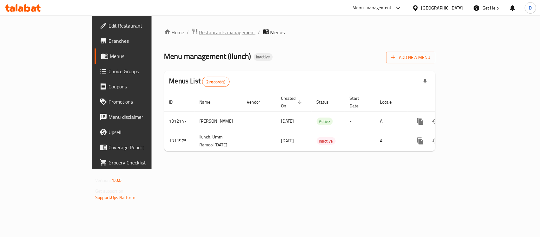
click at [199, 31] on span "Restaurants management" at bounding box center [227, 32] width 56 height 8
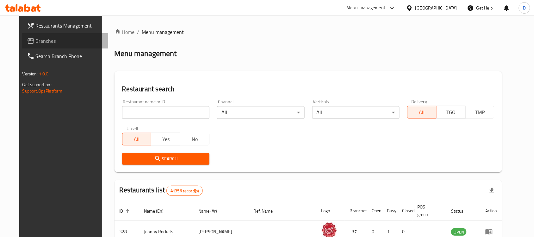
click at [36, 41] on span "Branches" at bounding box center [70, 41] width 68 height 8
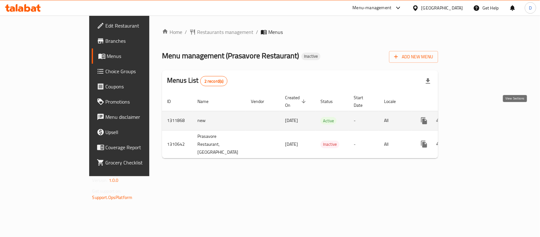
click at [474, 117] on icon "enhanced table" at bounding box center [470, 121] width 8 height 8
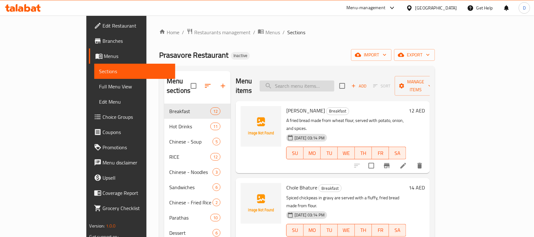
click at [321, 82] on input "search" at bounding box center [297, 85] width 75 height 11
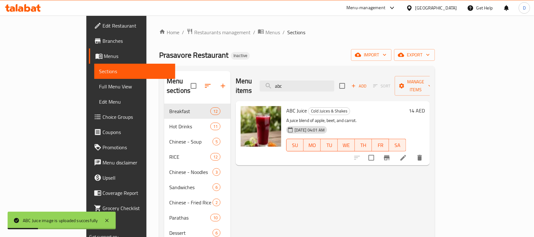
drag, startPoint x: 327, startPoint y: 83, endPoint x: 265, endPoint y: 88, distance: 62.3
click at [265, 88] on div "Menu items abc Add Sort Manage items" at bounding box center [333, 86] width 194 height 30
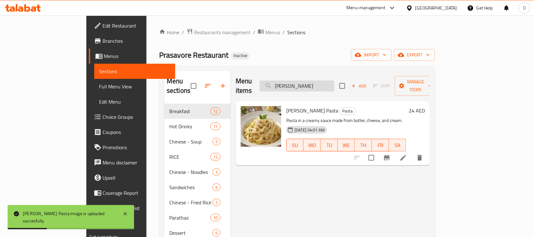
drag, startPoint x: 322, startPoint y: 81, endPoint x: 291, endPoint y: 85, distance: 31.2
click at [291, 85] on input "alf" at bounding box center [297, 85] width 75 height 11
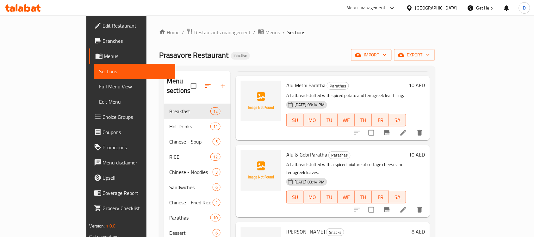
scroll to position [119, 0]
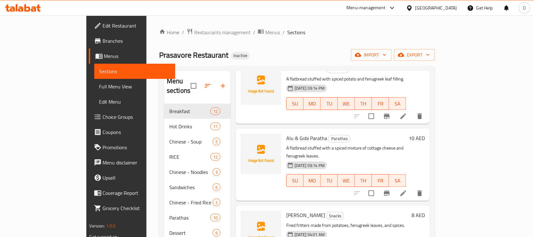
type input "alu"
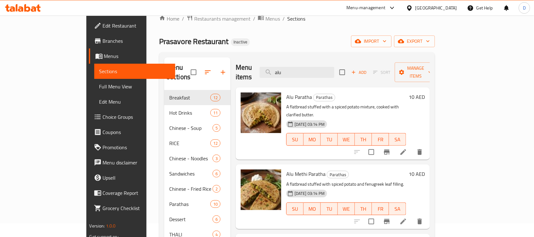
scroll to position [0, 0]
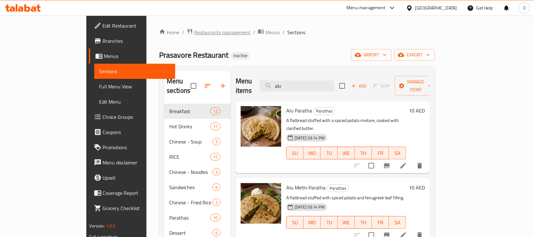
click at [194, 31] on span "Restaurants management" at bounding box center [222, 32] width 56 height 8
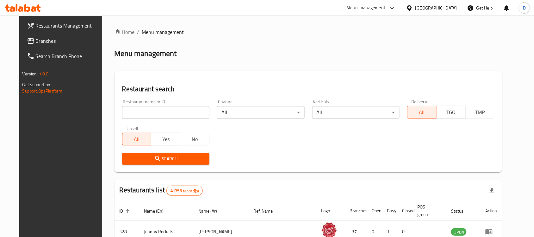
click at [40, 44] on span "Branches" at bounding box center [70, 41] width 68 height 8
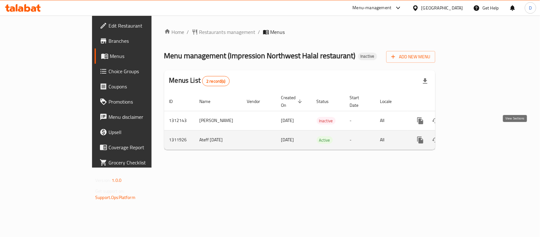
click at [470, 136] on icon "enhanced table" at bounding box center [467, 140] width 8 height 8
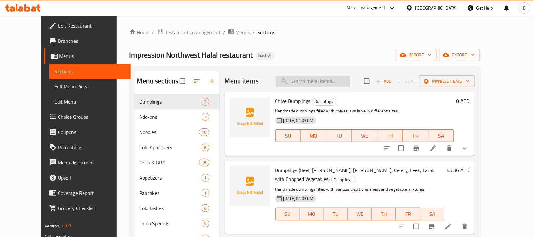
click at [322, 81] on input "search" at bounding box center [313, 81] width 75 height 11
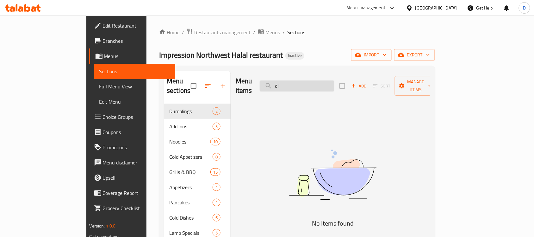
type input "d"
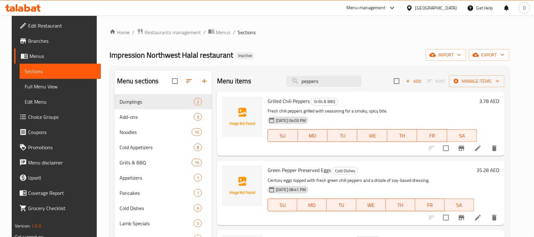
drag, startPoint x: 327, startPoint y: 81, endPoint x: 293, endPoint y: 73, distance: 34.7
click at [293, 73] on div "Menu items peppers Add Sort Manage items" at bounding box center [361, 81] width 288 height 21
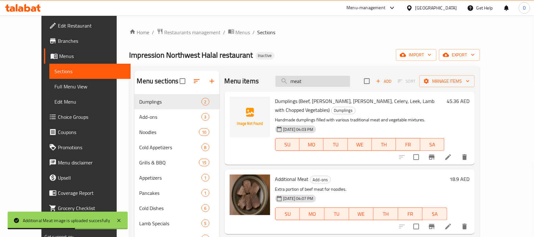
drag, startPoint x: 325, startPoint y: 81, endPoint x: 303, endPoint y: 78, distance: 22.4
click at [303, 78] on input "meat" at bounding box center [313, 81] width 75 height 11
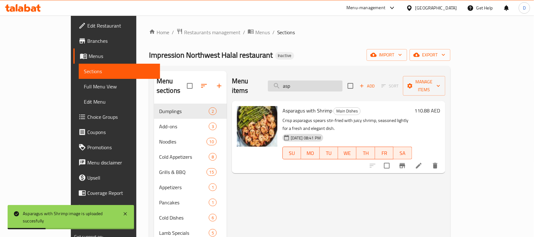
drag, startPoint x: 322, startPoint y: 83, endPoint x: 299, endPoint y: 85, distance: 23.8
click at [299, 85] on input "asp" at bounding box center [305, 85] width 75 height 11
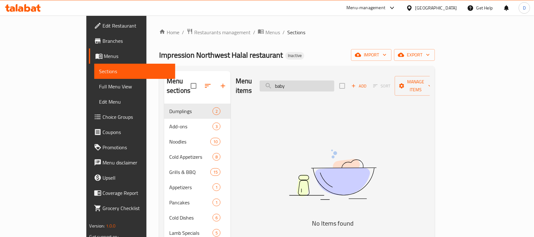
drag, startPoint x: 334, startPoint y: 77, endPoint x: 309, endPoint y: 78, distance: 25.0
click at [309, 80] on input "baby" at bounding box center [297, 85] width 75 height 11
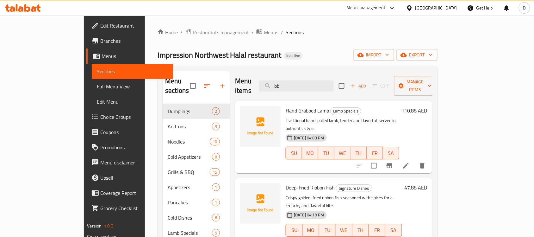
type input "b"
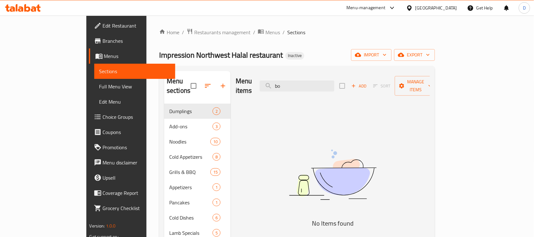
type input "b"
type input "c"
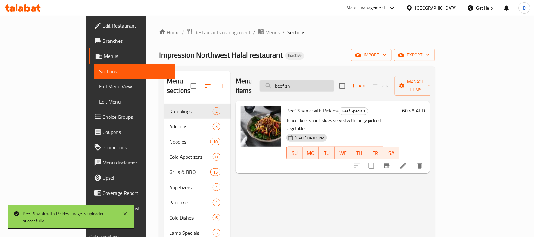
drag, startPoint x: 324, startPoint y: 82, endPoint x: 296, endPoint y: 84, distance: 27.3
click at [296, 84] on input "beef sh" at bounding box center [297, 85] width 75 height 11
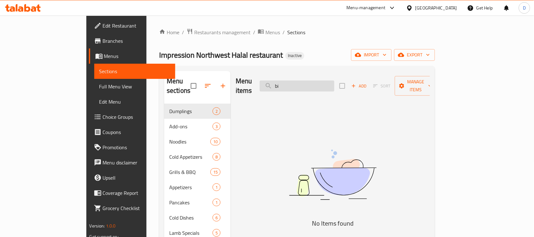
type input "b"
type input "m"
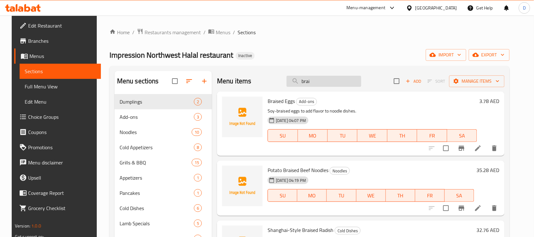
click at [339, 83] on input "brai" at bounding box center [324, 81] width 75 height 11
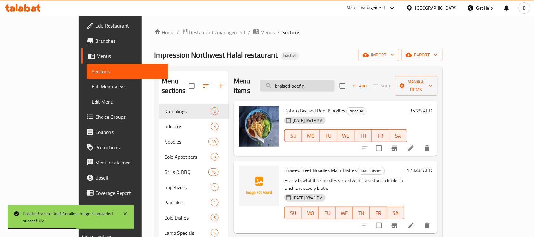
drag, startPoint x: 347, startPoint y: 82, endPoint x: 323, endPoint y: 86, distance: 23.9
click at [323, 86] on input "braised beef n" at bounding box center [297, 85] width 75 height 11
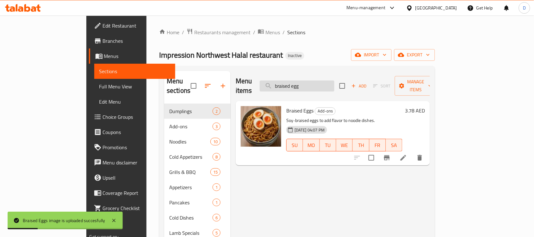
click at [333, 85] on input "braised egg" at bounding box center [297, 85] width 75 height 11
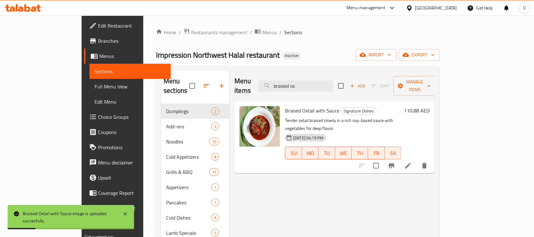
drag, startPoint x: 330, startPoint y: 83, endPoint x: 295, endPoint y: 87, distance: 35.5
click at [295, 87] on div "Menu items braised ox Add Sort Manage items" at bounding box center [335, 86] width 200 height 30
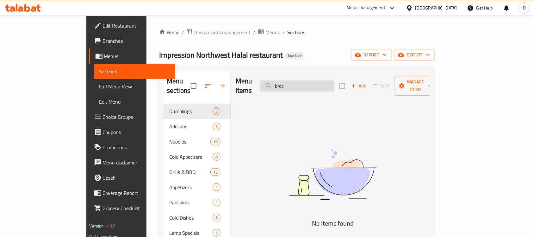
drag, startPoint x: 324, startPoint y: 81, endPoint x: 300, endPoint y: 86, distance: 24.5
click at [300, 86] on input "broc" at bounding box center [297, 85] width 75 height 11
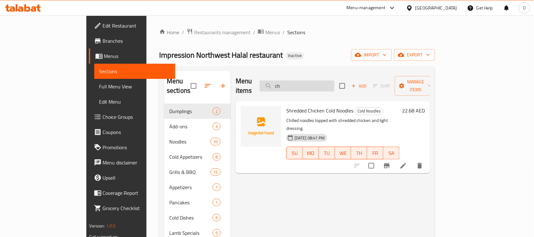
type input "c"
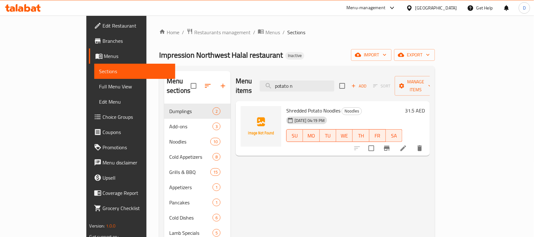
drag, startPoint x: 334, startPoint y: 84, endPoint x: 292, endPoint y: 92, distance: 42.6
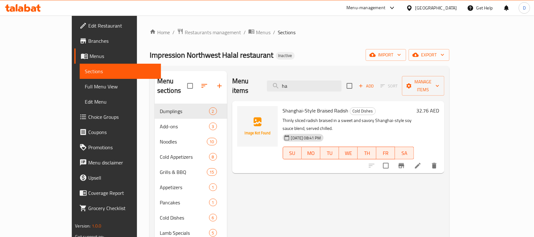
type input "h"
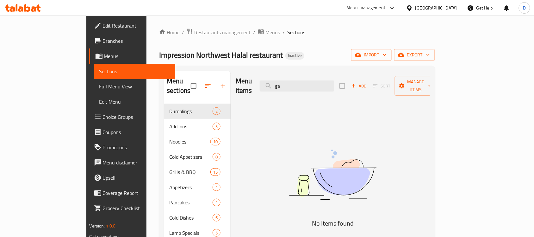
type input "g"
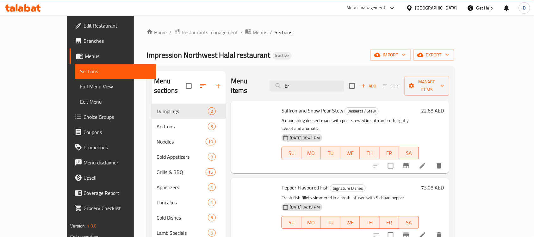
type input "b"
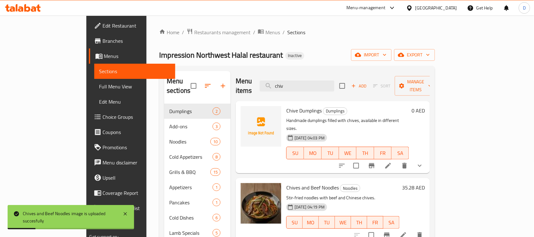
drag, startPoint x: 322, startPoint y: 78, endPoint x: 284, endPoint y: 83, distance: 38.3
click at [284, 83] on div "Menu items chiv Add Sort Manage items" at bounding box center [333, 86] width 194 height 30
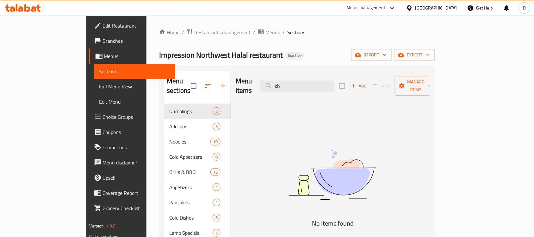
type input "c"
type input "b"
type input "c"
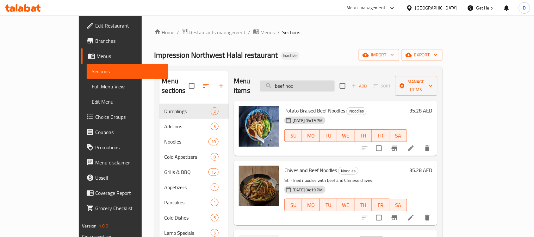
drag, startPoint x: 331, startPoint y: 81, endPoint x: 292, endPoint y: 83, distance: 38.7
click at [292, 83] on input "beef noo" at bounding box center [297, 85] width 75 height 11
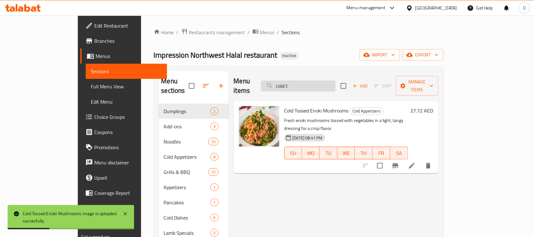
drag, startPoint x: 320, startPoint y: 83, endPoint x: 295, endPoint y: 83, distance: 24.7
click at [295, 83] on input "cold t" at bounding box center [298, 85] width 75 height 11
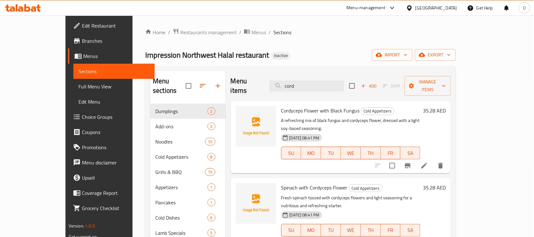
type input "cord"
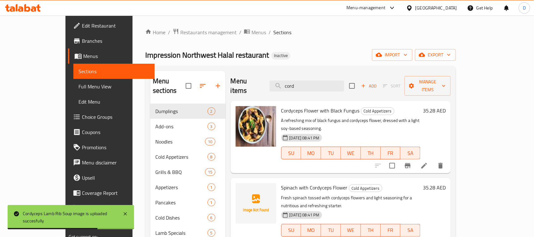
drag, startPoint x: 322, startPoint y: 83, endPoint x: 281, endPoint y: 87, distance: 41.0
click at [281, 87] on div "Menu items cord Add Sort Manage items" at bounding box center [341, 86] width 220 height 30
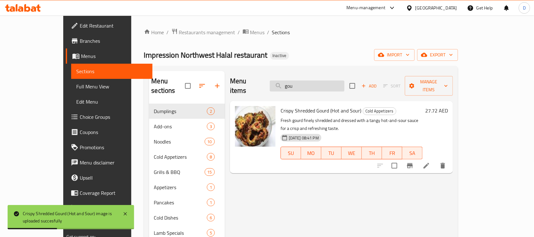
drag, startPoint x: 336, startPoint y: 82, endPoint x: 300, endPoint y: 83, distance: 35.8
click at [300, 83] on input "gou" at bounding box center [307, 85] width 75 height 11
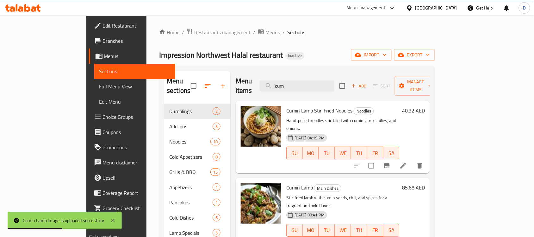
drag, startPoint x: 328, startPoint y: 83, endPoint x: 290, endPoint y: 79, distance: 38.2
click at [290, 79] on div "Menu items cum Add Sort Manage items" at bounding box center [333, 86] width 194 height 30
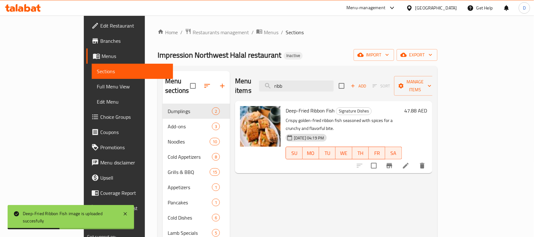
drag, startPoint x: 322, startPoint y: 82, endPoint x: 289, endPoint y: 81, distance: 33.3
click at [289, 81] on div "Menu items ribb Add Sort Manage items" at bounding box center [333, 86] width 197 height 30
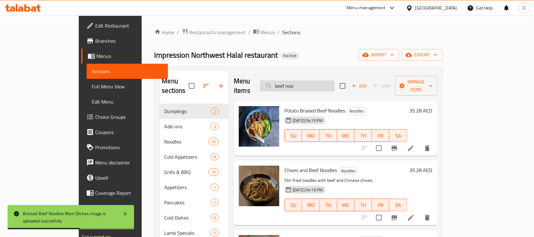
drag, startPoint x: 331, startPoint y: 80, endPoint x: 293, endPoint y: 80, distance: 37.7
click at [293, 80] on input "beef noo" at bounding box center [297, 85] width 75 height 11
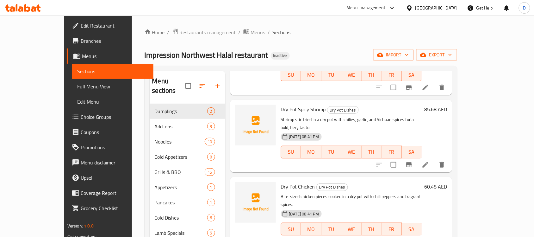
scroll to position [79, 0]
type input "pot"
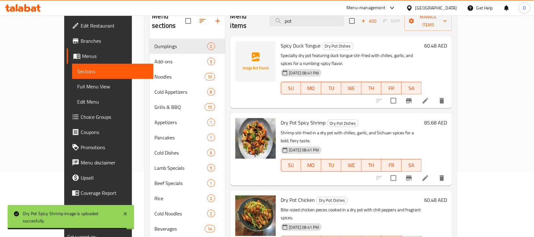
scroll to position [0, 0]
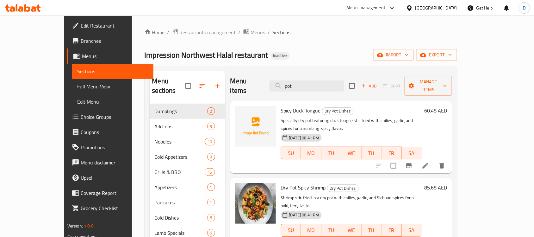
drag, startPoint x: 321, startPoint y: 85, endPoint x: 278, endPoint y: 81, distance: 43.9
click at [278, 81] on div "Menu items pot Add Sort Manage items" at bounding box center [341, 86] width 222 height 30
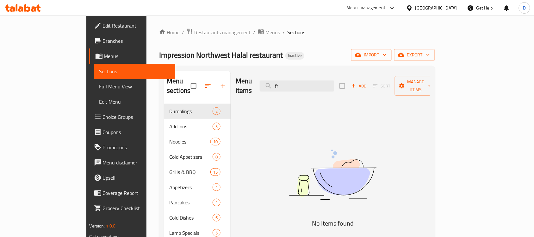
type input "f"
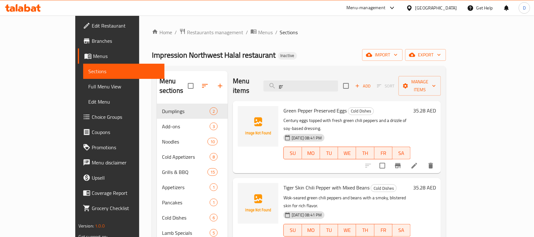
type input "g"
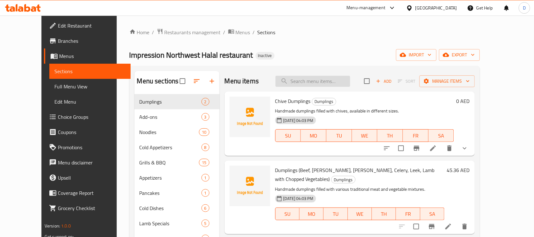
click at [324, 79] on input "search" at bounding box center [313, 81] width 75 height 11
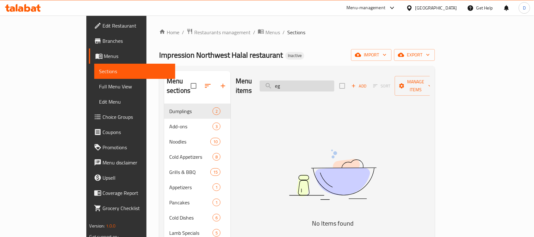
type input "e"
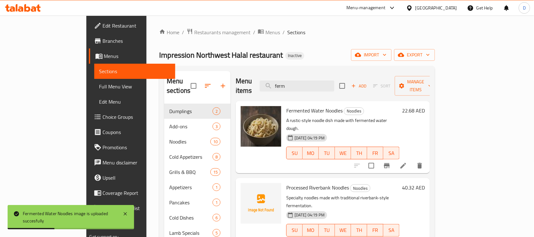
drag, startPoint x: 320, startPoint y: 83, endPoint x: 285, endPoint y: 80, distance: 35.3
click at [285, 80] on div "Menu items ferm Add Sort Manage items" at bounding box center [333, 86] width 194 height 30
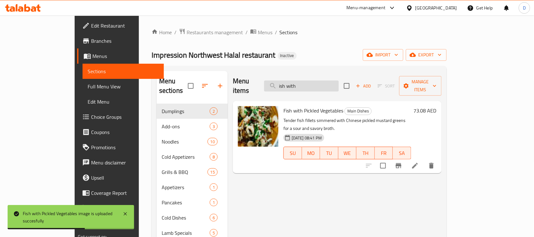
drag, startPoint x: 333, startPoint y: 80, endPoint x: 302, endPoint y: 84, distance: 31.6
click at [302, 84] on input "ish with" at bounding box center [301, 85] width 75 height 11
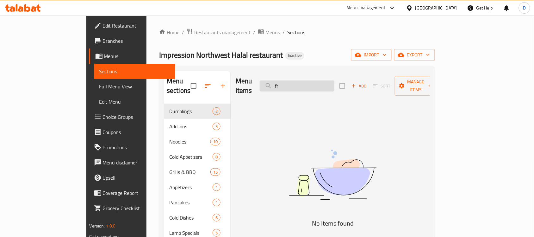
type input "f"
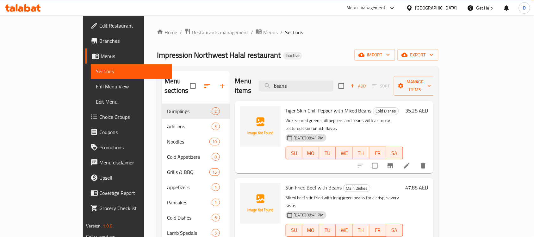
drag, startPoint x: 327, startPoint y: 81, endPoint x: 287, endPoint y: 80, distance: 39.9
click at [287, 80] on div "Menu items beans Add Sort Manage items" at bounding box center [334, 86] width 199 height 30
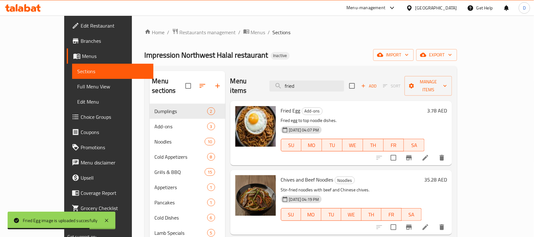
drag, startPoint x: 319, startPoint y: 80, endPoint x: 283, endPoint y: 81, distance: 35.8
click at [283, 81] on div "Menu items fried Add Sort Manage items" at bounding box center [341, 86] width 222 height 30
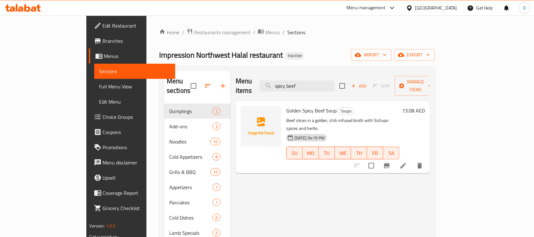
type input "spicy beef"
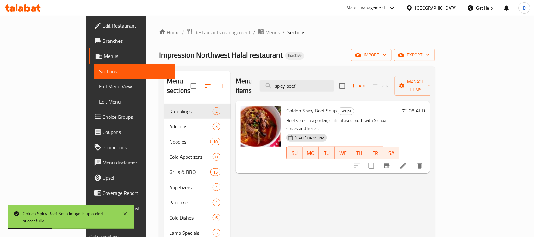
drag, startPoint x: 329, startPoint y: 85, endPoint x: 213, endPoint y: 79, distance: 116.4
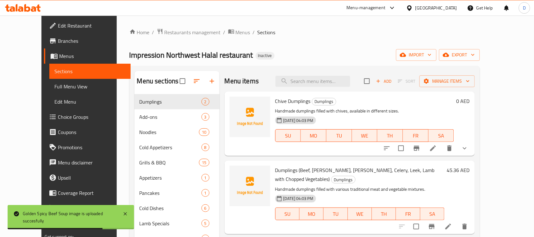
type input "o"
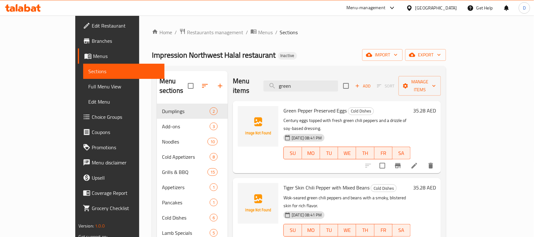
type input "green"
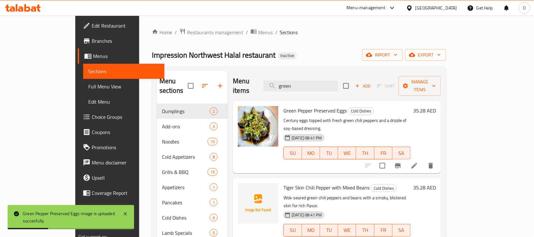
drag, startPoint x: 323, startPoint y: 82, endPoint x: 276, endPoint y: 82, distance: 46.9
click at [276, 82] on div "Menu items green Add Sort Manage items" at bounding box center [337, 86] width 208 height 30
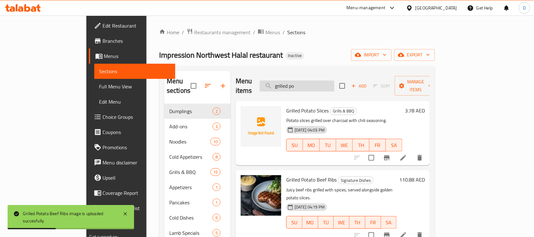
drag, startPoint x: 334, startPoint y: 81, endPoint x: 300, endPoint y: 82, distance: 34.5
click at [300, 82] on input "grilled po" at bounding box center [297, 85] width 75 height 11
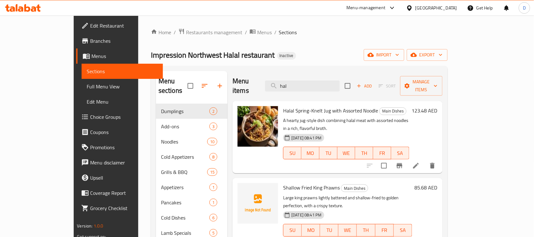
drag, startPoint x: 324, startPoint y: 83, endPoint x: 282, endPoint y: 83, distance: 41.5
click at [282, 83] on div "Menu items hal Add Sort Manage items" at bounding box center [338, 86] width 210 height 30
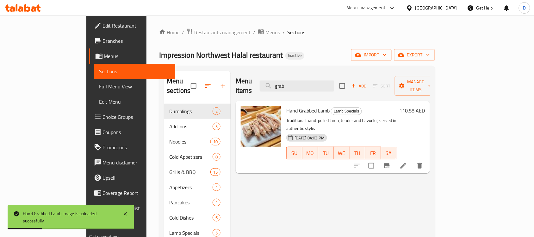
drag, startPoint x: 320, startPoint y: 81, endPoint x: 280, endPoint y: 78, distance: 39.8
click at [280, 78] on div "Menu items grab Add Sort Manage items" at bounding box center [333, 86] width 194 height 30
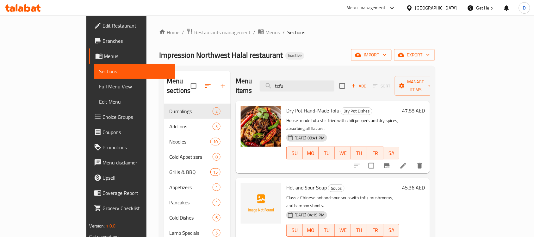
drag, startPoint x: 329, startPoint y: 81, endPoint x: 283, endPoint y: 75, distance: 45.7
click at [283, 75] on div "Menu items tofu Add Sort Manage items" at bounding box center [333, 86] width 194 height 30
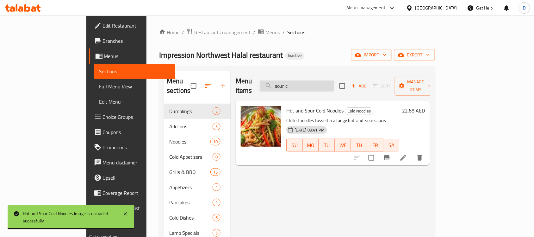
click at [332, 80] on input "sour c" at bounding box center [297, 85] width 75 height 11
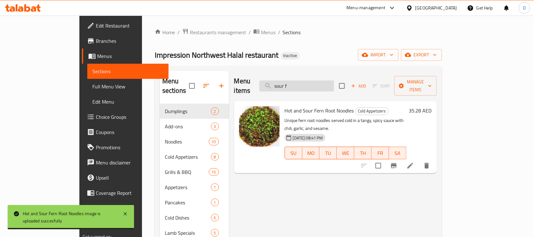
click at [331, 81] on input "sour f" at bounding box center [297, 85] width 75 height 11
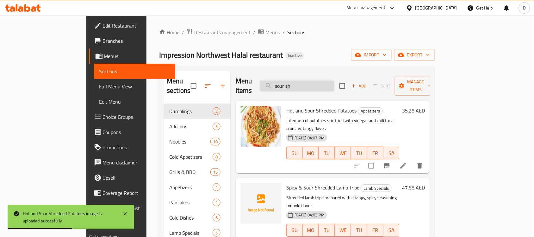
click at [331, 80] on input "sour sh" at bounding box center [297, 85] width 75 height 11
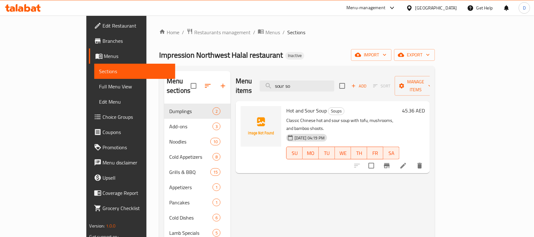
type input "sour so"
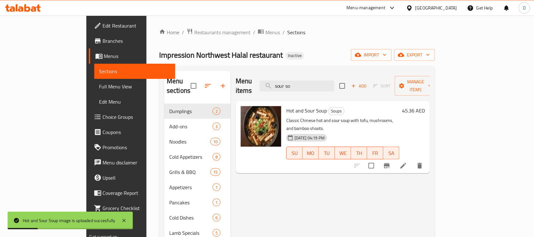
drag, startPoint x: 331, startPoint y: 83, endPoint x: 277, endPoint y: 83, distance: 53.5
click at [277, 83] on div "Menu items sour so Add Sort Manage items" at bounding box center [333, 86] width 194 height 30
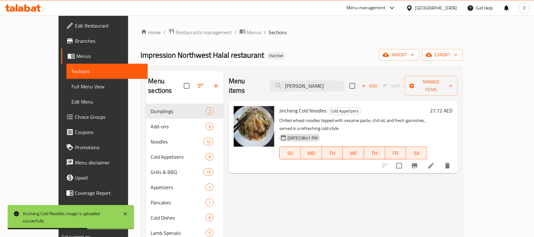
drag, startPoint x: 313, startPoint y: 78, endPoint x: 284, endPoint y: 87, distance: 29.9
click at [284, 87] on div "Menu items jin Add Sort Manage items" at bounding box center [343, 86] width 229 height 30
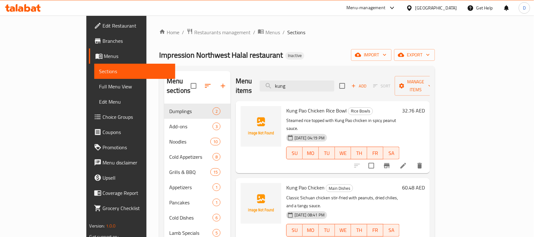
type input "kung"
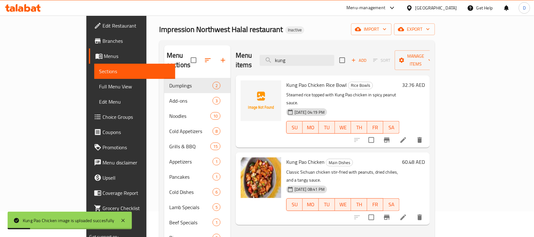
scroll to position [40, 0]
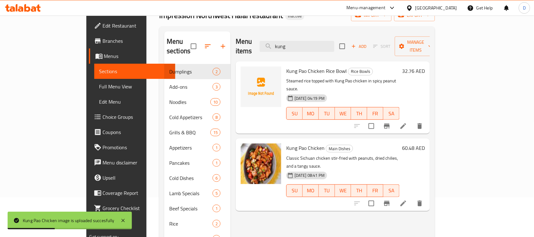
drag, startPoint x: 323, startPoint y: 42, endPoint x: 282, endPoint y: 43, distance: 41.2
click at [282, 43] on div "Menu items kung Add Sort Manage items" at bounding box center [333, 46] width 194 height 30
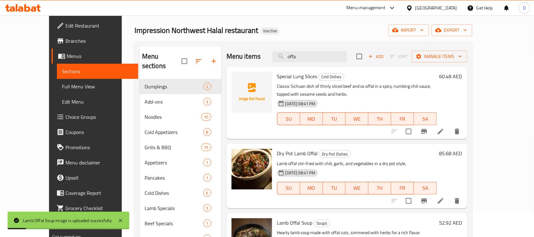
scroll to position [0, 0]
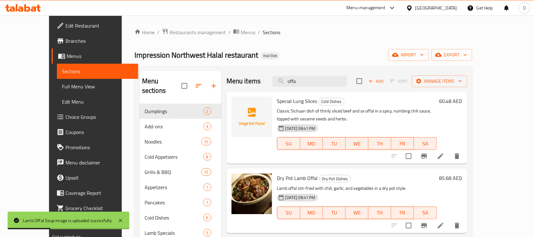
drag, startPoint x: 323, startPoint y: 82, endPoint x: 281, endPoint y: 85, distance: 42.3
click at [281, 85] on div "Menu items offa Add Sort Manage items" at bounding box center [347, 81] width 241 height 21
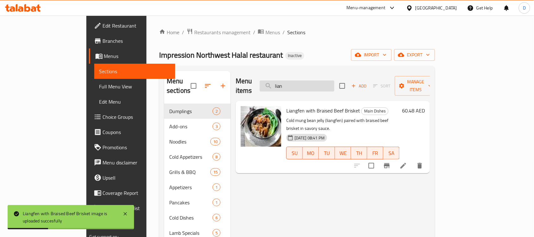
drag, startPoint x: 322, startPoint y: 83, endPoint x: 295, endPoint y: 84, distance: 27.0
click at [295, 84] on input "lian" at bounding box center [297, 85] width 75 height 11
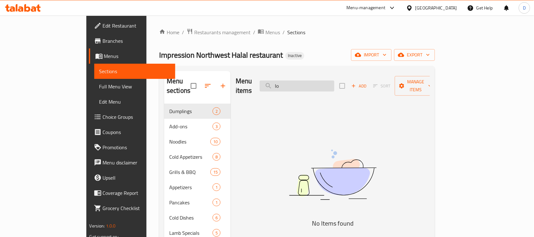
type input "l"
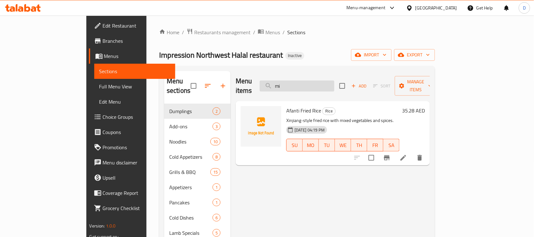
type input "m"
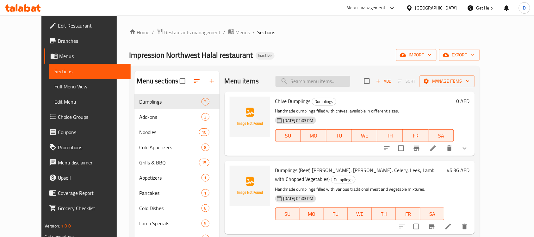
click at [313, 84] on input "search" at bounding box center [313, 81] width 75 height 11
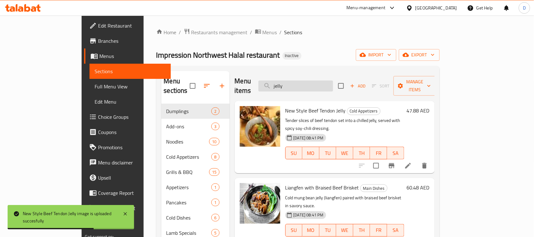
drag, startPoint x: 330, startPoint y: 82, endPoint x: 297, endPoint y: 86, distance: 33.5
click at [297, 86] on input "jelly" at bounding box center [296, 85] width 75 height 11
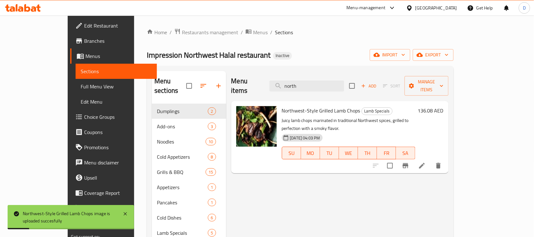
drag, startPoint x: 329, startPoint y: 81, endPoint x: 282, endPoint y: 88, distance: 47.6
click at [282, 88] on div "Menu items north Add Sort Manage items" at bounding box center [340, 86] width 218 height 30
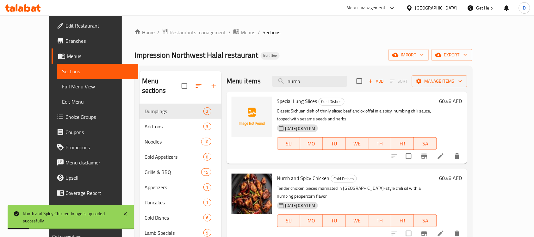
drag, startPoint x: 322, startPoint y: 79, endPoint x: 282, endPoint y: 86, distance: 39.8
click at [282, 86] on div "Menu items numb Add Sort Manage items" at bounding box center [347, 81] width 241 height 21
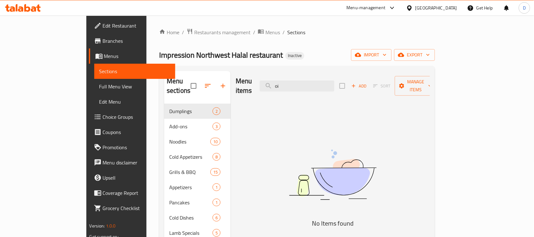
type input "o"
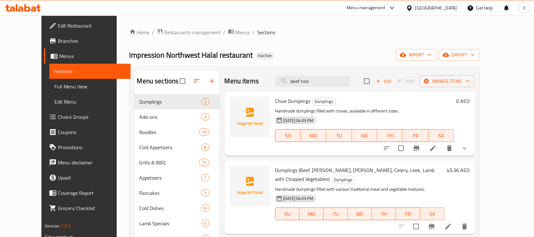
type input "beef nood"
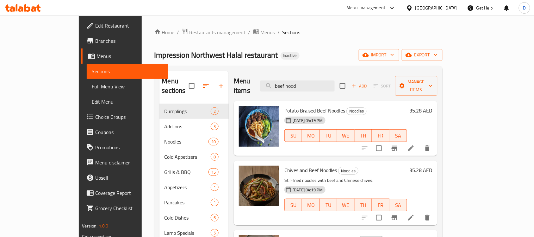
drag, startPoint x: 334, startPoint y: 81, endPoint x: 282, endPoint y: 78, distance: 52.0
click at [282, 78] on div "Menu items beef nood Add Sort Manage items" at bounding box center [336, 86] width 204 height 30
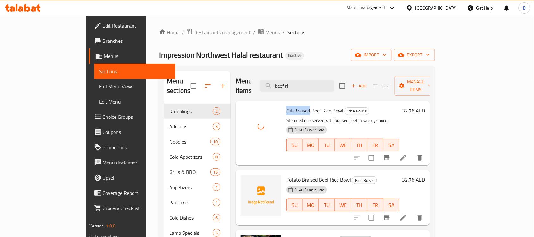
drag, startPoint x: 289, startPoint y: 101, endPoint x: 264, endPoint y: 97, distance: 25.3
click at [284, 104] on div "Oil-Braised Beef Rice Bowl Rice Bowls Steamed rice served with braised beef in …" at bounding box center [343, 133] width 118 height 59
copy span "Oil-Braised"
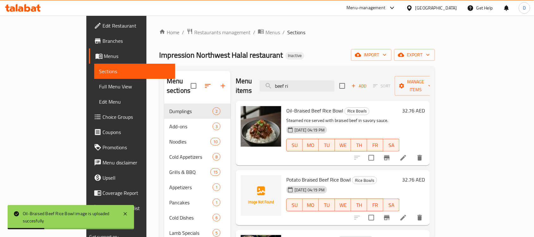
drag, startPoint x: 320, startPoint y: 84, endPoint x: 286, endPoint y: 79, distance: 34.9
click at [286, 79] on div "Menu items beef ri Add Sort Manage items" at bounding box center [333, 86] width 194 height 30
paste input "Oil-Braised"
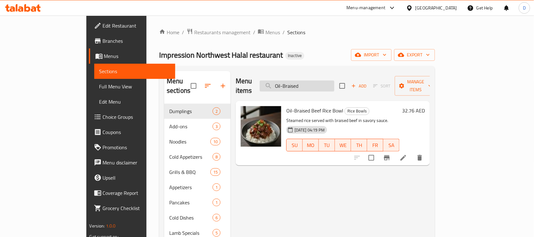
drag, startPoint x: 351, startPoint y: 82, endPoint x: 305, endPoint y: 86, distance: 46.7
click at [305, 86] on input "Oil-Braised" at bounding box center [297, 85] width 75 height 11
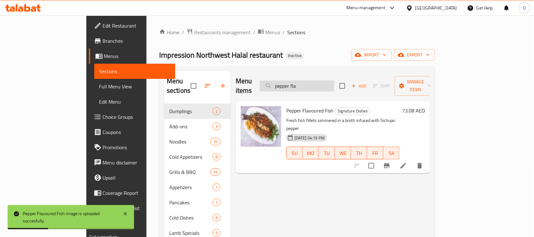
drag, startPoint x: 333, startPoint y: 83, endPoint x: 293, endPoint y: 86, distance: 39.4
click at [293, 86] on input "pepper fla" at bounding box center [297, 85] width 75 height 11
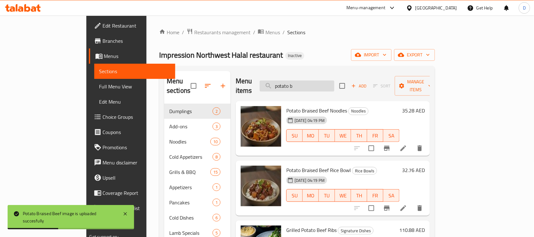
drag, startPoint x: 330, startPoint y: 83, endPoint x: 294, endPoint y: 79, distance: 36.7
click at [294, 80] on input "potato b" at bounding box center [297, 85] width 75 height 11
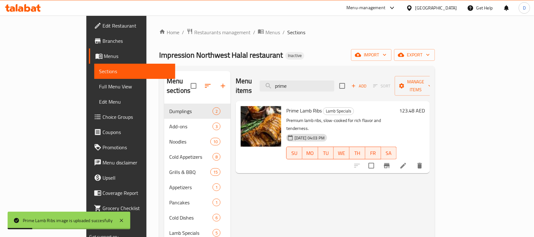
drag, startPoint x: 329, startPoint y: 81, endPoint x: 288, endPoint y: 79, distance: 40.9
click at [288, 79] on div "Menu items prime Add Sort Manage items" at bounding box center [333, 86] width 194 height 30
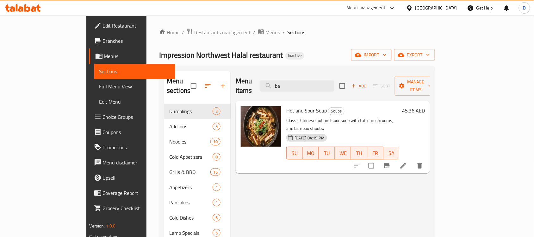
type input "b"
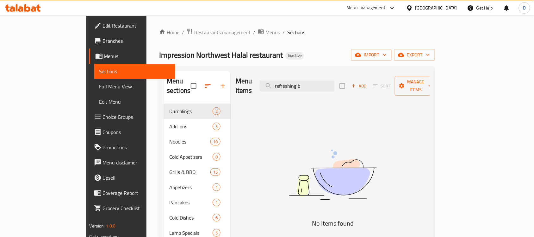
drag, startPoint x: 342, startPoint y: 80, endPoint x: 272, endPoint y: 79, distance: 70.6
click at [272, 79] on div "Menu items refreshing b Add Sort Manage items" at bounding box center [333, 86] width 194 height 30
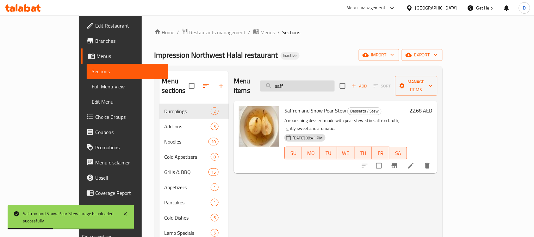
drag, startPoint x: 322, startPoint y: 80, endPoint x: 295, endPoint y: 80, distance: 27.2
click at [295, 80] on input "saff" at bounding box center [297, 85] width 75 height 11
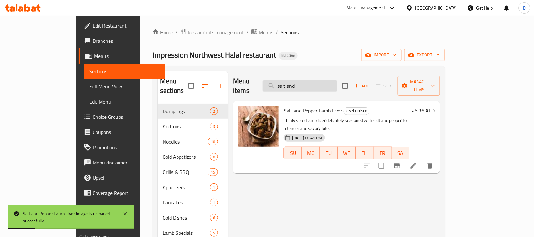
drag, startPoint x: 325, startPoint y: 79, endPoint x: 300, endPoint y: 79, distance: 25.7
click at [300, 80] on input "salt and" at bounding box center [300, 85] width 75 height 11
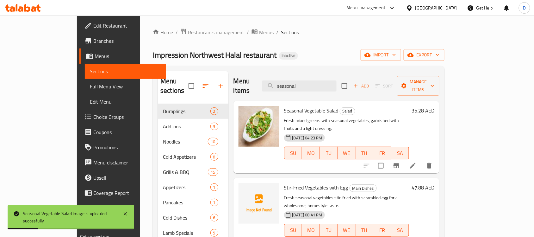
drag, startPoint x: 330, startPoint y: 82, endPoint x: 288, endPoint y: 80, distance: 41.9
click at [288, 80] on div "Menu items seasonal Add Sort Manage items" at bounding box center [337, 86] width 206 height 30
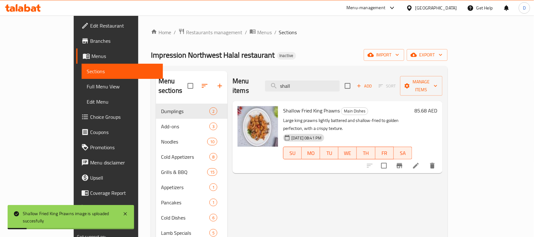
drag, startPoint x: 325, startPoint y: 83, endPoint x: 284, endPoint y: 81, distance: 40.6
click at [284, 81] on div "Menu items shall Add Sort Manage items" at bounding box center [338, 86] width 210 height 30
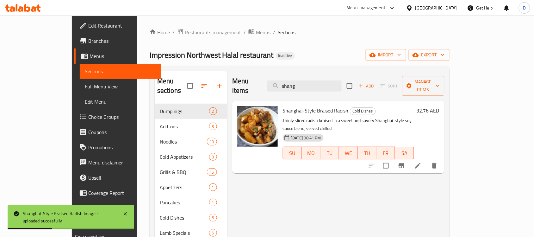
drag, startPoint x: 333, startPoint y: 81, endPoint x: 283, endPoint y: 77, distance: 50.2
click at [283, 77] on div "Menu items shang Add Sort Manage items" at bounding box center [338, 86] width 212 height 30
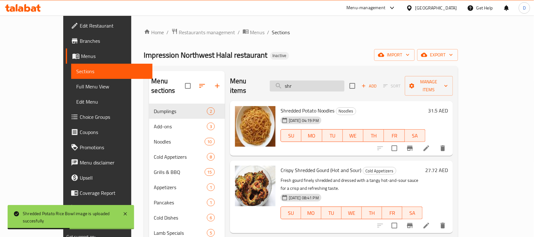
drag, startPoint x: 321, startPoint y: 86, endPoint x: 292, endPoint y: 82, distance: 30.1
click at [292, 82] on input "shr" at bounding box center [307, 85] width 75 height 11
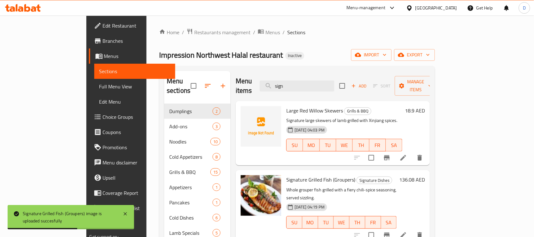
drag, startPoint x: 332, startPoint y: 78, endPoint x: 287, endPoint y: 78, distance: 45.0
click at [287, 78] on div "Menu items sign Add Sort Manage items" at bounding box center [333, 86] width 194 height 30
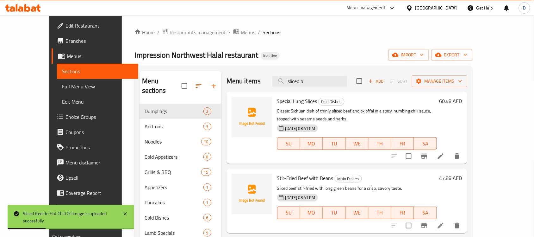
drag, startPoint x: 337, startPoint y: 82, endPoint x: 286, endPoint y: 78, distance: 51.1
click at [286, 78] on div "Menu items sliced b Add Sort Manage items" at bounding box center [347, 81] width 241 height 21
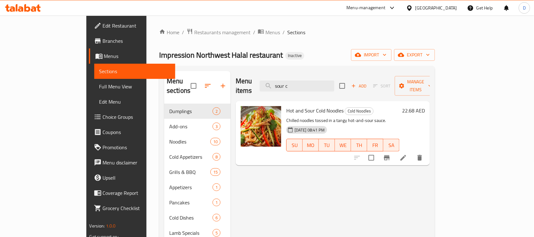
drag, startPoint x: 325, startPoint y: 82, endPoint x: 286, endPoint y: 84, distance: 39.3
click at [286, 84] on div "Menu items sour c Add Sort Manage items" at bounding box center [333, 86] width 194 height 30
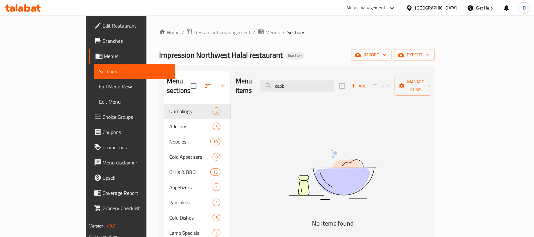
drag, startPoint x: 326, startPoint y: 82, endPoint x: 271, endPoint y: 79, distance: 55.5
click at [271, 79] on div "Menu items cabb Add Sort Manage items" at bounding box center [333, 86] width 194 height 30
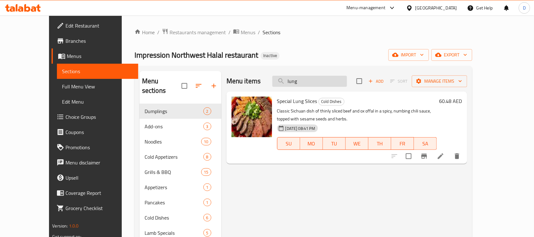
drag, startPoint x: 330, startPoint y: 82, endPoint x: 293, endPoint y: 85, distance: 37.2
click at [293, 85] on input "lung" at bounding box center [310, 81] width 75 height 11
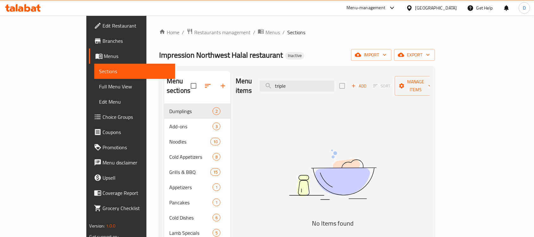
drag, startPoint x: 328, startPoint y: 79, endPoint x: 283, endPoint y: 79, distance: 45.3
click at [283, 79] on div "Menu items triple Add Sort Manage items" at bounding box center [333, 86] width 194 height 30
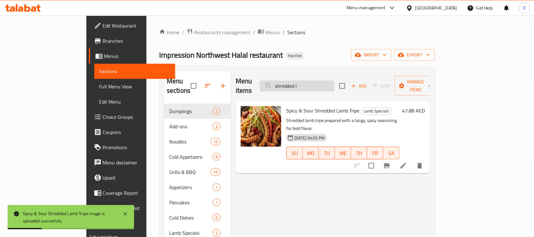
drag, startPoint x: 344, startPoint y: 81, endPoint x: 291, endPoint y: 84, distance: 53.9
click at [291, 84] on input "shredded l" at bounding box center [297, 85] width 75 height 11
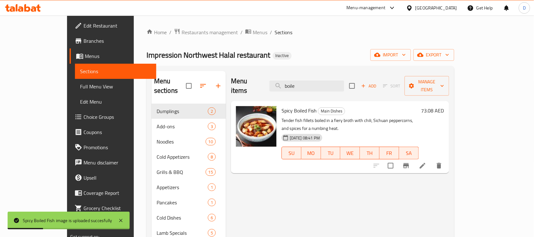
drag, startPoint x: 325, startPoint y: 81, endPoint x: 289, endPoint y: 83, distance: 36.1
click at [289, 83] on div "Menu items boile Add Sort Manage items" at bounding box center [340, 86] width 218 height 30
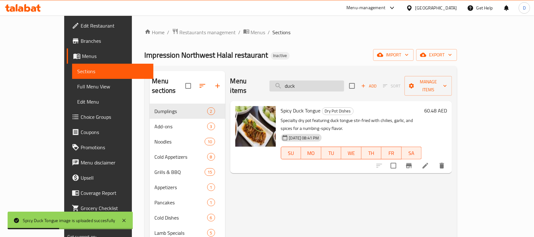
drag, startPoint x: 336, startPoint y: 79, endPoint x: 292, endPoint y: 79, distance: 43.4
click at [292, 80] on input "duck" at bounding box center [307, 85] width 75 height 11
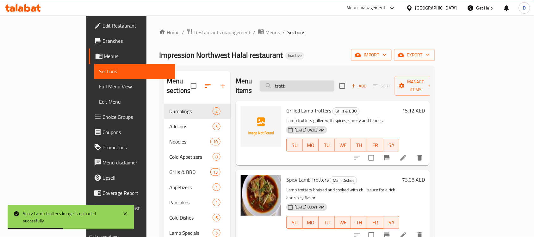
drag, startPoint x: 333, startPoint y: 83, endPoint x: 296, endPoint y: 83, distance: 37.0
click at [296, 83] on input "trott" at bounding box center [297, 85] width 75 height 11
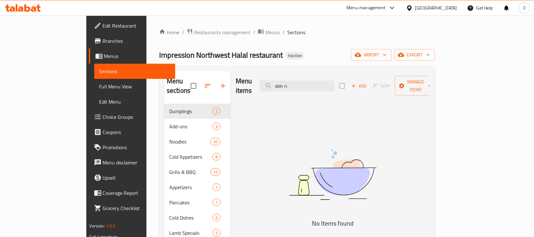
drag, startPoint x: 330, startPoint y: 82, endPoint x: 289, endPoint y: 83, distance: 41.2
click at [289, 83] on div "Menu items skin n Add Sort Manage items" at bounding box center [333, 86] width 194 height 30
type input "-"
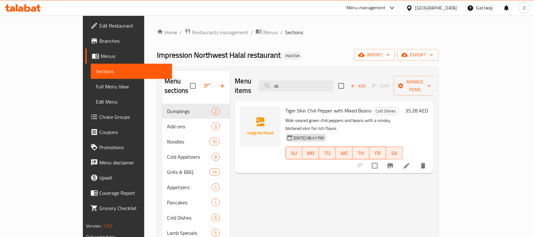
type input "s"
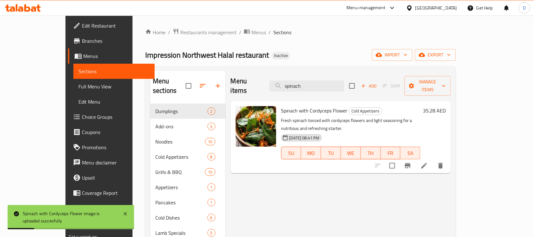
drag, startPoint x: 333, startPoint y: 77, endPoint x: 286, endPoint y: 77, distance: 47.5
click at [286, 77] on div "Menu items spinach Add Sort Manage items" at bounding box center [341, 86] width 220 height 30
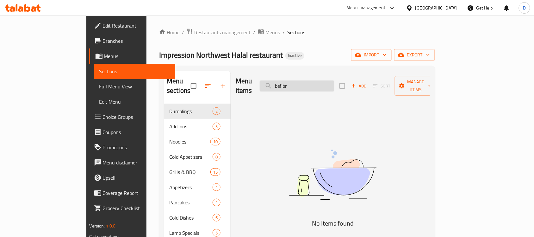
click at [312, 84] on input "bef br" at bounding box center [297, 85] width 75 height 11
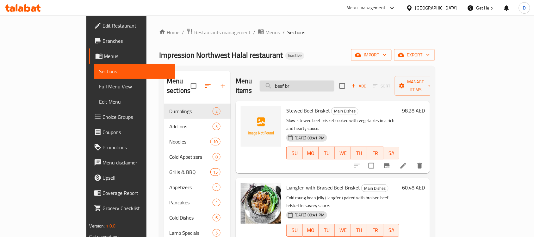
click at [335, 83] on input "beef br" at bounding box center [297, 85] width 75 height 11
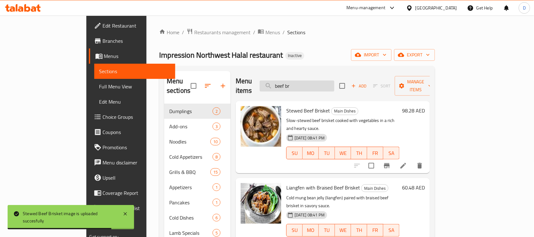
drag, startPoint x: 332, startPoint y: 81, endPoint x: 297, endPoint y: 86, distance: 35.2
click at [297, 86] on input "beef br" at bounding box center [297, 85] width 75 height 11
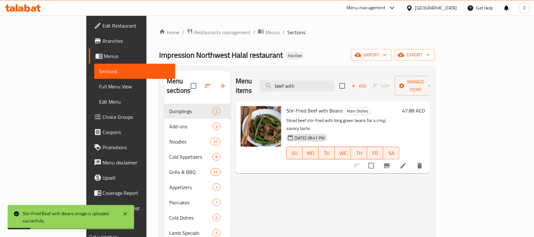
drag, startPoint x: 339, startPoint y: 81, endPoint x: 289, endPoint y: 79, distance: 50.7
click at [289, 79] on div "Menu items beef with Add Sort Manage items" at bounding box center [333, 86] width 194 height 30
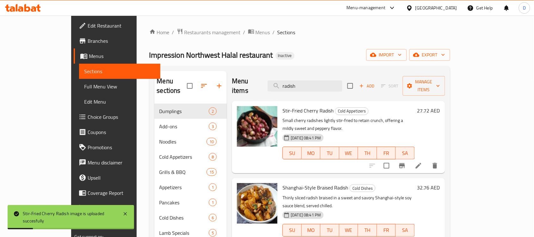
drag, startPoint x: 329, startPoint y: 80, endPoint x: 285, endPoint y: 79, distance: 43.4
click at [285, 79] on div "Menu items radish Add Sort Manage items" at bounding box center [338, 86] width 213 height 30
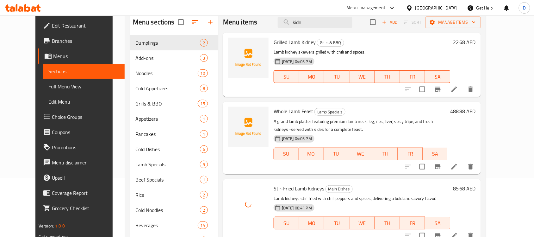
scroll to position [40, 0]
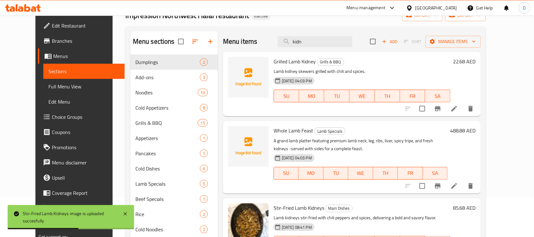
drag, startPoint x: 323, startPoint y: 45, endPoint x: 289, endPoint y: 42, distance: 34.3
click at [289, 42] on div "Menu items kidn Add Sort Manage items" at bounding box center [352, 41] width 258 height 21
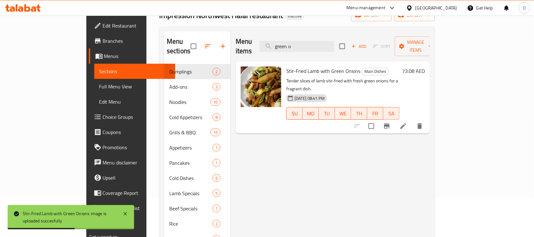
drag, startPoint x: 334, startPoint y: 40, endPoint x: 276, endPoint y: 41, distance: 57.9
click at [276, 41] on div "Menu items green o Add Sort Manage items" at bounding box center [333, 46] width 194 height 30
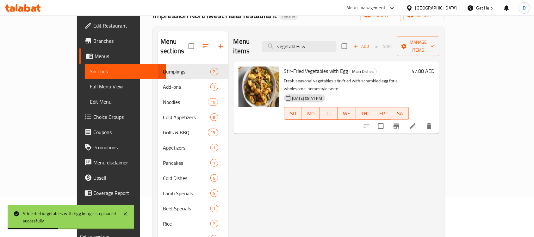
drag, startPoint x: 338, startPoint y: 44, endPoint x: 303, endPoint y: 53, distance: 35.5
click at [303, 53] on div "Menu items vegetables w Add Sort Manage items Stir-Fried Vegetables with Egg Ma…" at bounding box center [334, 223] width 211 height 385
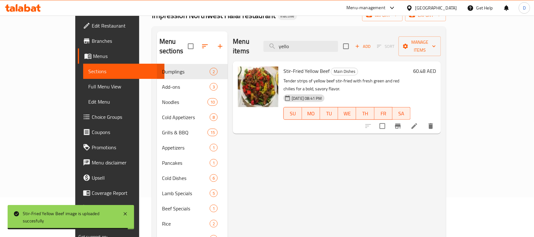
drag, startPoint x: 318, startPoint y: 42, endPoint x: 284, endPoint y: 50, distance: 34.5
click at [284, 50] on div "Menu items yello Add Sort Manage items" at bounding box center [337, 46] width 208 height 30
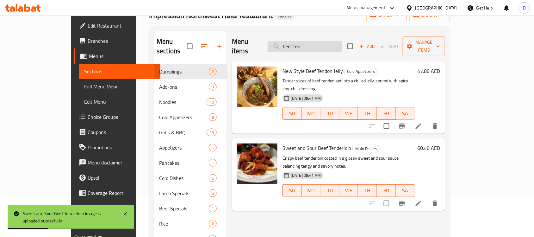
drag, startPoint x: 339, startPoint y: 41, endPoint x: 295, endPoint y: 43, distance: 43.4
click at [295, 43] on input "beef ten" at bounding box center [305, 46] width 75 height 11
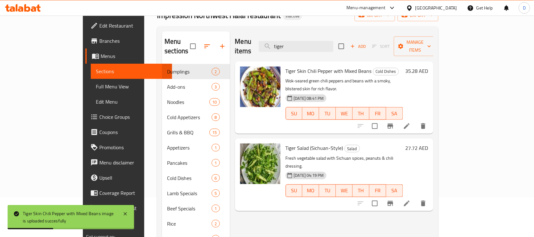
drag, startPoint x: 319, startPoint y: 41, endPoint x: 269, endPoint y: 48, distance: 49.9
click at [269, 48] on div "Menu items tiger Add Sort Manage items" at bounding box center [334, 46] width 199 height 30
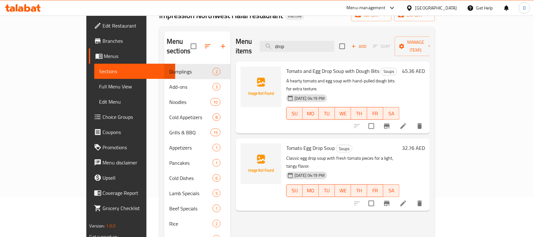
type input "drop"
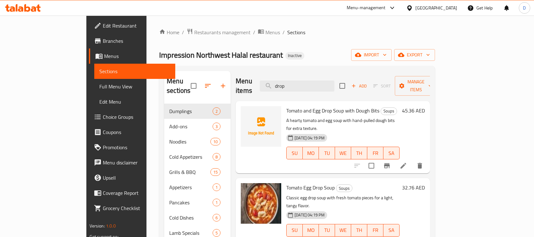
scroll to position [40, 0]
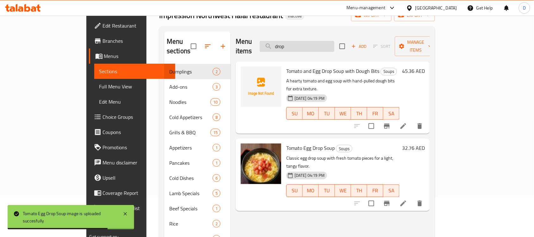
drag, startPoint x: 321, startPoint y: 42, endPoint x: 299, endPoint y: 40, distance: 22.2
click at [299, 41] on input "drop" at bounding box center [297, 46] width 75 height 11
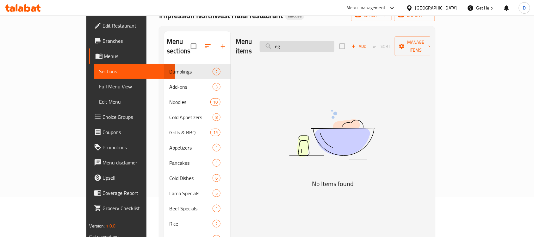
type input "e"
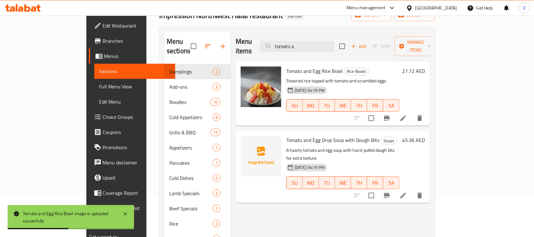
drag, startPoint x: 330, startPoint y: 40, endPoint x: 287, endPoint y: 40, distance: 43.4
click at [287, 40] on div "Menu items tomato a Add Sort Manage items" at bounding box center [333, 46] width 194 height 30
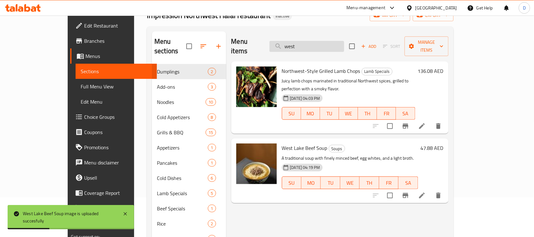
drag, startPoint x: 326, startPoint y: 42, endPoint x: 291, endPoint y: 43, distance: 35.8
click at [291, 43] on input "west" at bounding box center [307, 46] width 75 height 11
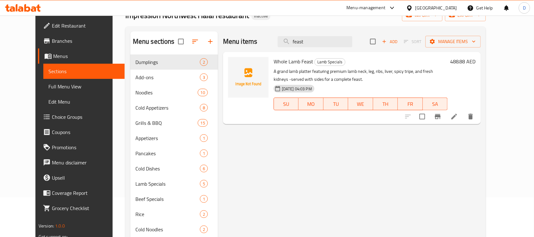
type input "feast"
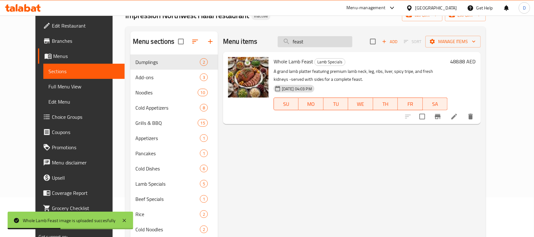
drag, startPoint x: 329, startPoint y: 41, endPoint x: 292, endPoint y: 39, distance: 36.8
click at [292, 39] on input "feast" at bounding box center [315, 41] width 75 height 11
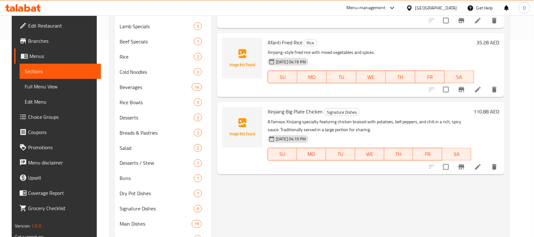
scroll to position [198, 0]
type input "xinj"
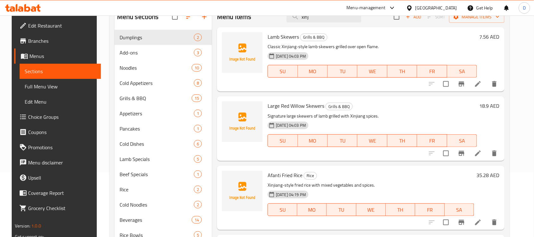
scroll to position [40, 0]
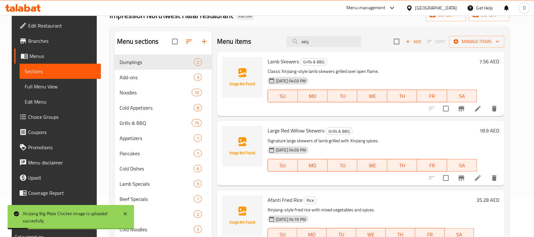
drag, startPoint x: 325, startPoint y: 43, endPoint x: 280, endPoint y: 44, distance: 45.6
click at [280, 44] on div "Menu items xinj Add Sort Manage items" at bounding box center [361, 41] width 288 height 21
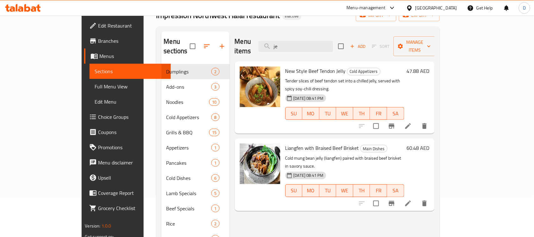
type input "j"
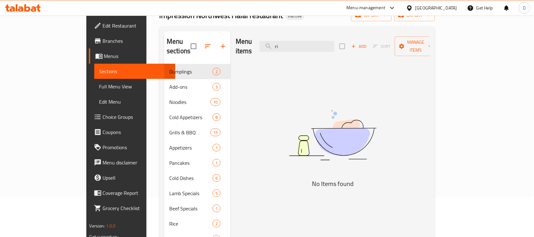
type input "r"
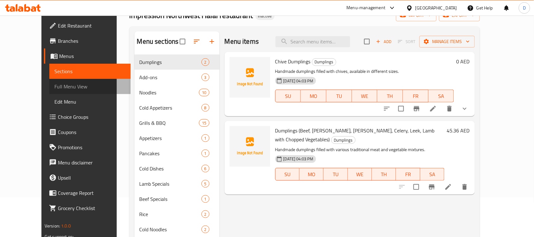
click at [54, 84] on span "Full Menu View" at bounding box center [89, 87] width 71 height 8
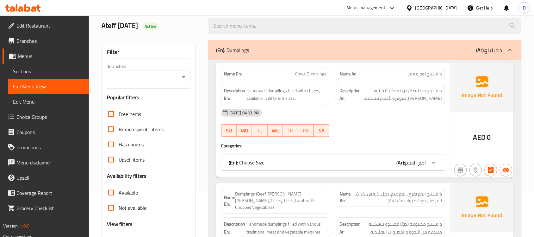
scroll to position [158, 0]
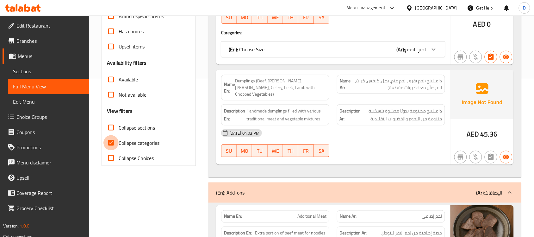
click at [112, 146] on input "Collapse categories" at bounding box center [111, 142] width 15 height 15
checkbox input "false"
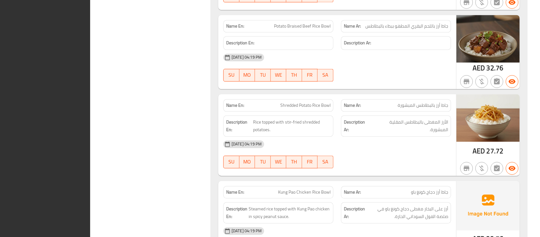
scroll to position [0, 0]
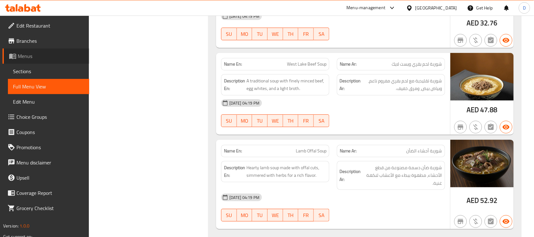
click at [25, 54] on span "Menus" at bounding box center [51, 56] width 66 height 8
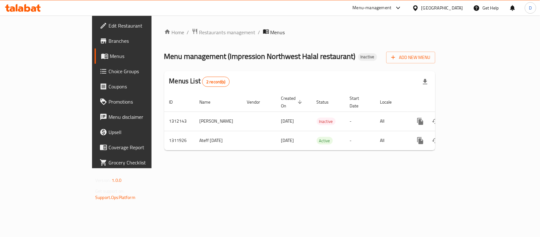
click at [445, 8] on div "[GEOGRAPHIC_DATA]" at bounding box center [443, 7] width 42 height 7
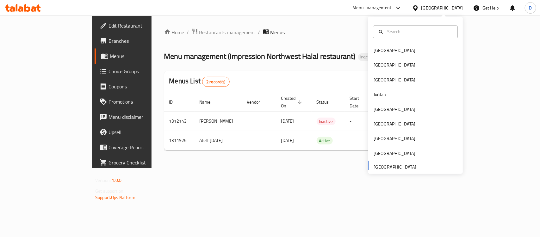
click at [263, 35] on ol "Home / Restaurants management / Menus" at bounding box center [299, 32] width 271 height 8
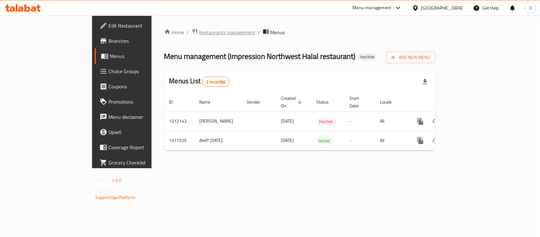
click at [199, 34] on span "Restaurants management" at bounding box center [227, 32] width 56 height 8
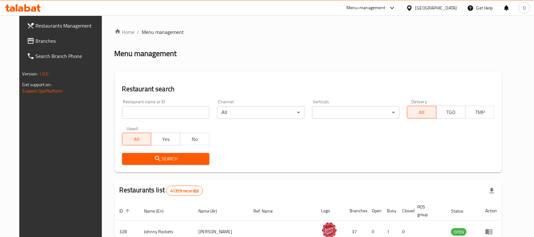
drag, startPoint x: 38, startPoint y: 38, endPoint x: 40, endPoint y: 43, distance: 5.2
click at [38, 38] on span "Branches" at bounding box center [70, 41] width 68 height 8
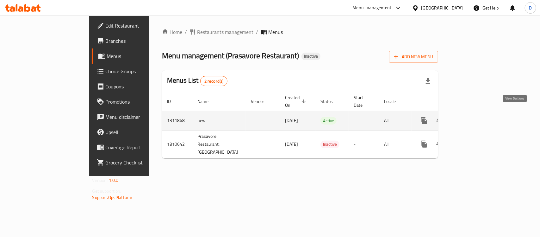
click at [478, 113] on link "enhanced table" at bounding box center [470, 120] width 15 height 15
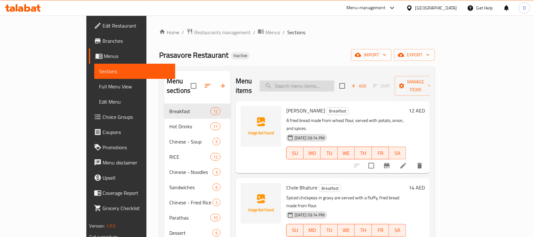
click at [319, 80] on input "search" at bounding box center [297, 85] width 75 height 11
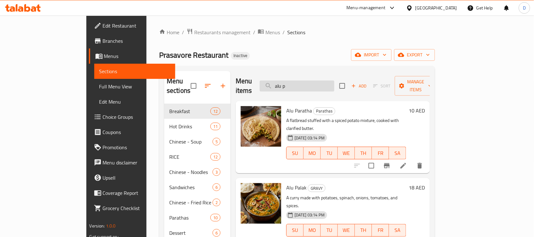
click at [332, 80] on input "alu p" at bounding box center [297, 85] width 75 height 11
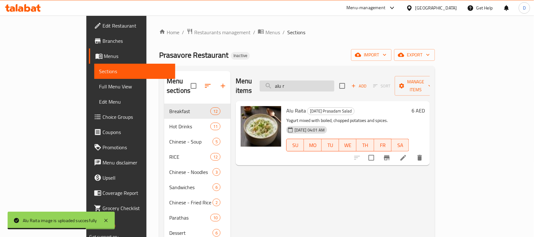
drag, startPoint x: 320, startPoint y: 80, endPoint x: 298, endPoint y: 80, distance: 22.5
click at [298, 80] on input "alu r" at bounding box center [297, 85] width 75 height 11
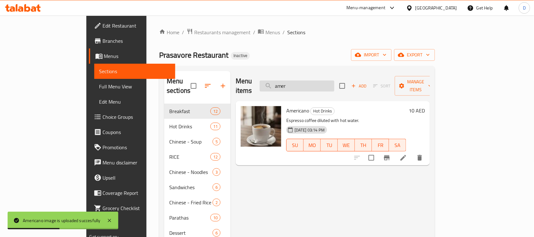
drag, startPoint x: 330, startPoint y: 80, endPoint x: 293, endPoint y: 84, distance: 37.3
click at [293, 84] on input "amer" at bounding box center [297, 85] width 75 height 11
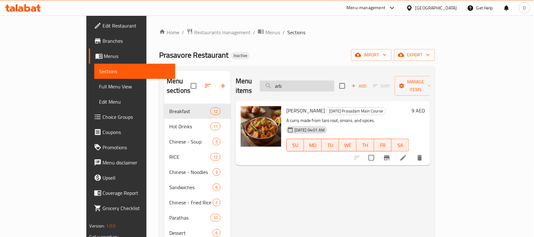
drag, startPoint x: 329, startPoint y: 83, endPoint x: 293, endPoint y: 83, distance: 36.4
click at [293, 83] on input "arb" at bounding box center [297, 85] width 75 height 11
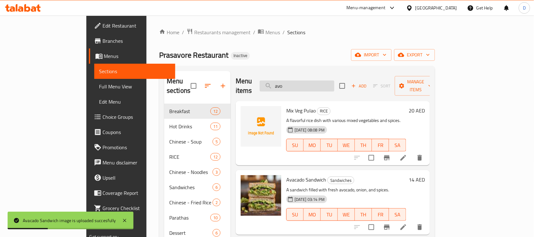
drag, startPoint x: 316, startPoint y: 83, endPoint x: 295, endPoint y: 83, distance: 21.2
click at [295, 83] on input "avo" at bounding box center [297, 85] width 75 height 11
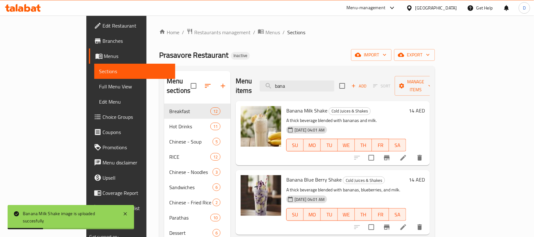
drag, startPoint x: 330, startPoint y: 83, endPoint x: 278, endPoint y: 86, distance: 52.0
click at [278, 86] on div "Menu items bana Add Sort Manage items" at bounding box center [333, 86] width 194 height 30
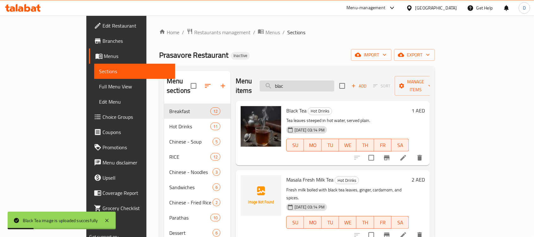
drag, startPoint x: 325, startPoint y: 84, endPoint x: 298, endPoint y: 85, distance: 27.6
click at [298, 85] on input "blac" at bounding box center [297, 85] width 75 height 11
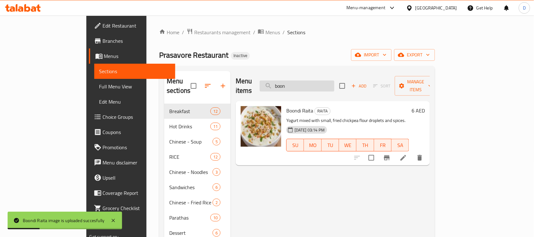
drag, startPoint x: 328, startPoint y: 80, endPoint x: 295, endPoint y: 83, distance: 33.1
click at [295, 83] on input "boon" at bounding box center [297, 85] width 75 height 11
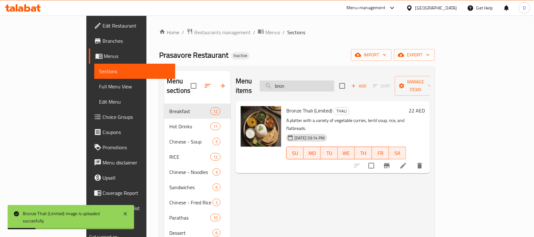
drag, startPoint x: 325, startPoint y: 81, endPoint x: 294, endPoint y: 82, distance: 31.0
click at [294, 82] on input "bron" at bounding box center [297, 85] width 75 height 11
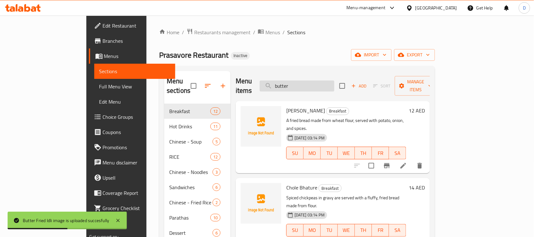
click at [331, 80] on input "butter" at bounding box center [297, 85] width 75 height 11
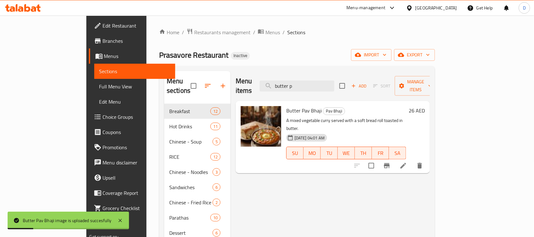
drag, startPoint x: 332, startPoint y: 85, endPoint x: 286, endPoint y: 79, distance: 46.3
click at [286, 79] on div "Menu items butter p Add Sort Manage items" at bounding box center [333, 86] width 194 height 30
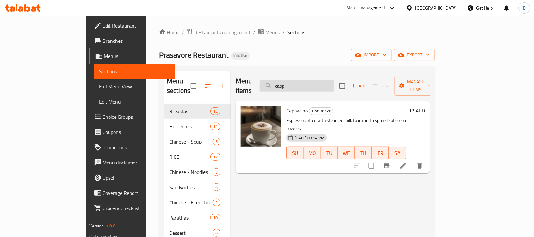
drag, startPoint x: 319, startPoint y: 85, endPoint x: 291, endPoint y: 83, distance: 28.6
click at [291, 83] on input "capp" at bounding box center [297, 85] width 75 height 11
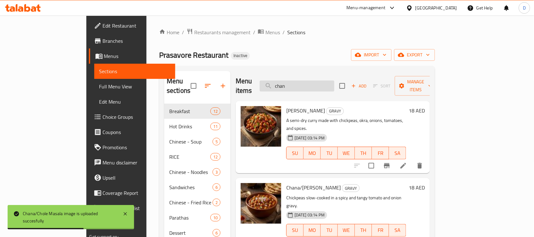
drag, startPoint x: 328, startPoint y: 84, endPoint x: 300, endPoint y: 82, distance: 28.6
click at [300, 82] on input "chan" at bounding box center [297, 85] width 75 height 11
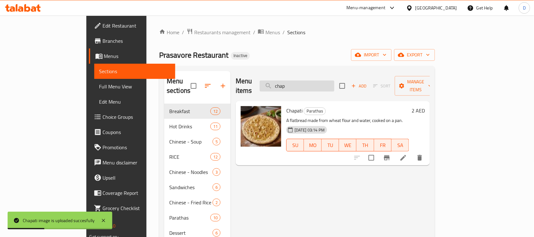
drag, startPoint x: 331, startPoint y: 80, endPoint x: 298, endPoint y: 79, distance: 32.9
click at [298, 80] on input "chap" at bounding box center [297, 85] width 75 height 11
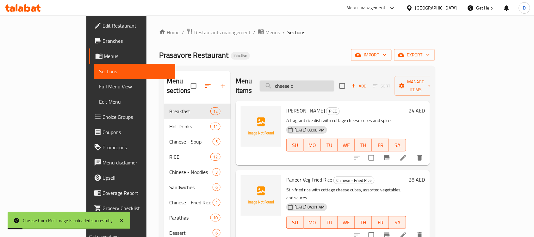
click at [326, 81] on input "cheese c" at bounding box center [297, 85] width 75 height 11
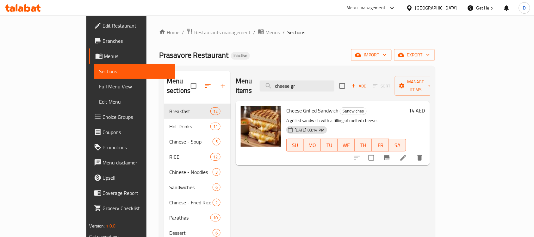
drag, startPoint x: 328, startPoint y: 83, endPoint x: 284, endPoint y: 81, distance: 43.4
click at [284, 81] on div "Menu items cheese gr Add Sort Manage items" at bounding box center [333, 86] width 194 height 30
click at [335, 86] on input "cheese gr" at bounding box center [297, 85] width 75 height 11
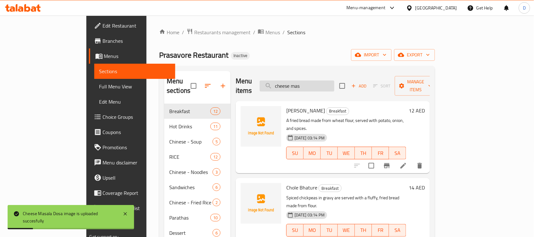
click at [335, 86] on input "cheese mas" at bounding box center [297, 85] width 75 height 11
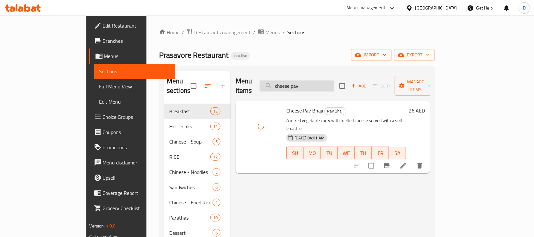
click at [335, 84] on input "cheese pav" at bounding box center [297, 85] width 75 height 11
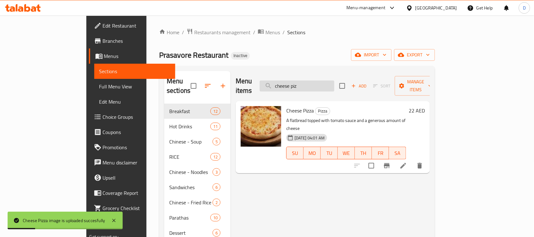
click at [335, 83] on input "cheese piz" at bounding box center [297, 85] width 75 height 11
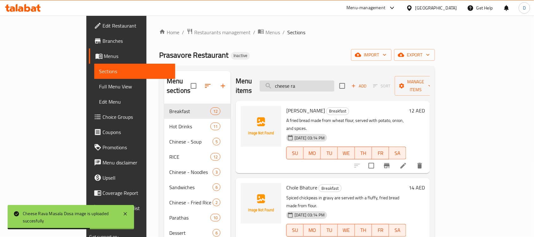
click at [335, 83] on input "cheese ra" at bounding box center [297, 85] width 75 height 11
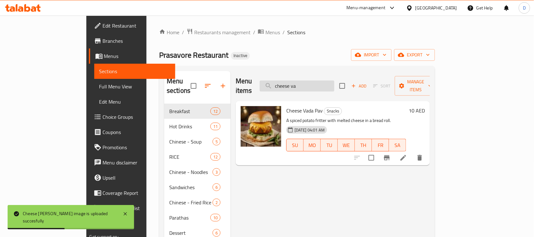
drag, startPoint x: 339, startPoint y: 83, endPoint x: 299, endPoint y: 86, distance: 39.7
click at [299, 86] on input "cheese va" at bounding box center [297, 85] width 75 height 11
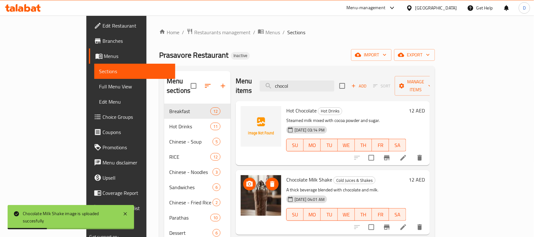
drag, startPoint x: 332, startPoint y: 81, endPoint x: 271, endPoint y: 82, distance: 61.7
click at [271, 82] on div "Menu items chocol Add Sort Manage items" at bounding box center [333, 86] width 194 height 30
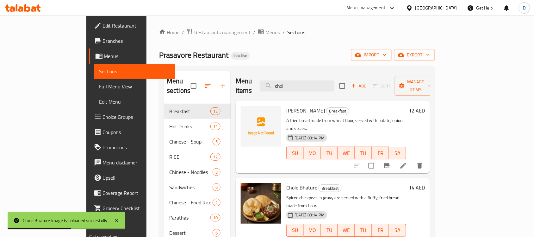
drag, startPoint x: 321, startPoint y: 82, endPoint x: 281, endPoint y: 86, distance: 40.1
click at [281, 86] on div "Menu items chol Add Sort Manage items" at bounding box center [333, 86] width 194 height 30
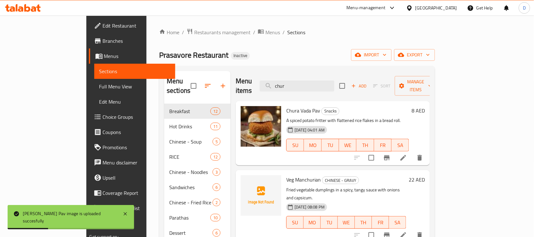
drag, startPoint x: 320, startPoint y: 84, endPoint x: 284, endPoint y: 76, distance: 36.9
click at [284, 76] on div "Menu items chur Add Sort Manage items" at bounding box center [333, 86] width 194 height 30
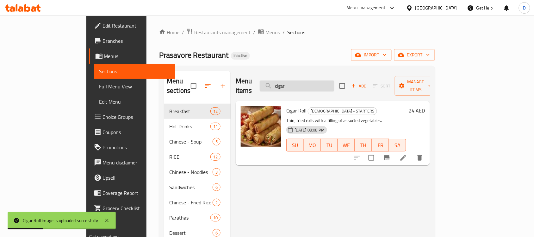
drag, startPoint x: 325, startPoint y: 80, endPoint x: 295, endPoint y: 86, distance: 31.2
click at [295, 86] on input "cigar" at bounding box center [297, 85] width 75 height 11
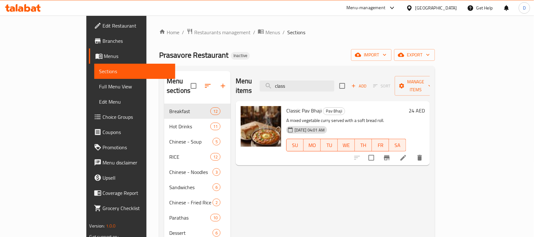
drag, startPoint x: 313, startPoint y: 88, endPoint x: 305, endPoint y: 88, distance: 8.9
click at [305, 88] on div "Menu items class Add Sort Manage items" at bounding box center [333, 86] width 194 height 30
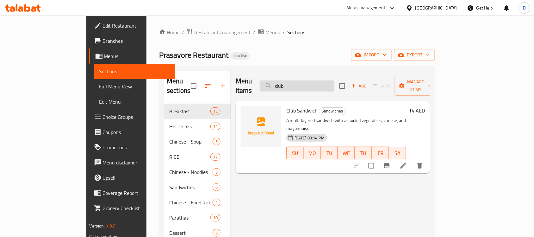
drag, startPoint x: 321, startPoint y: 81, endPoint x: 296, endPoint y: 81, distance: 24.4
click at [296, 81] on input "club" at bounding box center [297, 85] width 75 height 11
type input "="
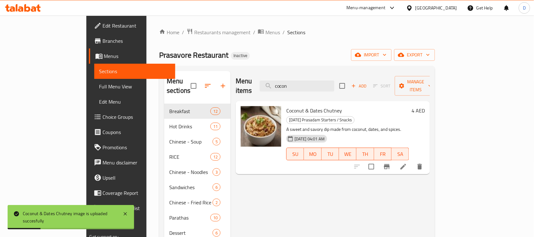
drag, startPoint x: 332, startPoint y: 81, endPoint x: 279, endPoint y: 85, distance: 53.3
click at [279, 85] on div "Menu items cocon Add Sort Manage items" at bounding box center [333, 86] width 194 height 30
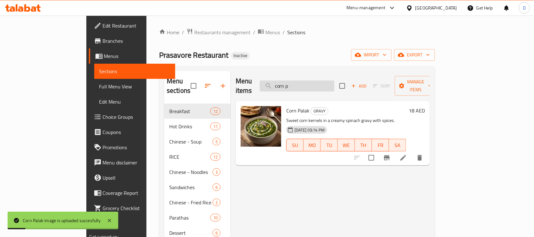
click at [329, 83] on input "corn p" at bounding box center [297, 85] width 75 height 11
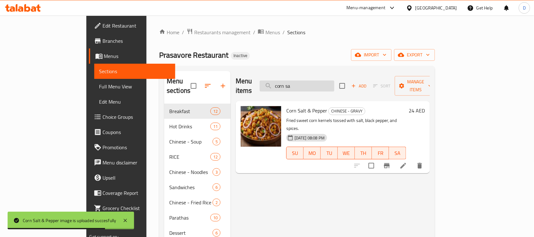
drag, startPoint x: 329, startPoint y: 79, endPoint x: 293, endPoint y: 83, distance: 35.9
click at [293, 83] on input "corn sa" at bounding box center [297, 85] width 75 height 11
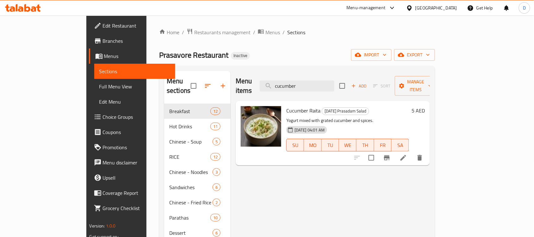
drag, startPoint x: 344, startPoint y: 80, endPoint x: 281, endPoint y: 81, distance: 63.0
click at [281, 81] on div "Menu items cucumber Add Sort Manage items" at bounding box center [333, 86] width 194 height 30
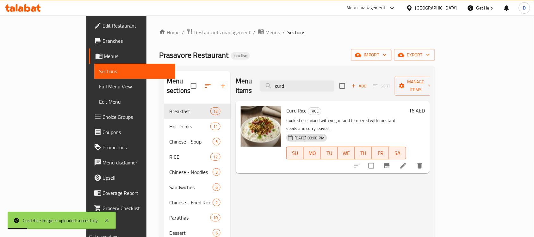
drag, startPoint x: 320, startPoint y: 85, endPoint x: 288, endPoint y: 88, distance: 31.9
click at [288, 88] on div "Menu items curd Add Sort Manage items" at bounding box center [333, 86] width 194 height 30
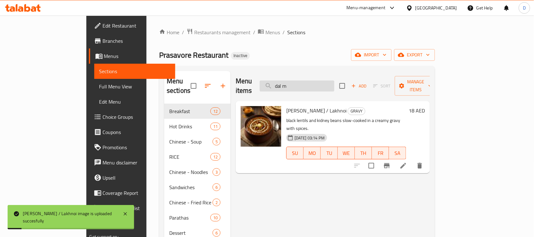
click at [335, 84] on input "dal m" at bounding box center [297, 85] width 75 height 11
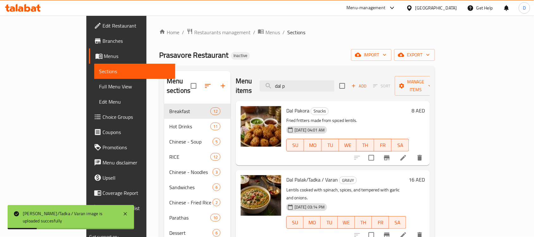
drag, startPoint x: 325, startPoint y: 81, endPoint x: 280, endPoint y: 75, distance: 46.0
click at [280, 75] on div "Menu items dal p Add Sort Manage items" at bounding box center [333, 86] width 194 height 30
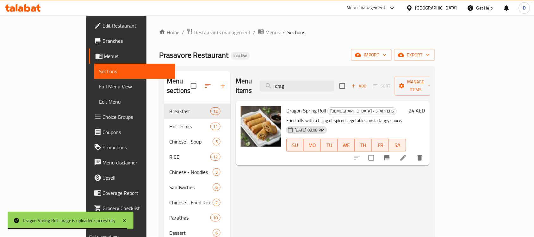
drag, startPoint x: 318, startPoint y: 82, endPoint x: 290, endPoint y: 84, distance: 28.5
click at [290, 84] on div "Menu items drag Add Sort Manage items" at bounding box center [333, 86] width 194 height 30
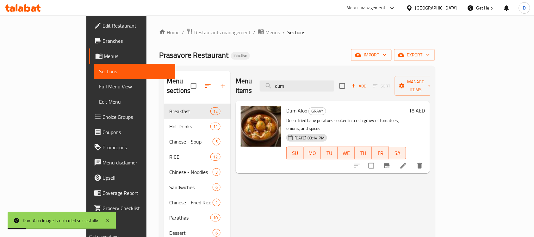
drag, startPoint x: 320, startPoint y: 84, endPoint x: 280, endPoint y: 84, distance: 40.5
click at [280, 84] on div "Menu items dum Add Sort Manage items" at bounding box center [333, 86] width 194 height 30
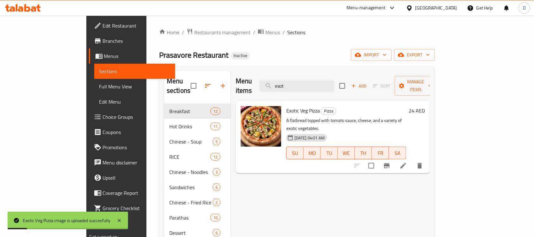
drag, startPoint x: 317, startPoint y: 83, endPoint x: 281, endPoint y: 78, distance: 37.0
click at [281, 78] on div "Menu items exot Add Sort Manage items" at bounding box center [333, 86] width 194 height 30
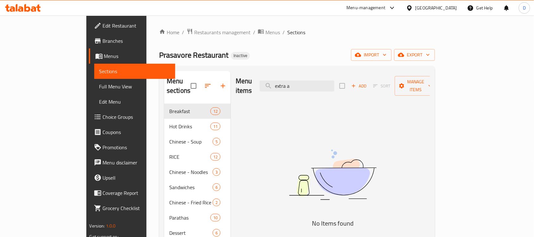
drag, startPoint x: 329, startPoint y: 83, endPoint x: 288, endPoint y: 79, distance: 40.7
click at [288, 79] on div "Menu items extra a Add Sort Manage items" at bounding box center [333, 86] width 194 height 30
type input "a"
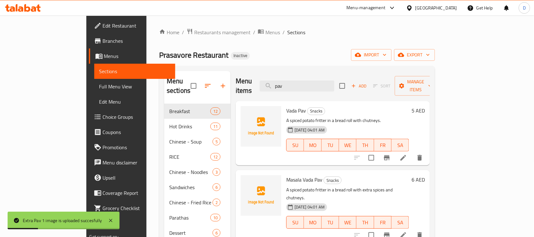
drag, startPoint x: 332, startPoint y: 78, endPoint x: 281, endPoint y: 78, distance: 51.3
click at [281, 78] on div "Menu items pav Add Sort Manage items" at bounding box center [333, 86] width 194 height 30
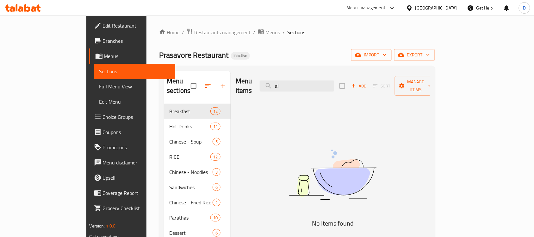
type input "a"
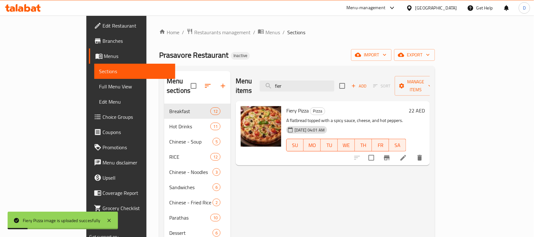
drag, startPoint x: 322, startPoint y: 82, endPoint x: 289, endPoint y: 81, distance: 32.6
click at [289, 81] on div "Menu items fier Add Sort Manage items" at bounding box center [333, 86] width 194 height 30
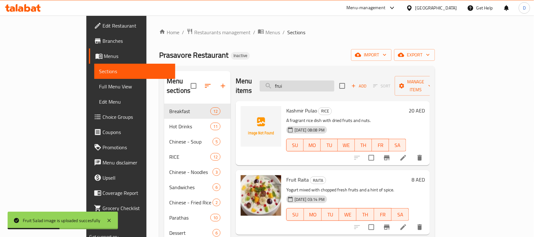
drag, startPoint x: 331, startPoint y: 83, endPoint x: 299, endPoint y: 78, distance: 33.0
click at [299, 80] on input "frui" at bounding box center [297, 85] width 75 height 11
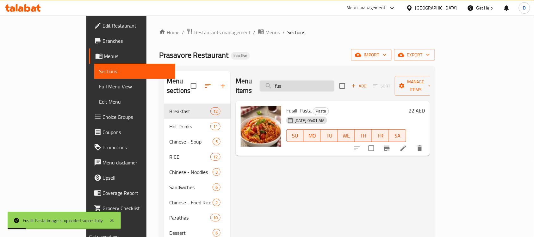
drag, startPoint x: 325, startPoint y: 83, endPoint x: 293, endPoint y: 78, distance: 32.9
click at [293, 80] on input "fus" at bounding box center [297, 85] width 75 height 11
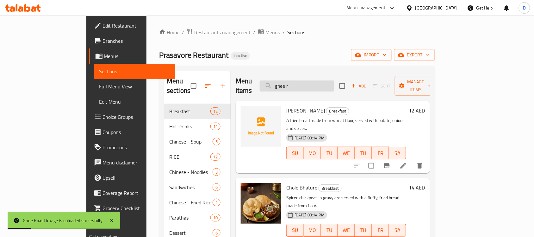
drag, startPoint x: 326, startPoint y: 82, endPoint x: 294, endPoint y: 83, distance: 32.3
click at [294, 83] on input "ghee r" at bounding box center [297, 85] width 75 height 11
click at [331, 81] on input "ghee r" at bounding box center [297, 85] width 75 height 11
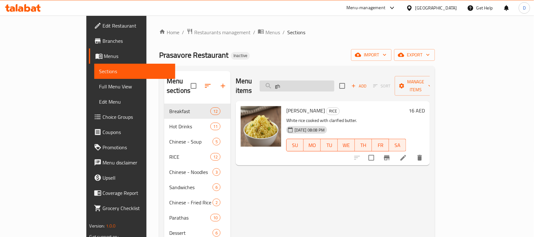
type input "g"
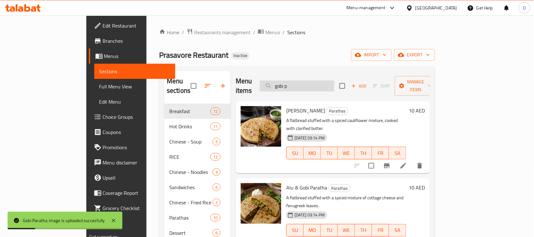
drag, startPoint x: 331, startPoint y: 81, endPoint x: 292, endPoint y: 78, distance: 39.0
click at [292, 80] on input "gobi p" at bounding box center [297, 85] width 75 height 11
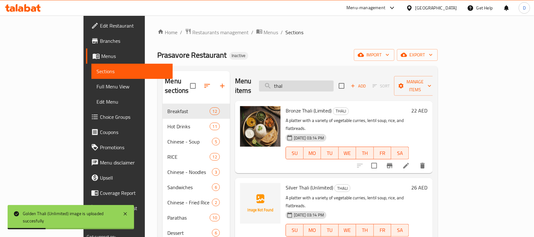
drag, startPoint x: 329, startPoint y: 81, endPoint x: 298, endPoint y: 75, distance: 31.5
click at [298, 80] on input "thal" at bounding box center [296, 85] width 75 height 11
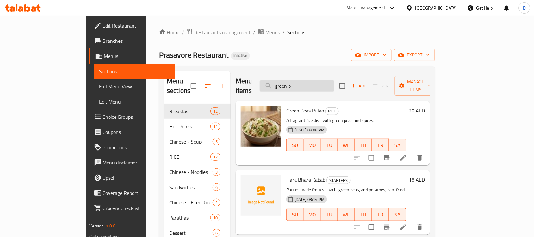
click at [331, 84] on input "green p" at bounding box center [297, 85] width 75 height 11
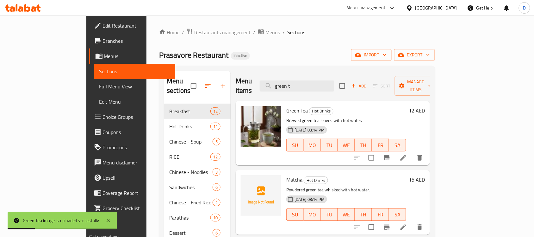
drag, startPoint x: 336, startPoint y: 80, endPoint x: 290, endPoint y: 82, distance: 45.9
click at [290, 82] on div "Menu items green t Add Sort Manage items" at bounding box center [333, 86] width 194 height 30
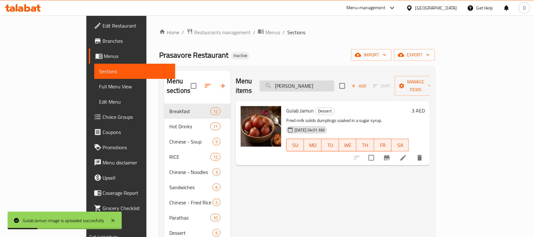
drag, startPoint x: 321, startPoint y: 84, endPoint x: 295, endPoint y: 82, distance: 25.7
click at [295, 82] on input "gula" at bounding box center [297, 85] width 75 height 11
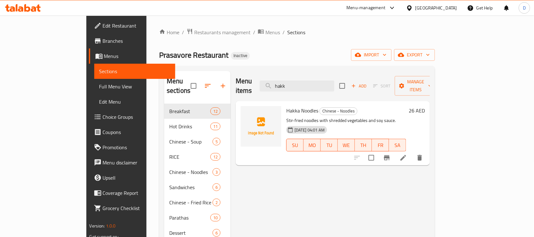
type input "hakk"
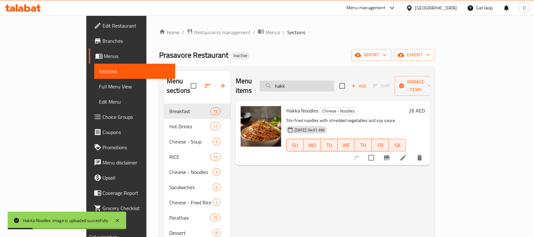
drag, startPoint x: 320, startPoint y: 79, endPoint x: 295, endPoint y: 80, distance: 25.0
click at [295, 80] on input "hakk" at bounding box center [297, 85] width 75 height 11
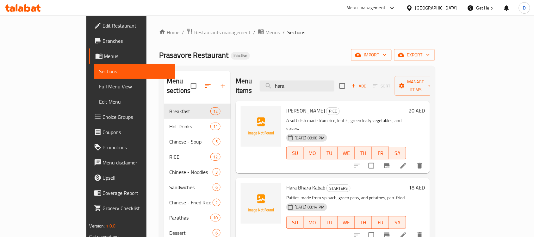
type input "hara"
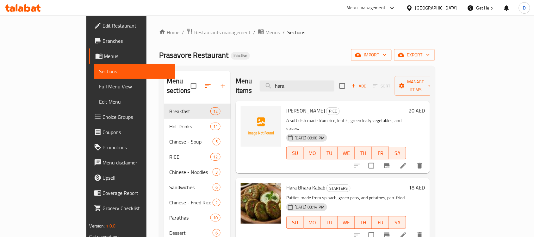
click at [439, 9] on div "United Arab Emirates" at bounding box center [437, 7] width 42 height 7
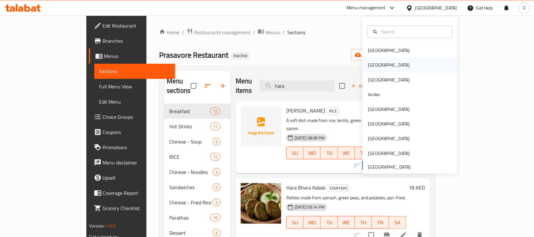
click at [369, 64] on div "Egypt" at bounding box center [390, 65] width 42 height 7
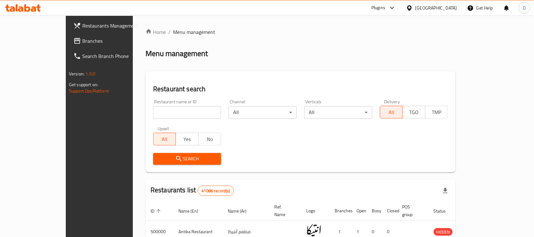
click at [82, 40] on span "Branches" at bounding box center [116, 41] width 68 height 8
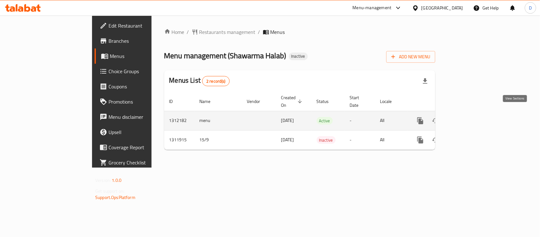
click at [470, 117] on icon "enhanced table" at bounding box center [467, 121] width 8 height 8
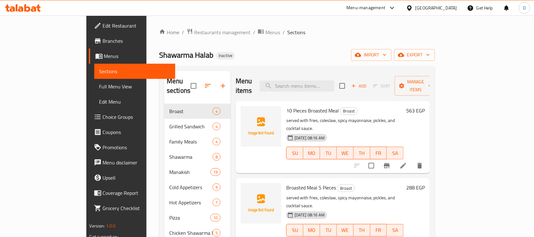
click at [450, 11] on div "[GEOGRAPHIC_DATA]" at bounding box center [437, 7] width 42 height 7
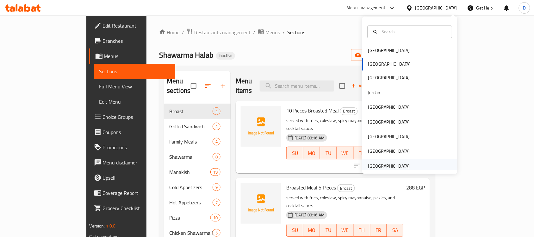
click at [398, 168] on div "[GEOGRAPHIC_DATA]" at bounding box center [390, 165] width 42 height 7
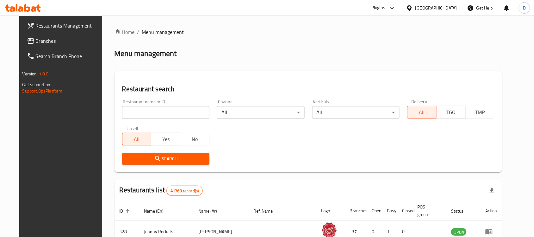
drag, startPoint x: 23, startPoint y: 41, endPoint x: 41, endPoint y: 46, distance: 19.4
click at [36, 41] on span "Branches" at bounding box center [70, 41] width 68 height 8
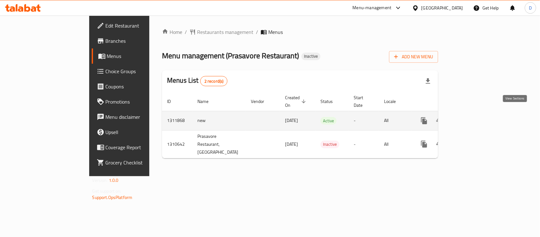
click at [474, 117] on icon "enhanced table" at bounding box center [470, 121] width 8 height 8
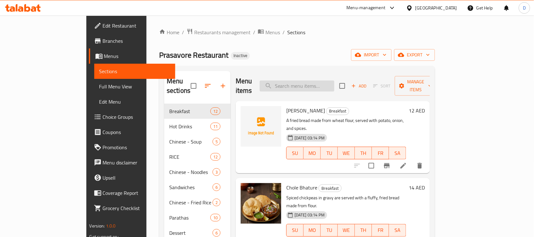
click at [320, 82] on input "search" at bounding box center [297, 85] width 75 height 11
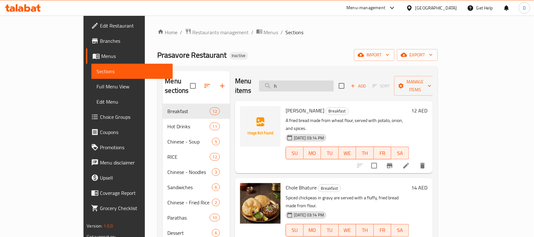
drag, startPoint x: 320, startPoint y: 84, endPoint x: 307, endPoint y: 86, distance: 13.1
click at [307, 86] on input "h" at bounding box center [296, 85] width 75 height 11
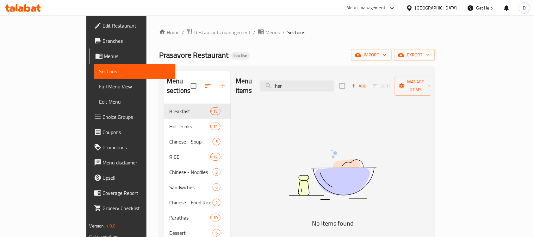
type input "hara"
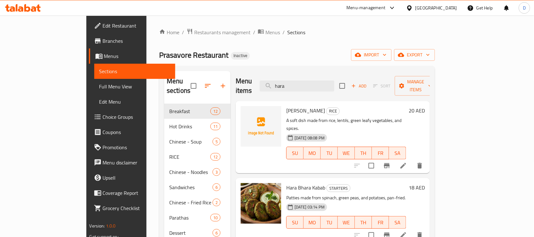
drag, startPoint x: 327, startPoint y: 81, endPoint x: 288, endPoint y: 79, distance: 39.0
click at [288, 79] on div "Menu items hara Add Sort Manage items" at bounding box center [333, 86] width 194 height 30
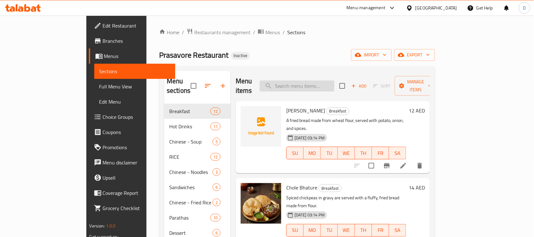
click at [312, 80] on input "search" at bounding box center [297, 85] width 75 height 11
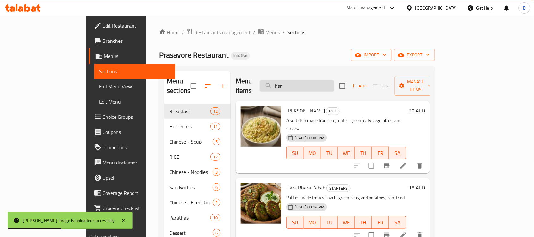
drag, startPoint x: 314, startPoint y: 81, endPoint x: 300, endPoint y: 78, distance: 15.2
click at [300, 80] on input "har" at bounding box center [297, 85] width 75 height 11
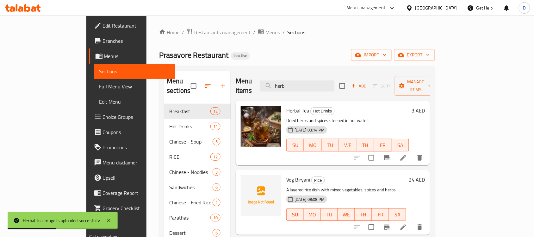
drag, startPoint x: 328, startPoint y: 86, endPoint x: 290, endPoint y: 87, distance: 38.0
click at [290, 87] on div "Menu items herb Add Sort Manage items" at bounding box center [333, 86] width 194 height 30
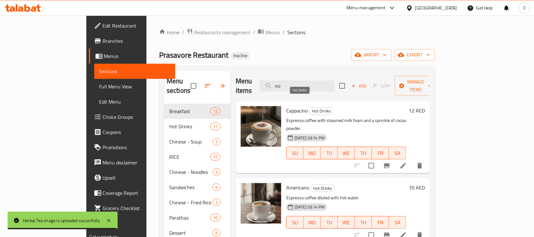
type input "n"
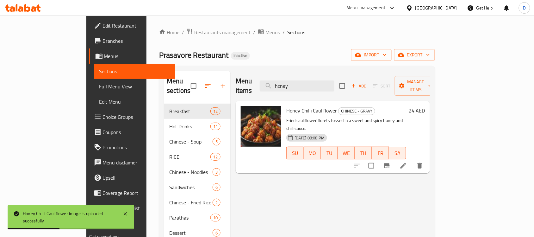
drag, startPoint x: 325, startPoint y: 85, endPoint x: 281, endPoint y: 84, distance: 44.3
click at [281, 84] on div "Menu items honey Add Sort Manage items" at bounding box center [333, 86] width 194 height 30
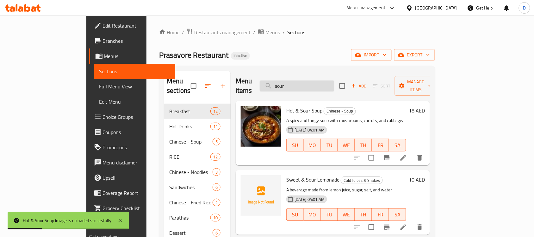
drag, startPoint x: 325, startPoint y: 81, endPoint x: 299, endPoint y: 78, distance: 25.8
click at [299, 80] on input "sour" at bounding box center [297, 85] width 75 height 11
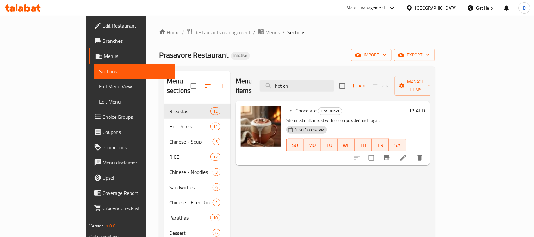
drag, startPoint x: 328, startPoint y: 80, endPoint x: 290, endPoint y: 80, distance: 38.0
click at [290, 80] on div "Menu items hot ch Add Sort Manage items" at bounding box center [333, 86] width 194 height 30
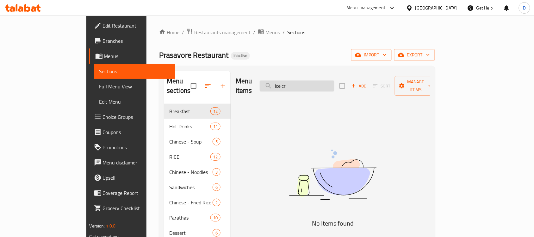
drag, startPoint x: 332, startPoint y: 83, endPoint x: 301, endPoint y: 80, distance: 31.8
click at [301, 80] on input "ice cr" at bounding box center [297, 85] width 75 height 11
click at [324, 81] on input "ice cr" at bounding box center [297, 85] width 75 height 11
drag, startPoint x: 324, startPoint y: 86, endPoint x: 288, endPoint y: 85, distance: 35.2
click at [288, 85] on div "Menu items ice mo Add Sort Manage items" at bounding box center [333, 86] width 194 height 30
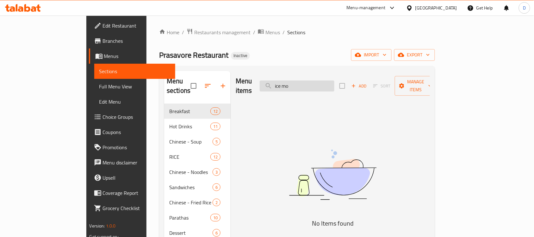
click at [329, 83] on input "ice mo" at bounding box center [297, 85] width 75 height 11
type input "ice m"
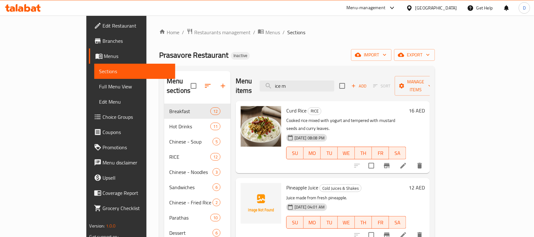
drag, startPoint x: 326, startPoint y: 81, endPoint x: 287, endPoint y: 81, distance: 38.9
click at [287, 81] on div "Menu items ice m Add Sort Manage items" at bounding box center [333, 86] width 194 height 30
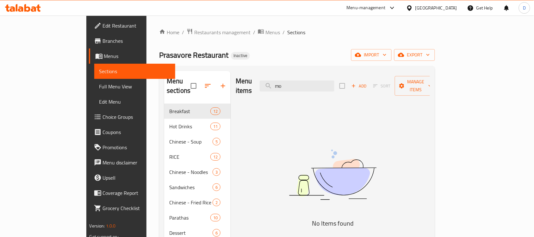
type input "m"
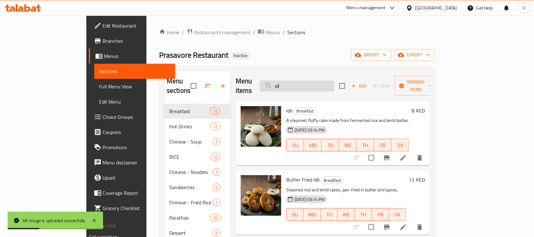
drag, startPoint x: 321, startPoint y: 84, endPoint x: 292, endPoint y: 83, distance: 29.5
click at [292, 83] on input "idl" at bounding box center [297, 85] width 75 height 11
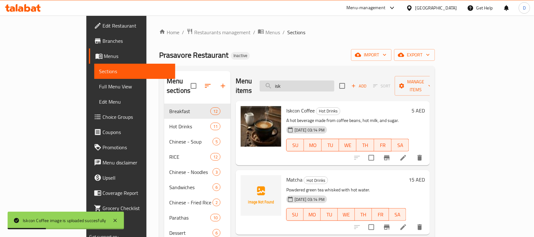
drag, startPoint x: 314, startPoint y: 81, endPoint x: 293, endPoint y: 81, distance: 20.9
click at [293, 81] on input "isk" at bounding box center [297, 85] width 75 height 11
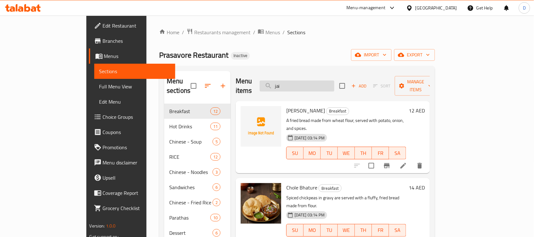
drag, startPoint x: 322, startPoint y: 83, endPoint x: 293, endPoint y: 83, distance: 29.1
click at [293, 83] on input "jai" at bounding box center [297, 85] width 75 height 11
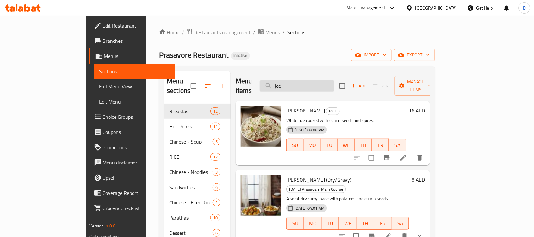
drag, startPoint x: 319, startPoint y: 83, endPoint x: 300, endPoint y: 81, distance: 19.5
click at [300, 81] on input "jee" at bounding box center [297, 85] width 75 height 11
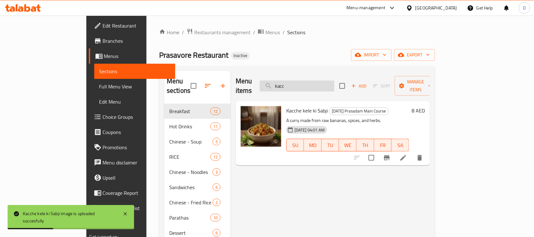
drag, startPoint x: 328, startPoint y: 83, endPoint x: 294, endPoint y: 84, distance: 33.9
click at [294, 84] on input "kacc" at bounding box center [297, 85] width 75 height 11
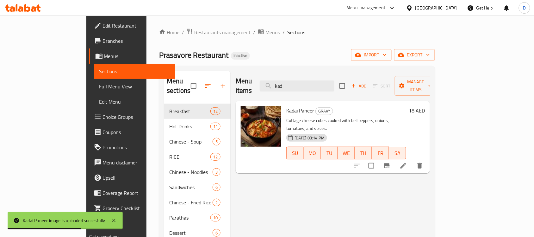
drag, startPoint x: 326, startPoint y: 77, endPoint x: 287, endPoint y: 81, distance: 38.9
click at [287, 81] on div "Menu items kad Add Sort Manage items" at bounding box center [333, 86] width 194 height 30
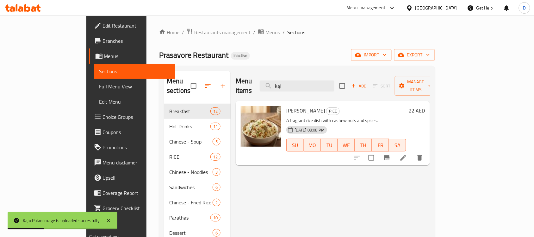
drag, startPoint x: 316, startPoint y: 81, endPoint x: 287, endPoint y: 81, distance: 28.5
click at [287, 81] on div "Menu items kaj Add Sort Manage items" at bounding box center [333, 86] width 194 height 30
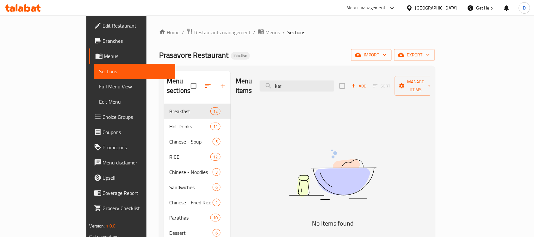
drag, startPoint x: 324, startPoint y: 81, endPoint x: 280, endPoint y: 86, distance: 44.3
click at [280, 86] on div "Menu items kar Add Sort Manage items" at bounding box center [333, 86] width 194 height 30
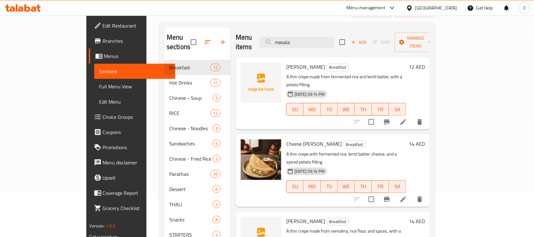
scroll to position [4, 0]
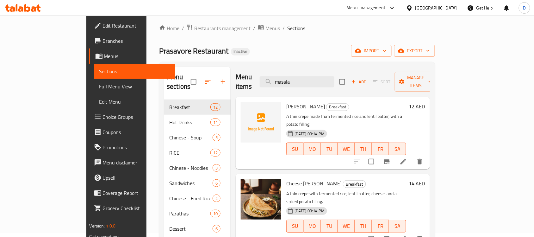
drag, startPoint x: 325, startPoint y: 79, endPoint x: 279, endPoint y: 76, distance: 45.7
click at [279, 76] on div "Menu items masala Add Sort Manage items" at bounding box center [333, 82] width 194 height 30
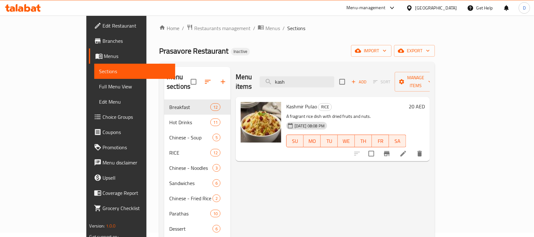
drag, startPoint x: 317, startPoint y: 79, endPoint x: 287, endPoint y: 83, distance: 30.0
click at [287, 83] on div "Menu items kash Add Sort Manage items" at bounding box center [333, 82] width 194 height 30
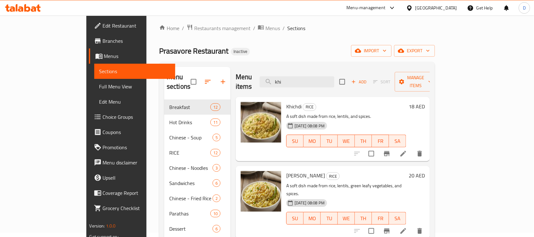
drag, startPoint x: 313, startPoint y: 78, endPoint x: 286, endPoint y: 72, distance: 28.2
click at [286, 72] on div "Menu items khi Add Sort Manage items" at bounding box center [333, 82] width 194 height 30
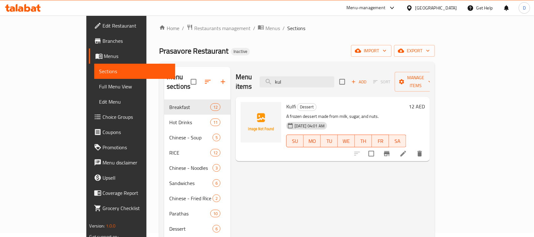
type input "kul"
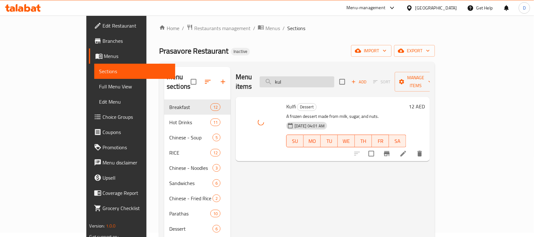
drag, startPoint x: 327, startPoint y: 78, endPoint x: 294, endPoint y: 73, distance: 33.5
click at [294, 76] on input "kul" at bounding box center [297, 81] width 75 height 11
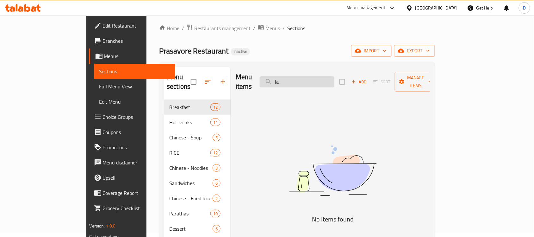
type input "l"
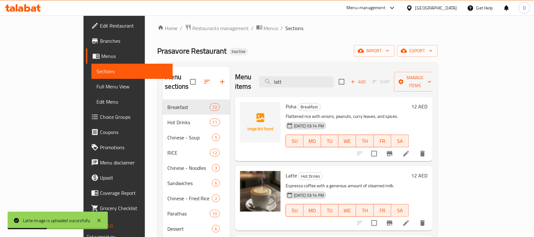
drag, startPoint x: 318, startPoint y: 79, endPoint x: 297, endPoint y: 83, distance: 22.0
click at [297, 83] on div "Menu items latt Add Sort Manage items" at bounding box center [334, 82] width 198 height 30
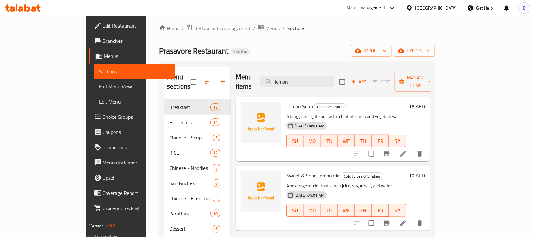
type input "lemon"
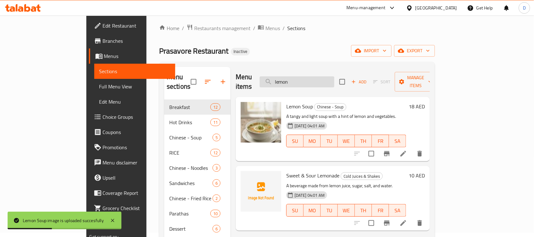
drag, startPoint x: 328, startPoint y: 79, endPoint x: 298, endPoint y: 79, distance: 30.4
click at [298, 79] on input "lemon" at bounding box center [297, 81] width 75 height 11
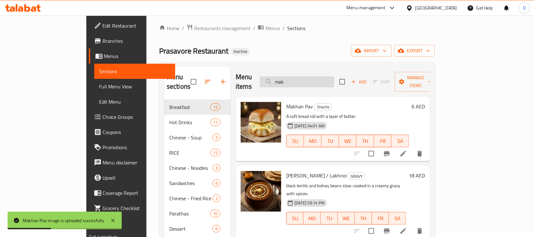
click at [321, 76] on input "mak" at bounding box center [297, 81] width 75 height 11
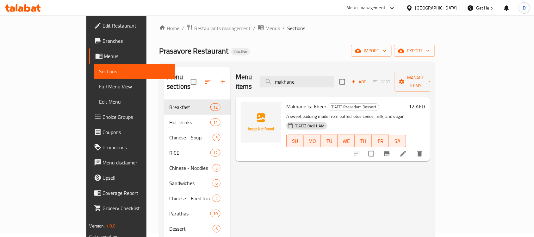
type input "makhane"
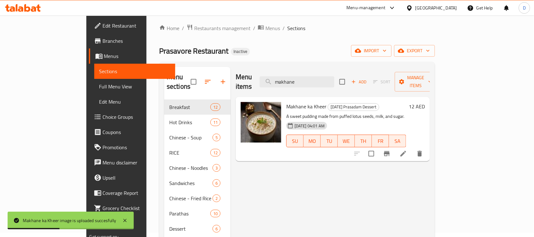
drag, startPoint x: 327, startPoint y: 75, endPoint x: 289, endPoint y: 79, distance: 38.1
click at [289, 79] on div "Menu items makhane Add Sort Manage items" at bounding box center [333, 82] width 194 height 30
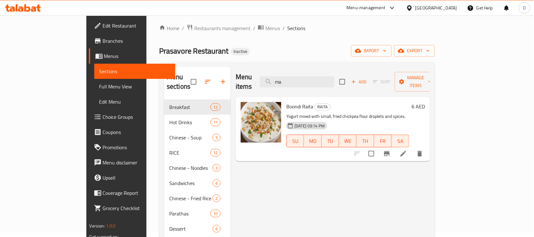
type input "m"
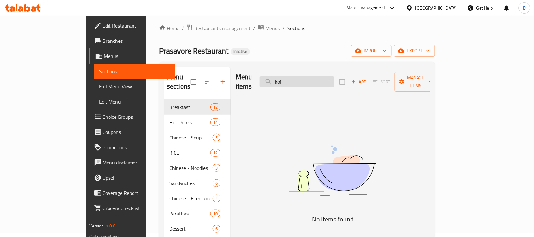
drag, startPoint x: 340, startPoint y: 82, endPoint x: 293, endPoint y: 76, distance: 47.2
click at [293, 76] on div "Menu items kof Add Sort Manage items" at bounding box center [333, 82] width 194 height 30
click at [324, 70] on div "Menu items kof Add Sort Manage items" at bounding box center [333, 82] width 194 height 30
click at [325, 77] on input "kof" at bounding box center [297, 81] width 75 height 11
type input "k"
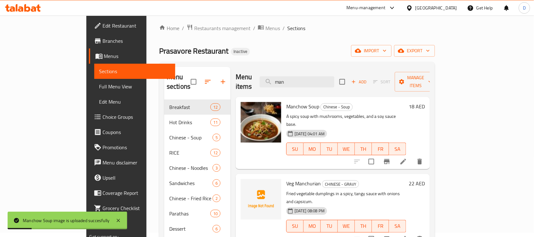
drag, startPoint x: 321, startPoint y: 75, endPoint x: 290, endPoint y: 76, distance: 31.4
click at [290, 76] on div "Menu items man Add Sort Manage items" at bounding box center [333, 82] width 194 height 30
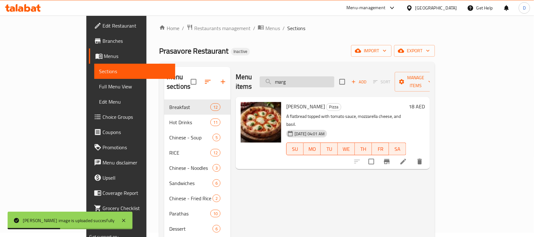
drag, startPoint x: 319, startPoint y: 73, endPoint x: 305, endPoint y: 75, distance: 14.8
click at [305, 76] on input "marg" at bounding box center [297, 81] width 75 height 11
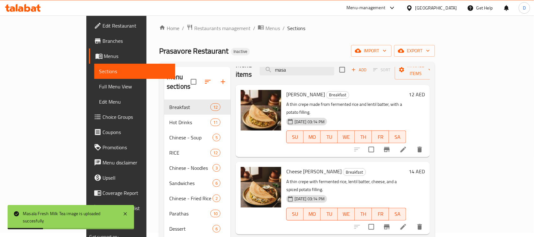
scroll to position [0, 0]
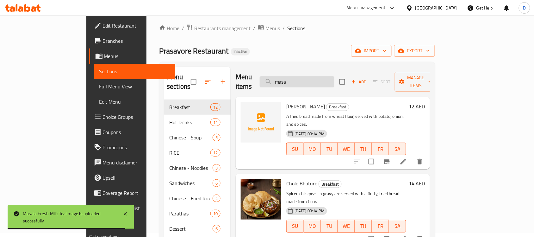
click at [330, 76] on input "masa" at bounding box center [297, 81] width 75 height 11
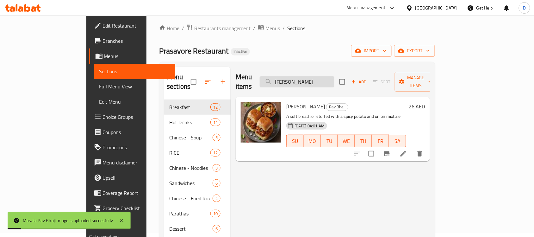
click at [335, 78] on input "masala p" at bounding box center [297, 81] width 75 height 11
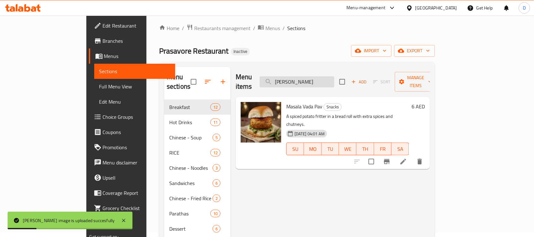
click at [335, 78] on input "masala v" at bounding box center [297, 81] width 75 height 11
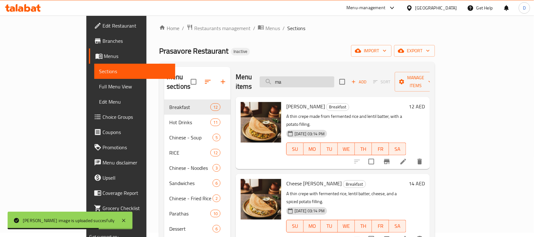
type input "m"
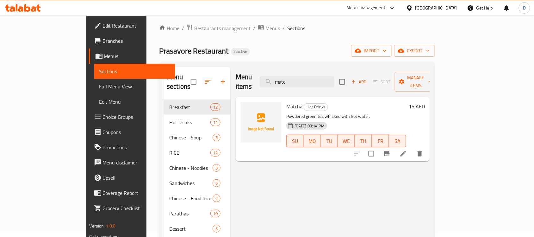
type input "matc"
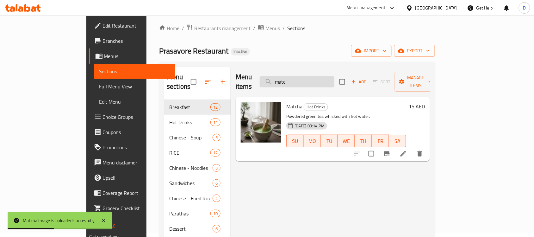
drag, startPoint x: 320, startPoint y: 79, endPoint x: 297, endPoint y: 82, distance: 23.6
click at [297, 82] on input "matc" at bounding box center [297, 81] width 75 height 11
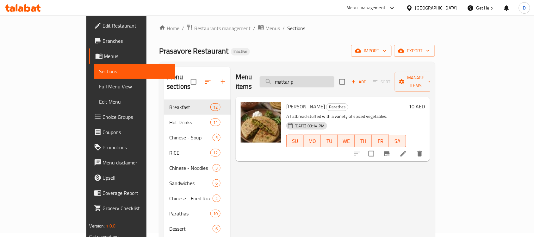
drag, startPoint x: 334, startPoint y: 79, endPoint x: 295, endPoint y: 80, distance: 39.0
click at [295, 80] on input "mattar p" at bounding box center [297, 81] width 75 height 11
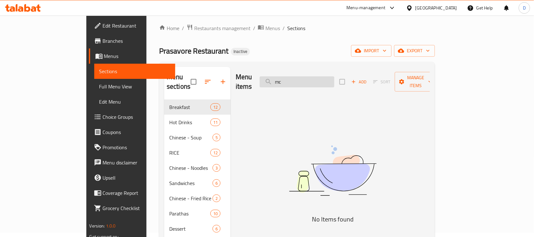
type input "m"
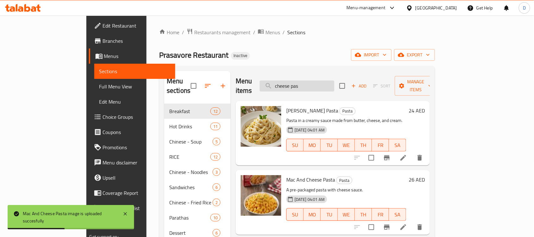
drag, startPoint x: 340, startPoint y: 83, endPoint x: 301, endPoint y: 85, distance: 39.0
click at [301, 85] on input "cheese pas" at bounding box center [297, 85] width 75 height 11
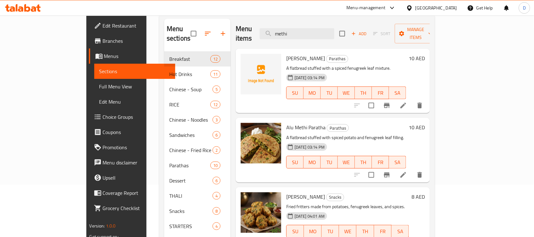
scroll to position [40, 0]
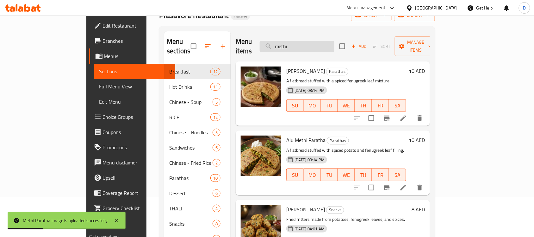
drag, startPoint x: 327, startPoint y: 42, endPoint x: 292, endPoint y: 46, distance: 35.7
click at [292, 46] on input "methi" at bounding box center [297, 46] width 75 height 11
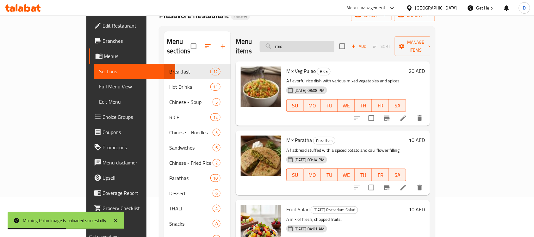
drag, startPoint x: 322, startPoint y: 43, endPoint x: 299, endPoint y: 45, distance: 23.2
click at [299, 45] on input "mix" at bounding box center [297, 46] width 75 height 11
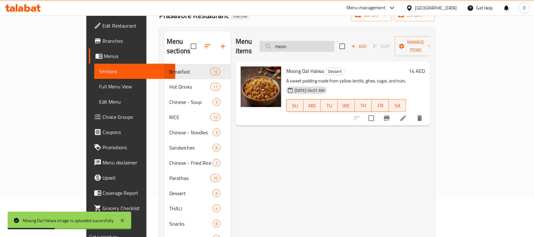
drag, startPoint x: 317, startPoint y: 37, endPoint x: 297, endPoint y: 42, distance: 20.7
click at [297, 42] on input "moon" at bounding box center [297, 46] width 75 height 11
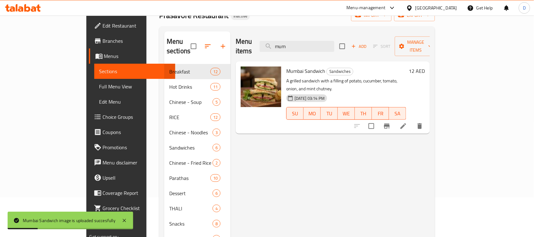
drag, startPoint x: 334, startPoint y: 42, endPoint x: 286, endPoint y: 45, distance: 48.2
click at [286, 45] on div "Menu items mum Add Sort Manage items" at bounding box center [333, 46] width 194 height 30
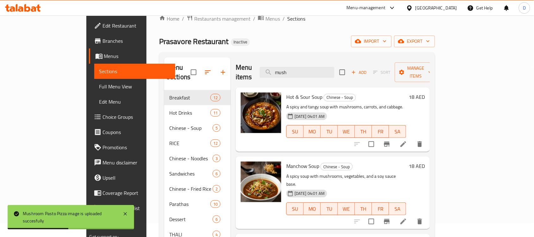
scroll to position [0, 0]
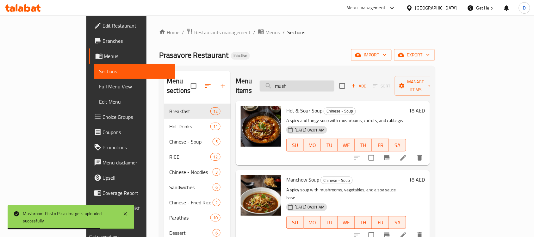
drag, startPoint x: 328, startPoint y: 83, endPoint x: 291, endPoint y: 83, distance: 37.7
click at [291, 83] on input "mush" at bounding box center [297, 85] width 75 height 11
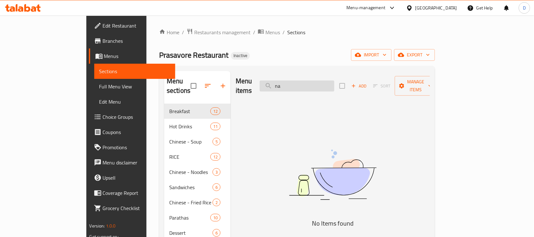
type input "n"
type input "k"
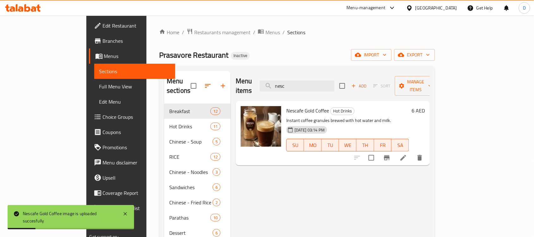
drag, startPoint x: 325, startPoint y: 83, endPoint x: 290, endPoint y: 83, distance: 34.8
click at [290, 83] on div "Menu items nesc Add Sort Manage items" at bounding box center [333, 86] width 194 height 30
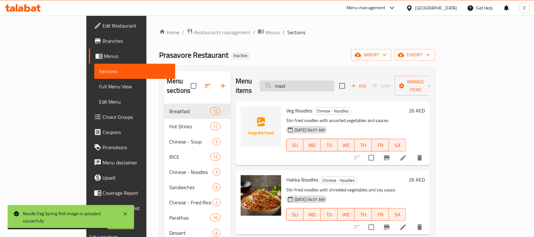
drag, startPoint x: 324, startPoint y: 83, endPoint x: 293, endPoint y: 83, distance: 30.7
click at [293, 83] on input "nood" at bounding box center [297, 85] width 75 height 11
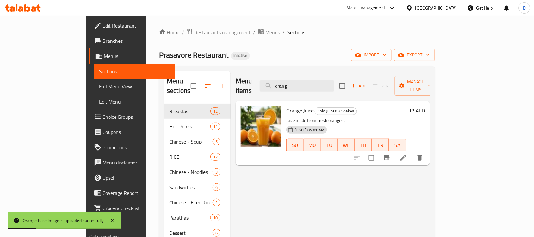
drag, startPoint x: 324, startPoint y: 81, endPoint x: 279, endPoint y: 80, distance: 44.3
click at [279, 80] on div "Menu items orang Add Sort Manage items" at bounding box center [333, 86] width 194 height 30
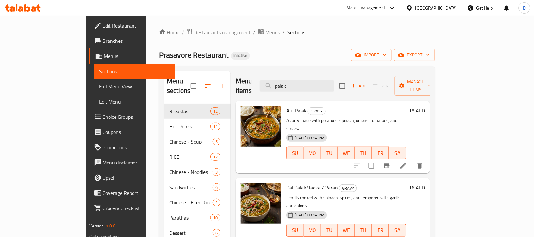
drag, startPoint x: 339, startPoint y: 79, endPoint x: 287, endPoint y: 81, distance: 52.9
click at [287, 81] on div "Menu items palak Add Sort Manage items" at bounding box center [333, 86] width 194 height 30
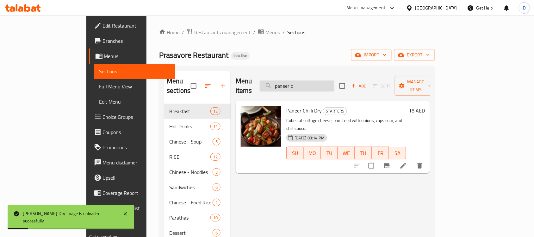
click at [334, 83] on input "paneer c" at bounding box center [297, 85] width 75 height 11
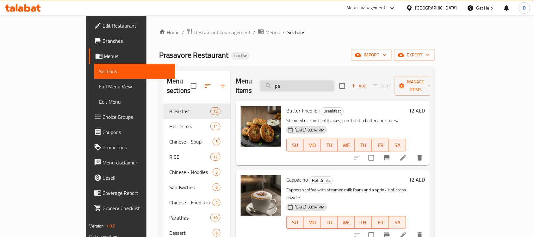
type input "p"
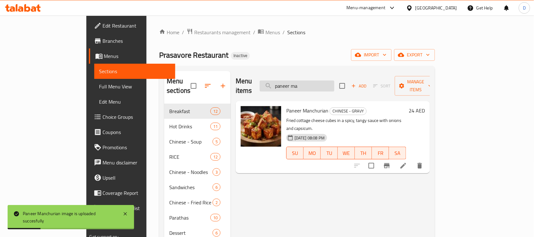
click at [335, 81] on input "paneer ma" at bounding box center [297, 85] width 75 height 11
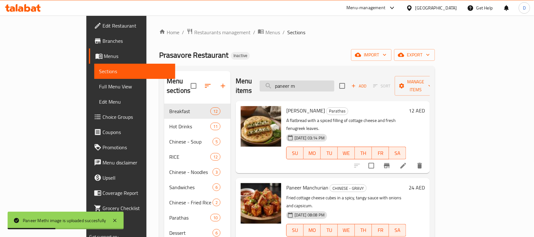
click at [331, 84] on input "paneer m" at bounding box center [297, 85] width 75 height 11
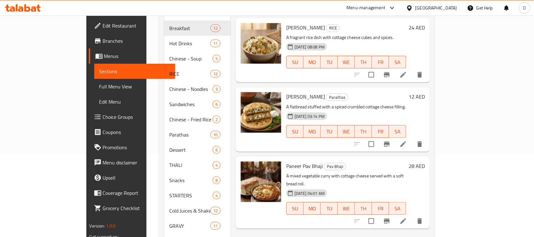
scroll to position [43, 0]
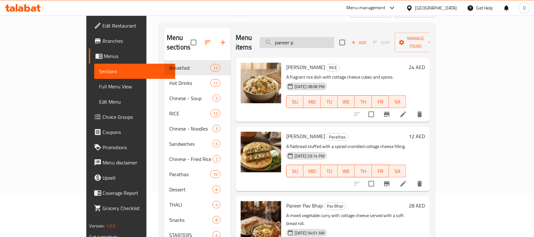
click at [335, 40] on input "paneer p" at bounding box center [297, 42] width 75 height 11
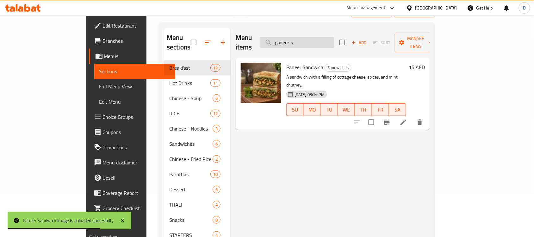
click at [331, 37] on input "paneer s" at bounding box center [297, 42] width 75 height 11
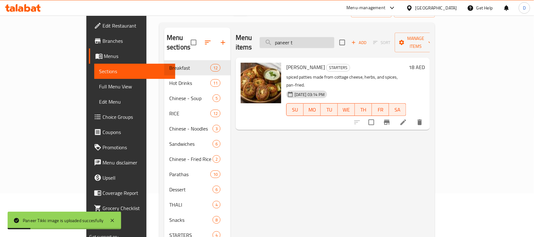
click at [330, 37] on input "paneer t" at bounding box center [297, 42] width 75 height 11
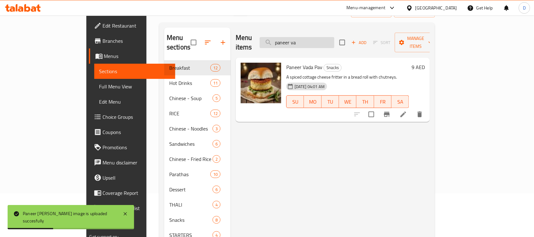
click at [335, 39] on input "paneer va" at bounding box center [297, 42] width 75 height 11
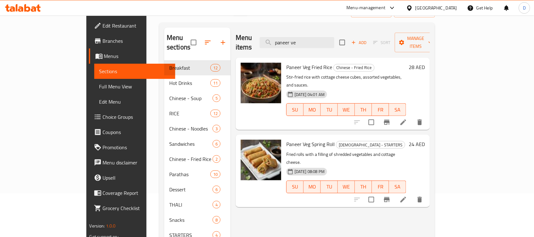
drag, startPoint x: 336, startPoint y: 41, endPoint x: 212, endPoint y: 29, distance: 124.0
click at [231, 29] on div "Menu items paneer ve Add Sort Manage items Paneer Veg Fried Rice Chinese - Frie…" at bounding box center [330, 228] width 199 height 400
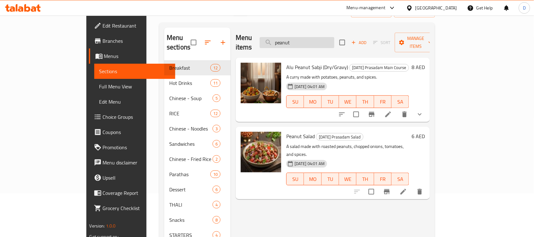
drag, startPoint x: 336, startPoint y: 38, endPoint x: 294, endPoint y: 41, distance: 41.9
click at [294, 41] on input "peanut" at bounding box center [297, 42] width 75 height 11
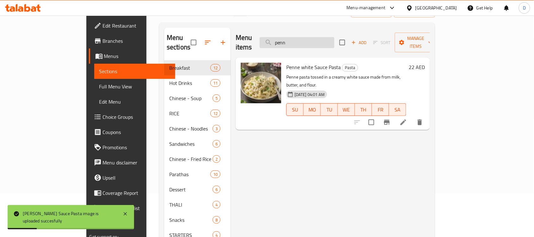
drag, startPoint x: 327, startPoint y: 34, endPoint x: 300, endPoint y: 34, distance: 26.9
click at [300, 37] on input "penn" at bounding box center [297, 42] width 75 height 11
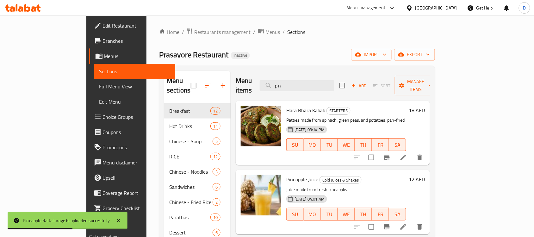
scroll to position [0, 0]
drag, startPoint x: 314, startPoint y: 81, endPoint x: 294, endPoint y: 79, distance: 20.1
click at [294, 80] on input "pin" at bounding box center [297, 85] width 75 height 11
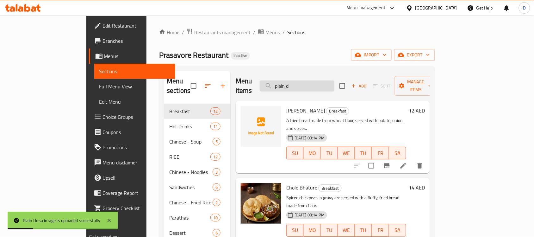
click at [331, 83] on input "plain d" at bounding box center [297, 85] width 75 height 11
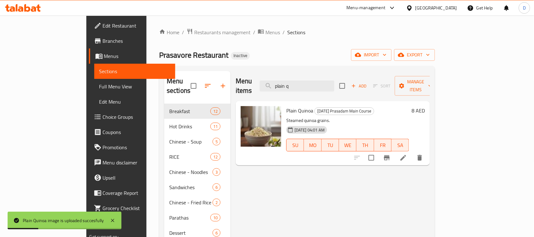
drag, startPoint x: 329, startPoint y: 80, endPoint x: 283, endPoint y: 82, distance: 45.3
click at [283, 82] on div "Menu items plain q Add Sort Manage items" at bounding box center [333, 86] width 194 height 30
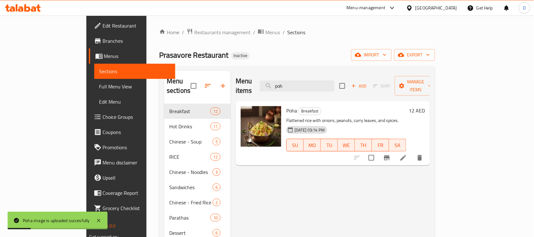
drag, startPoint x: 324, startPoint y: 79, endPoint x: 282, endPoint y: 81, distance: 41.5
click at [282, 81] on div "Menu items poh Add Sort Manage items" at bounding box center [333, 86] width 194 height 30
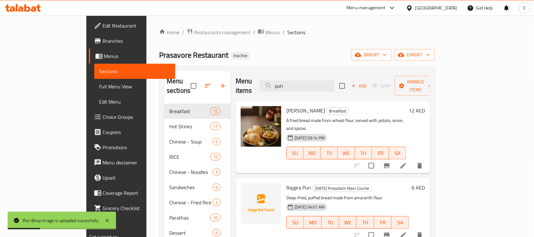
drag, startPoint x: 316, startPoint y: 81, endPoint x: 290, endPoint y: 83, distance: 25.7
click at [290, 83] on div "Menu items puri Add Sort Manage items" at bounding box center [333, 86] width 194 height 30
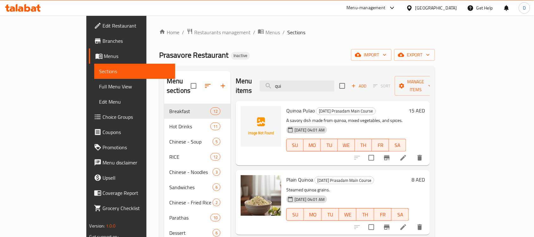
type input "qui"
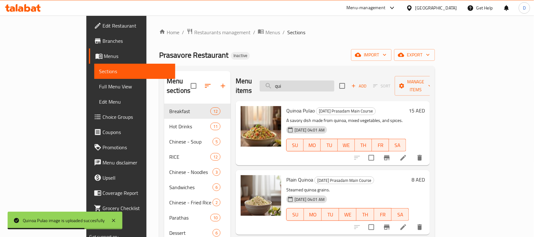
drag, startPoint x: 313, startPoint y: 82, endPoint x: 302, endPoint y: 83, distance: 11.1
click at [302, 83] on input "qui" at bounding box center [297, 85] width 75 height 11
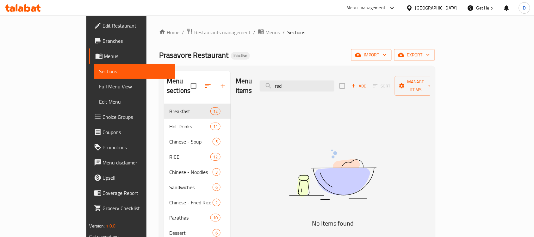
drag, startPoint x: 328, startPoint y: 82, endPoint x: 290, endPoint y: 74, distance: 38.7
click at [290, 74] on div "Menu items rad Add Sort Manage items" at bounding box center [333, 86] width 194 height 30
drag, startPoint x: 330, startPoint y: 82, endPoint x: 300, endPoint y: 83, distance: 29.8
click at [300, 83] on input "paneer r" at bounding box center [297, 85] width 75 height 11
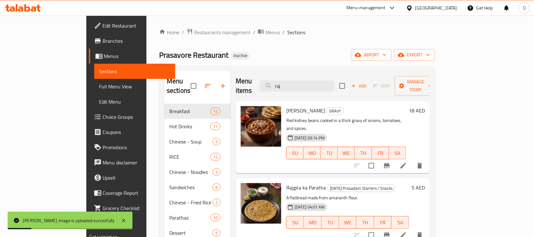
drag, startPoint x: 316, startPoint y: 81, endPoint x: 276, endPoint y: 85, distance: 39.7
click at [276, 85] on div "Menu items raj Add Sort Manage items" at bounding box center [333, 86] width 194 height 30
type input "e"
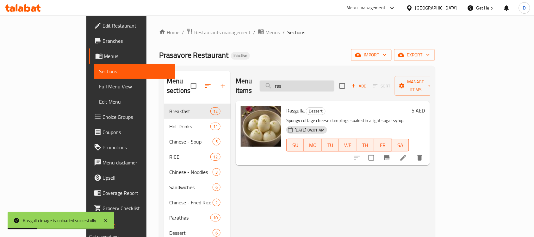
drag, startPoint x: 319, startPoint y: 79, endPoint x: 292, endPoint y: 82, distance: 27.1
click at [292, 82] on input "ras" at bounding box center [297, 85] width 75 height 11
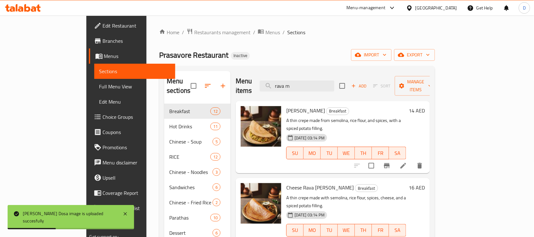
drag, startPoint x: 333, startPoint y: 83, endPoint x: 286, endPoint y: 79, distance: 47.7
click at [286, 79] on div "Menu items rava m Add Sort Manage items" at bounding box center [333, 86] width 194 height 30
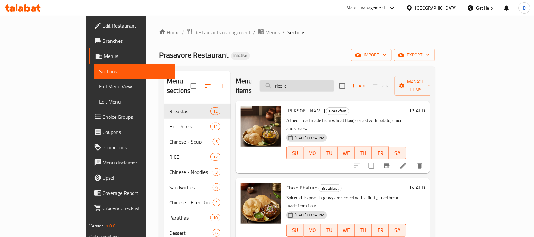
click at [322, 83] on input "rice k" at bounding box center [297, 85] width 75 height 11
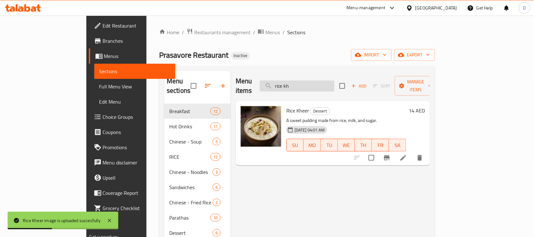
drag, startPoint x: 321, startPoint y: 80, endPoint x: 295, endPoint y: 81, distance: 25.4
click at [295, 81] on input "rice kh" at bounding box center [297, 85] width 75 height 11
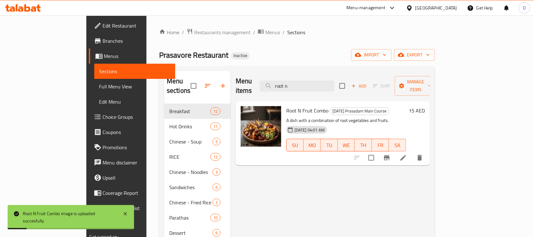
drag, startPoint x: 328, startPoint y: 82, endPoint x: 281, endPoint y: 82, distance: 46.5
click at [281, 82] on div "Menu items root n Add Sort Manage items" at bounding box center [333, 86] width 194 height 30
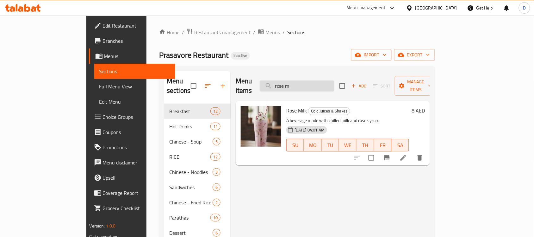
drag, startPoint x: 310, startPoint y: 79, endPoint x: 295, endPoint y: 80, distance: 15.0
click at [295, 80] on input "rose m" at bounding box center [297, 85] width 75 height 11
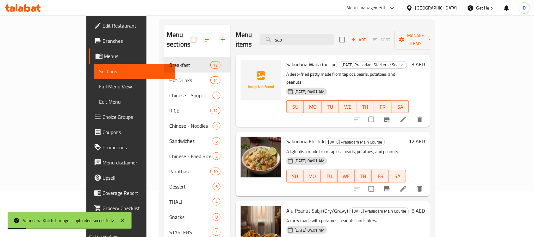
scroll to position [44, 0]
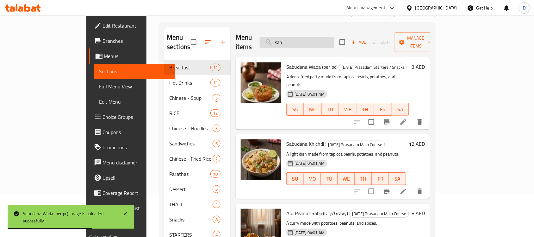
drag, startPoint x: 316, startPoint y: 35, endPoint x: 298, endPoint y: 39, distance: 18.1
click at [298, 39] on input "sab" at bounding box center [297, 42] width 75 height 11
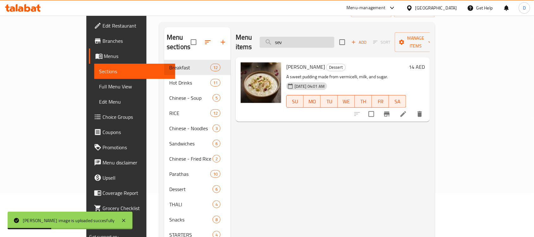
drag, startPoint x: 320, startPoint y: 40, endPoint x: 303, endPoint y: 37, distance: 16.7
click at [303, 37] on input "sev" at bounding box center [297, 42] width 75 height 11
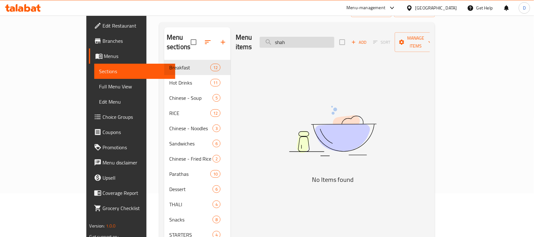
drag, startPoint x: 330, startPoint y: 42, endPoint x: 302, endPoint y: 38, distance: 28.1
click at [302, 38] on input "shah" at bounding box center [297, 42] width 75 height 11
drag, startPoint x: 316, startPoint y: 36, endPoint x: 292, endPoint y: 45, distance: 25.5
click at [292, 45] on div "Menu items shah Add Sort Manage items" at bounding box center [333, 42] width 194 height 30
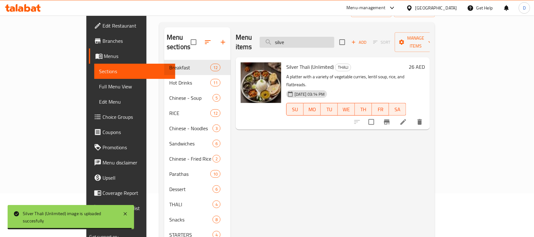
drag, startPoint x: 319, startPoint y: 37, endPoint x: 298, endPoint y: 41, distance: 21.8
click at [298, 41] on input "silve" at bounding box center [297, 42] width 75 height 11
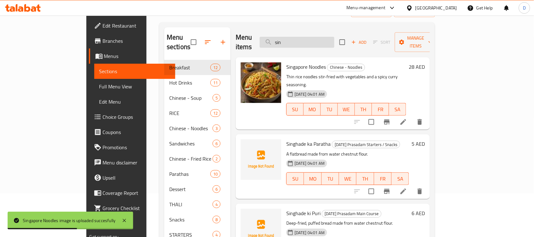
click at [321, 38] on input "sin" at bounding box center [297, 42] width 75 height 11
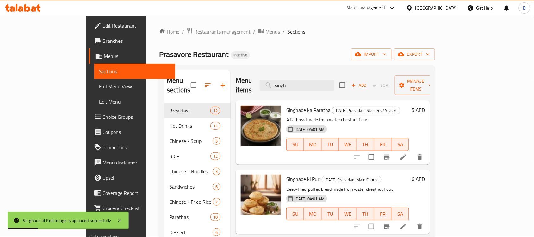
scroll to position [0, 0]
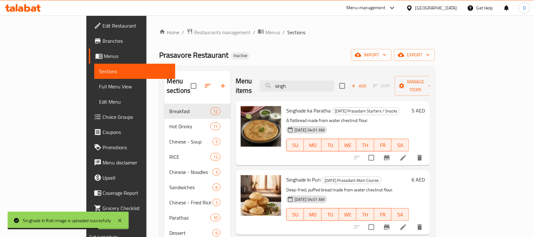
drag, startPoint x: 327, startPoint y: 85, endPoint x: 295, endPoint y: 88, distance: 32.1
click at [295, 88] on div "Menu items singh Add Sort Manage items" at bounding box center [333, 86] width 194 height 30
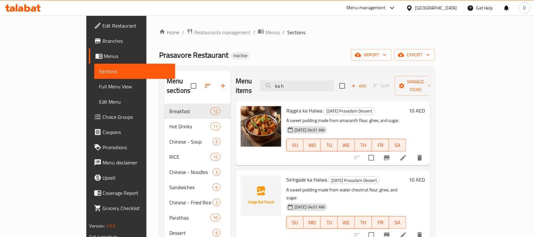
scroll to position [40, 0]
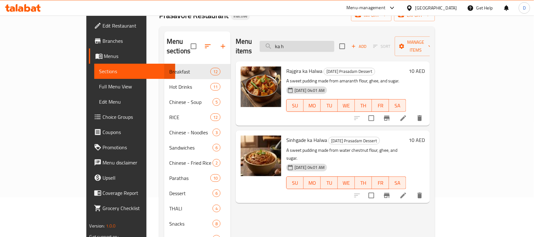
drag, startPoint x: 325, startPoint y: 43, endPoint x: 292, endPoint y: 44, distance: 32.6
click at [292, 44] on input "ka h" at bounding box center [297, 46] width 75 height 11
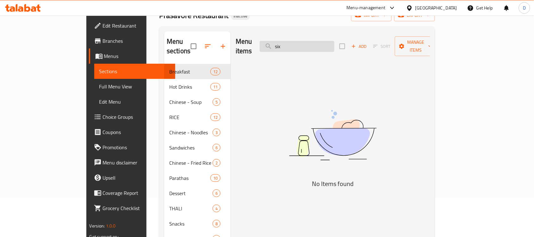
drag, startPoint x: 312, startPoint y: 44, endPoint x: 294, endPoint y: 44, distance: 18.0
click at [294, 44] on input "six" at bounding box center [297, 46] width 75 height 11
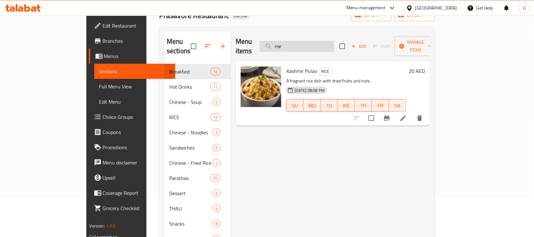
drag, startPoint x: 318, startPoint y: 46, endPoint x: 302, endPoint y: 44, distance: 15.4
click at [302, 44] on input "mir" at bounding box center [297, 46] width 75 height 11
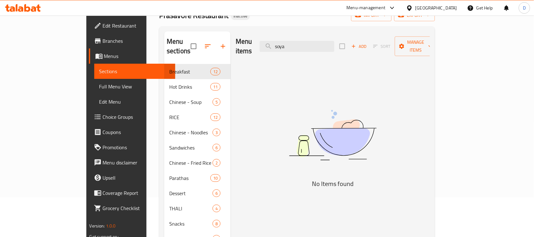
drag, startPoint x: 319, startPoint y: 43, endPoint x: 284, endPoint y: 47, distance: 34.4
click at [284, 47] on div "Menu items soya Add Sort Manage items" at bounding box center [333, 46] width 194 height 30
click at [322, 43] on input "soya" at bounding box center [297, 46] width 75 height 11
drag, startPoint x: 324, startPoint y: 44, endPoint x: 297, endPoint y: 47, distance: 27.4
click at [297, 47] on input "soya" at bounding box center [297, 46] width 75 height 11
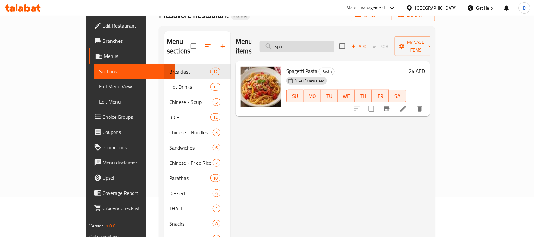
drag, startPoint x: 316, startPoint y: 41, endPoint x: 295, endPoint y: 43, distance: 20.7
click at [295, 43] on input "spa" at bounding box center [297, 46] width 75 height 11
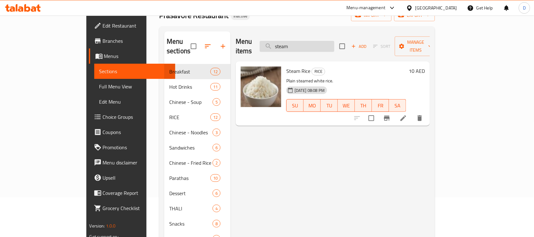
drag, startPoint x: 334, startPoint y: 40, endPoint x: 298, endPoint y: 44, distance: 36.1
click at [298, 44] on input "steam" at bounding box center [297, 46] width 75 height 11
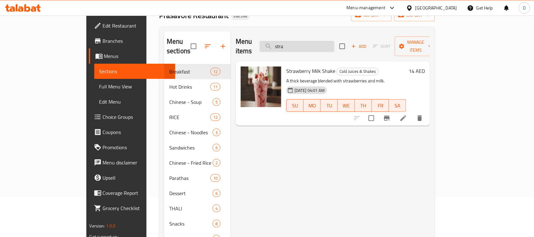
drag, startPoint x: 329, startPoint y: 46, endPoint x: 291, endPoint y: 47, distance: 38.0
click at [291, 47] on input "stra" at bounding box center [297, 46] width 75 height 11
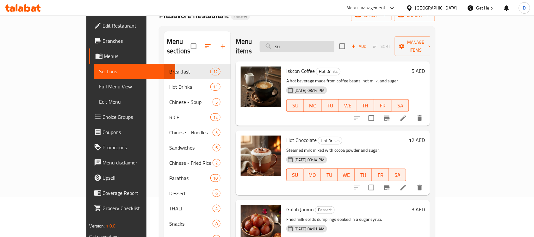
type input "sub"
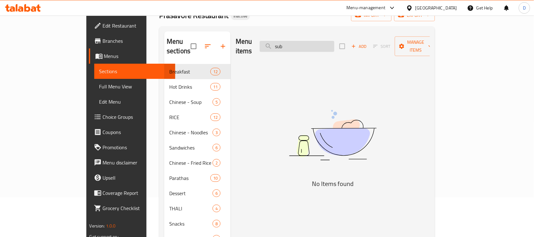
drag, startPoint x: 328, startPoint y: 40, endPoint x: 300, endPoint y: 46, distance: 29.3
click at [300, 46] on input "sub" at bounding box center [297, 46] width 75 height 11
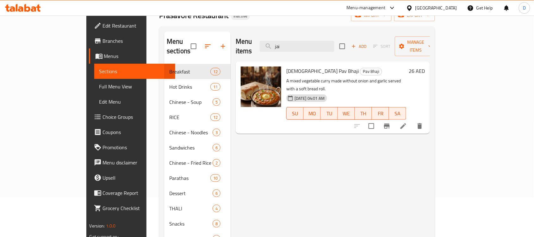
drag, startPoint x: 321, startPoint y: 43, endPoint x: 299, endPoint y: 47, distance: 23.3
click at [299, 47] on div "Menu items jai Add Sort Manage items" at bounding box center [333, 46] width 194 height 30
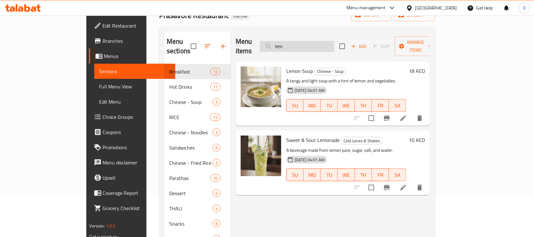
drag, startPoint x: 315, startPoint y: 43, endPoint x: 301, endPoint y: 46, distance: 14.0
click at [301, 46] on input "lem" at bounding box center [297, 46] width 75 height 11
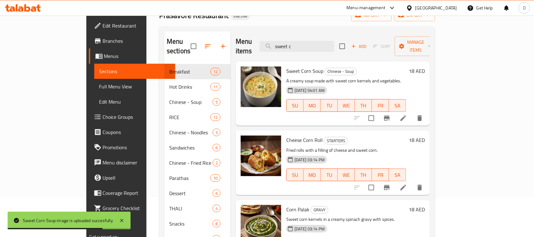
drag, startPoint x: 327, startPoint y: 45, endPoint x: 301, endPoint y: 52, distance: 26.7
click at [301, 52] on div "Menu items sweet c Add Sort Manage items Sweet Corn Soup Chinese - Soup A cream…" at bounding box center [330, 231] width 199 height 400
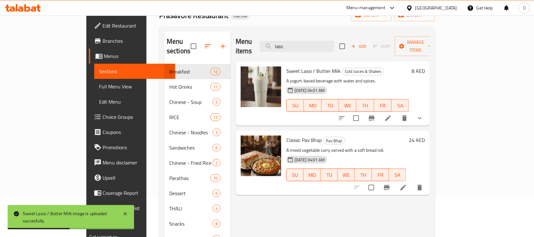
drag, startPoint x: 319, startPoint y: 41, endPoint x: 295, endPoint y: 50, distance: 25.5
click at [295, 50] on div "Menu items lass Add Sort Manage items" at bounding box center [333, 46] width 194 height 30
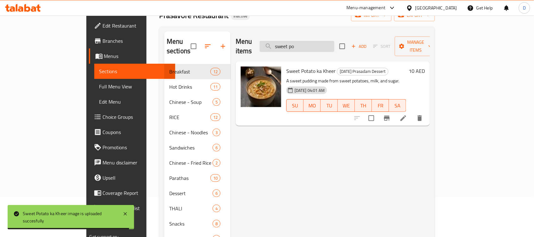
drag, startPoint x: 327, startPoint y: 41, endPoint x: 300, endPoint y: 39, distance: 27.3
click at [300, 41] on input "sweet po" at bounding box center [297, 46] width 75 height 11
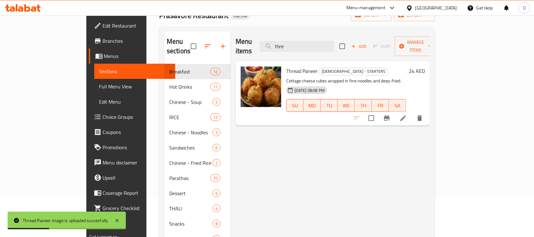
drag, startPoint x: 319, startPoint y: 43, endPoint x: 291, endPoint y: 49, distance: 28.8
click at [291, 49] on div "Menu items thre Add Sort Manage items" at bounding box center [333, 46] width 194 height 30
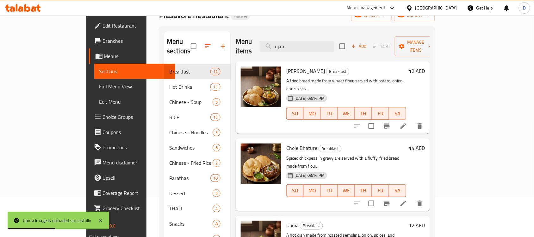
drag, startPoint x: 328, startPoint y: 44, endPoint x: 298, endPoint y: 50, distance: 30.7
click at [298, 50] on div "Menu items upm Add Sort Manage items" at bounding box center [333, 46] width 194 height 30
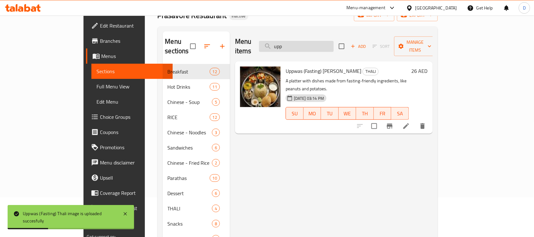
drag, startPoint x: 327, startPoint y: 41, endPoint x: 294, endPoint y: 45, distance: 32.8
click at [294, 45] on input "upp" at bounding box center [296, 46] width 75 height 11
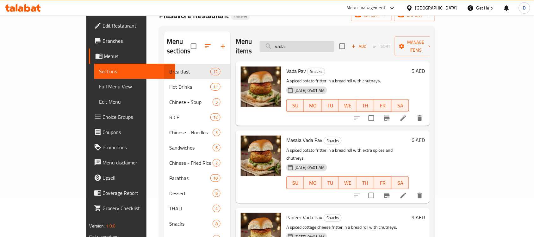
drag, startPoint x: 325, startPoint y: 43, endPoint x: 301, endPoint y: 41, distance: 24.2
click at [301, 41] on input "vada" at bounding box center [297, 46] width 75 height 11
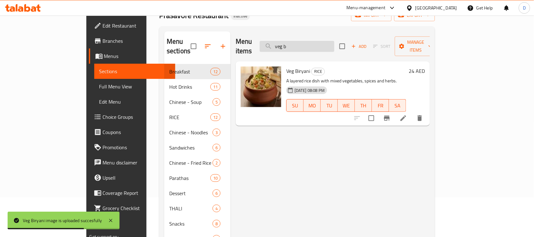
click at [327, 41] on input "veg b" at bounding box center [297, 46] width 75 height 11
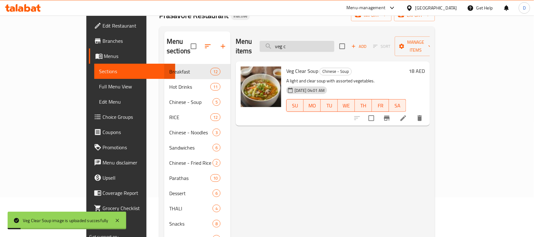
click at [335, 43] on input "veg c" at bounding box center [297, 46] width 75 height 11
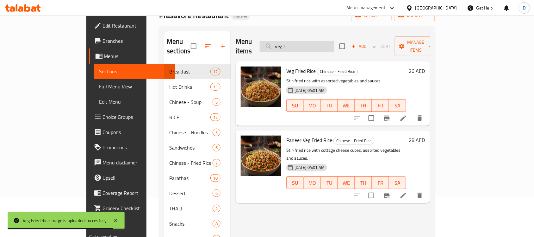
click at [333, 41] on input "veg f" at bounding box center [297, 46] width 75 height 11
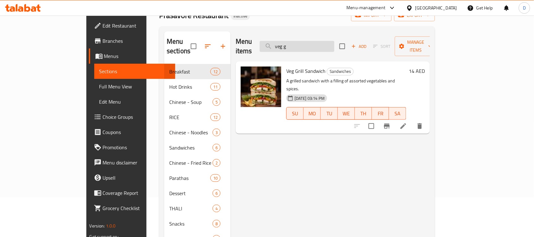
click at [330, 45] on input "veg g" at bounding box center [297, 46] width 75 height 11
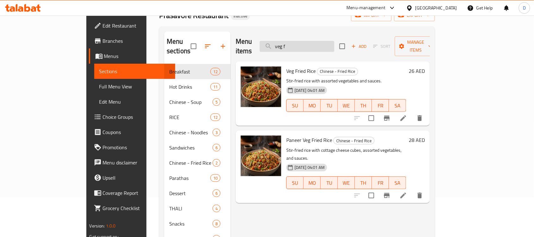
click at [335, 43] on input "veg f" at bounding box center [297, 46] width 75 height 11
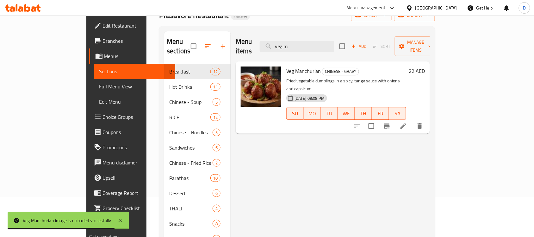
drag, startPoint x: 336, startPoint y: 41, endPoint x: 303, endPoint y: 49, distance: 33.3
click at [303, 49] on div "Menu items veg m Add Sort Manage items" at bounding box center [333, 46] width 194 height 30
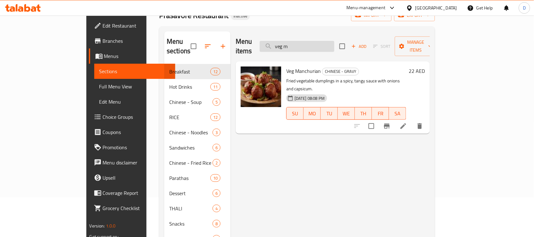
click at [317, 41] on input "veg m" at bounding box center [297, 46] width 75 height 11
click at [330, 41] on input "veg m" at bounding box center [297, 46] width 75 height 11
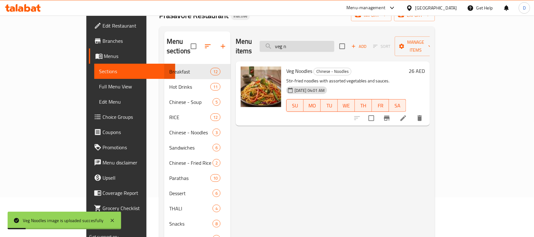
click at [333, 43] on input "veg n" at bounding box center [297, 46] width 75 height 11
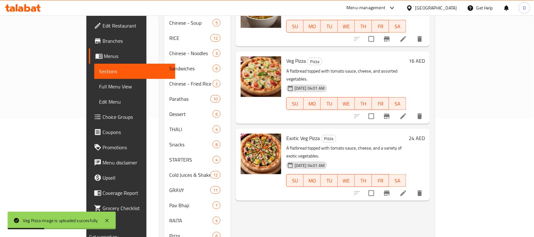
scroll to position [0, 0]
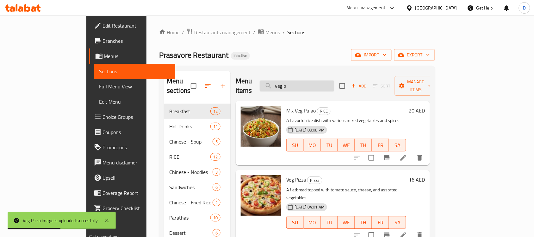
click at [335, 84] on input "veg p" at bounding box center [297, 85] width 75 height 11
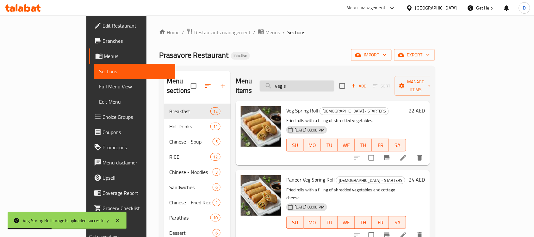
click at [333, 86] on input "veg s" at bounding box center [297, 85] width 75 height 11
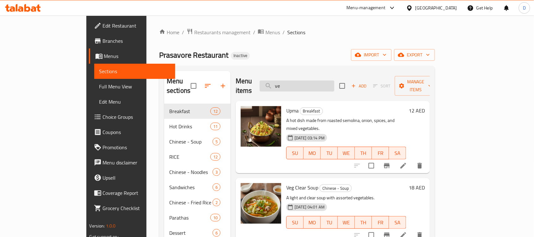
type input "v"
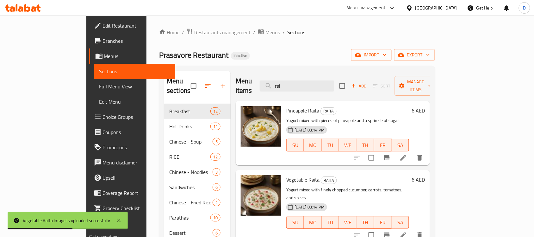
drag, startPoint x: 314, startPoint y: 85, endPoint x: 295, endPoint y: 91, distance: 19.7
click at [295, 91] on div "Menu items rai Add Sort Manage items" at bounding box center [333, 86] width 194 height 30
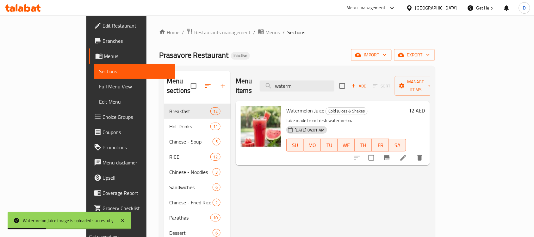
drag, startPoint x: 333, startPoint y: 83, endPoint x: 277, endPoint y: 79, distance: 56.1
click at [277, 79] on div "Menu items waterm Add Sort Manage items" at bounding box center [333, 86] width 194 height 30
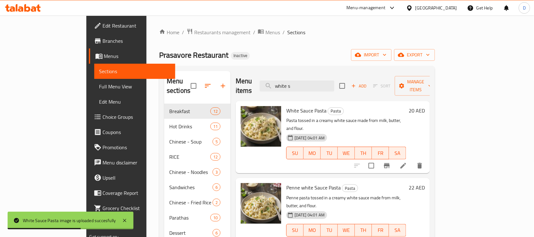
drag, startPoint x: 327, startPoint y: 82, endPoint x: 292, endPoint y: 90, distance: 35.4
click at [292, 90] on div "Menu items white s Add Sort Manage items" at bounding box center [333, 86] width 194 height 30
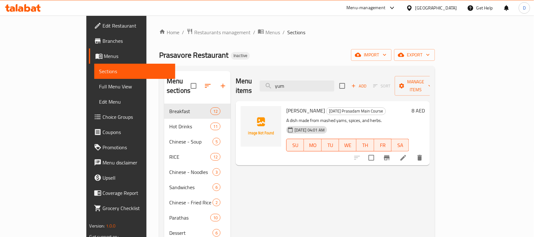
type input "yum"
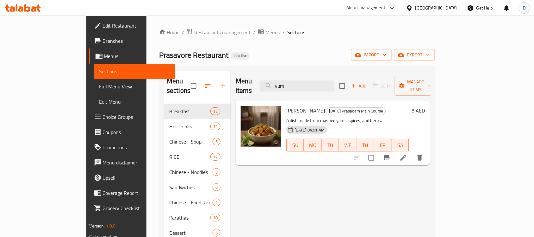
click at [99, 88] on span "Full Menu View" at bounding box center [134, 87] width 71 height 8
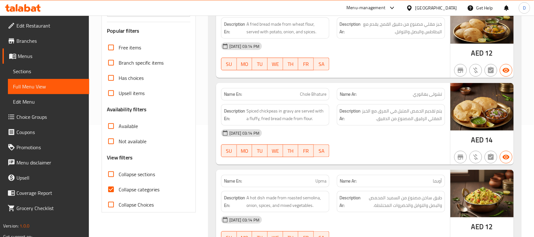
scroll to position [119, 0]
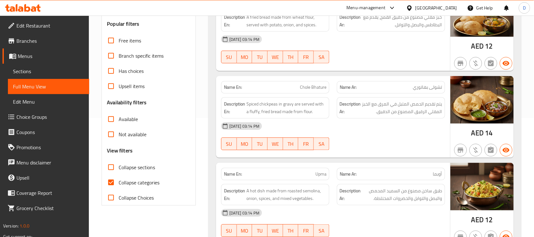
click at [115, 183] on input "Collapse categories" at bounding box center [111, 182] width 15 height 15
checkbox input "false"
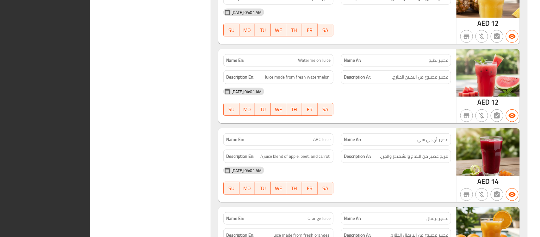
scroll to position [0, 0]
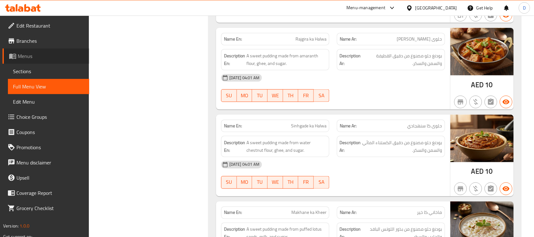
click at [31, 53] on span "Menus" at bounding box center [51, 56] width 66 height 8
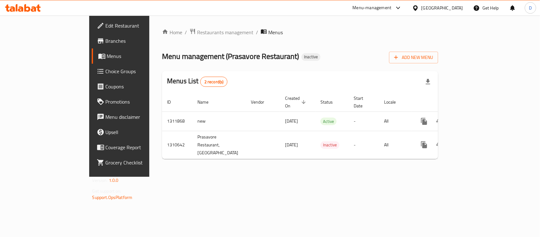
click at [445, 7] on div "[GEOGRAPHIC_DATA]" at bounding box center [443, 7] width 42 height 7
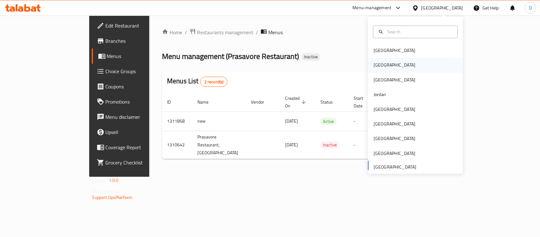
click at [382, 63] on div "[GEOGRAPHIC_DATA]" at bounding box center [395, 65] width 52 height 15
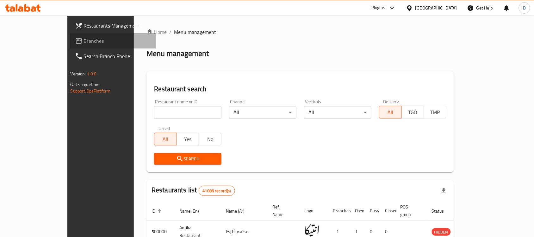
click at [84, 38] on span "Branches" at bounding box center [118, 41] width 68 height 8
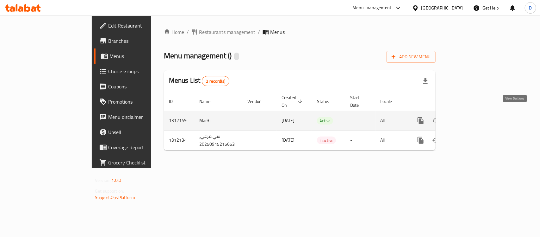
click at [470, 118] on icon "enhanced table" at bounding box center [467, 121] width 6 height 6
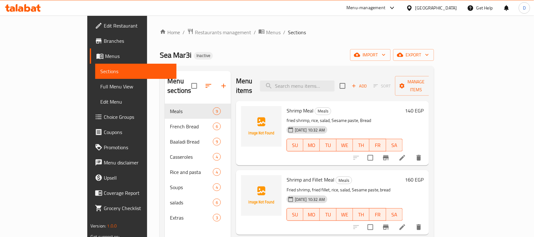
click at [450, 9] on div "[GEOGRAPHIC_DATA]" at bounding box center [437, 7] width 42 height 7
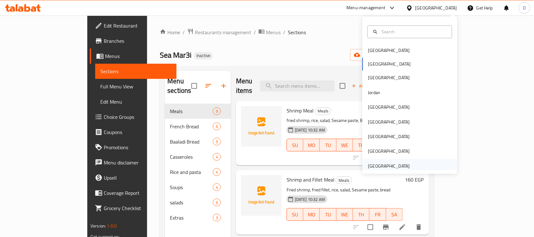
click at [382, 164] on div "[GEOGRAPHIC_DATA]" at bounding box center [390, 165] width 42 height 7
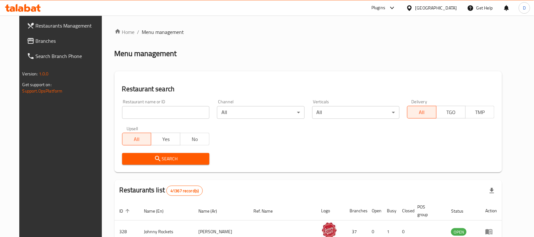
click at [46, 42] on span "Branches" at bounding box center [70, 41] width 68 height 8
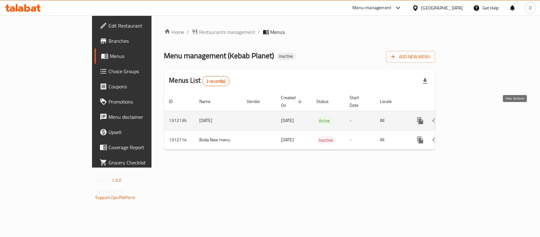
click at [469, 118] on icon "enhanced table" at bounding box center [467, 121] width 6 height 6
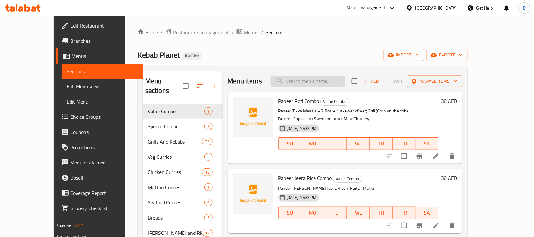
click at [312, 81] on input "search" at bounding box center [308, 81] width 75 height 11
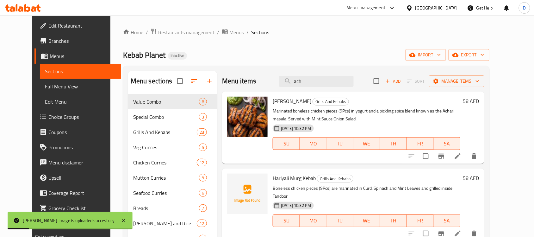
drag, startPoint x: 323, startPoint y: 81, endPoint x: 287, endPoint y: 81, distance: 36.7
click at [287, 81] on div "Menu items ach Add Sort Manage items" at bounding box center [353, 81] width 262 height 21
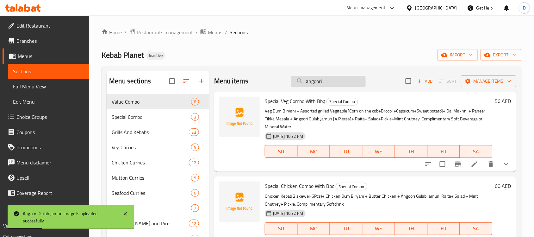
drag, startPoint x: 327, startPoint y: 82, endPoint x: 296, endPoint y: 83, distance: 31.0
click at [296, 83] on input "angoori" at bounding box center [328, 81] width 75 height 11
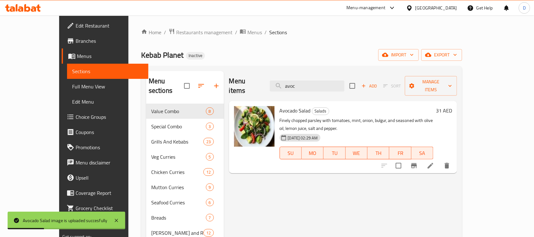
drag, startPoint x: 326, startPoint y: 80, endPoint x: 284, endPoint y: 83, distance: 42.5
click at [284, 83] on div "Menu items avoc Add Sort Manage items" at bounding box center [343, 86] width 228 height 30
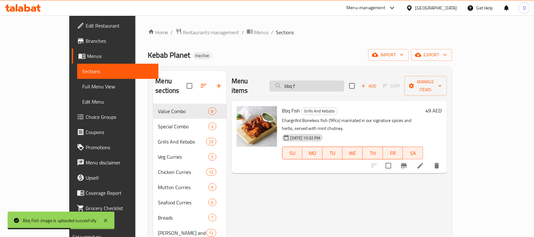
click at [325, 80] on input "bbq f" at bounding box center [307, 85] width 75 height 11
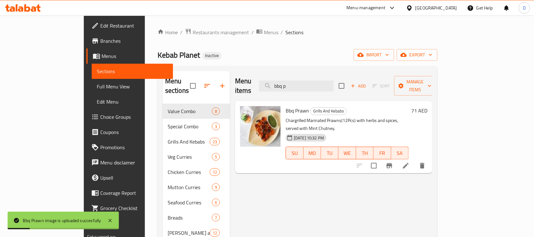
drag, startPoint x: 337, startPoint y: 81, endPoint x: 275, endPoint y: 85, distance: 61.9
click at [275, 85] on div "Menu items bbq p Add Sort Manage items" at bounding box center [334, 86] width 198 height 30
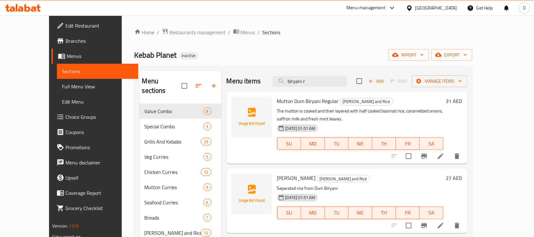
type input "biryani r"
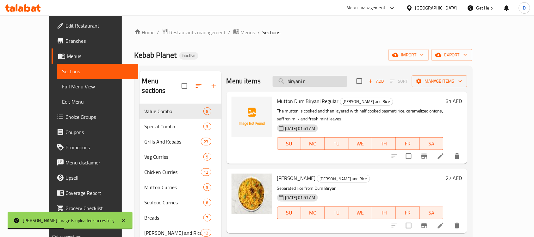
drag, startPoint x: 331, startPoint y: 82, endPoint x: 292, endPoint y: 83, distance: 39.0
click at [292, 83] on input "biryani r" at bounding box center [310, 81] width 75 height 11
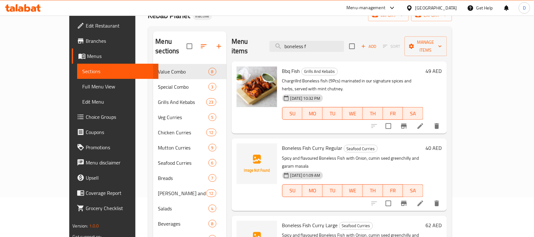
scroll to position [79, 0]
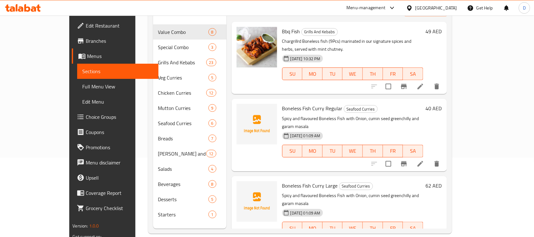
type input "boneless f"
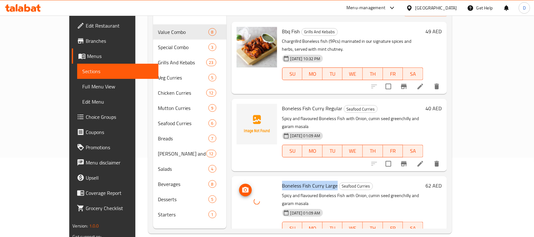
drag, startPoint x: 319, startPoint y: 160, endPoint x: 254, endPoint y: 165, distance: 64.8
click at [254, 179] on div "Boneless Fish [PERSON_NAME] Large Seafood Curries Spicy and flavoured Boneless …" at bounding box center [339, 212] width 211 height 67
copy span "Boneless Fish Curry Large"
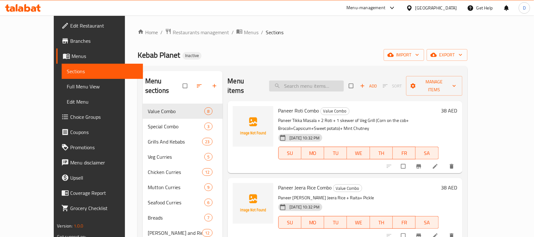
click at [322, 84] on input "search" at bounding box center [306, 85] width 75 height 11
paste input "777591"
type input "777591"
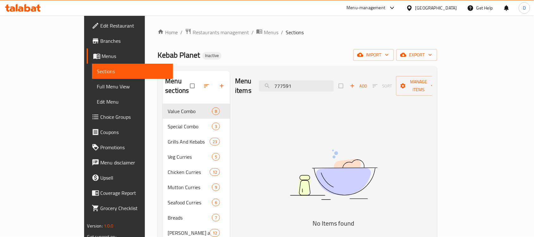
drag, startPoint x: 325, startPoint y: 85, endPoint x: 274, endPoint y: 88, distance: 51.4
click at [274, 88] on div "Menu items 777591 Add Sort Manage items" at bounding box center [333, 86] width 197 height 30
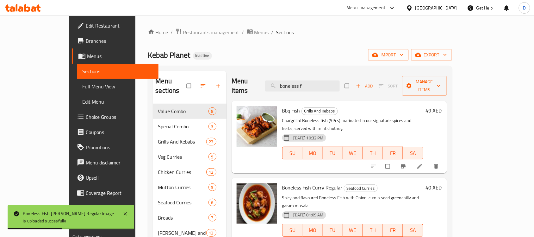
drag, startPoint x: 332, startPoint y: 79, endPoint x: 280, endPoint y: 84, distance: 52.5
click at [280, 84] on div "Menu items boneless f Add Sort Manage items" at bounding box center [340, 86] width 216 height 30
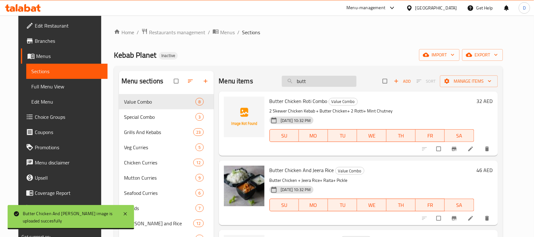
click at [321, 84] on input "butt" at bounding box center [319, 81] width 75 height 11
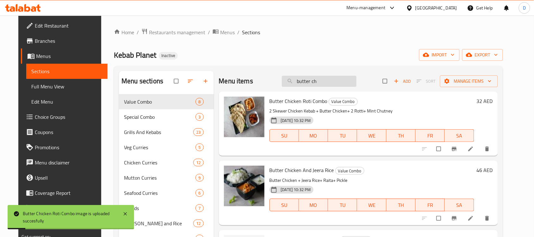
click at [341, 81] on input "butter ch" at bounding box center [319, 81] width 75 height 11
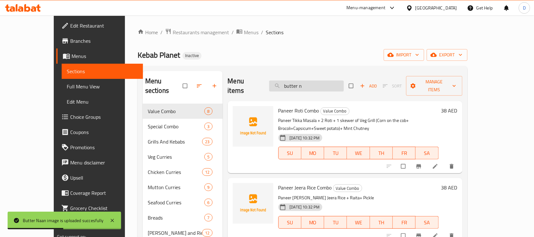
click at [332, 86] on input "butter n" at bounding box center [306, 85] width 75 height 11
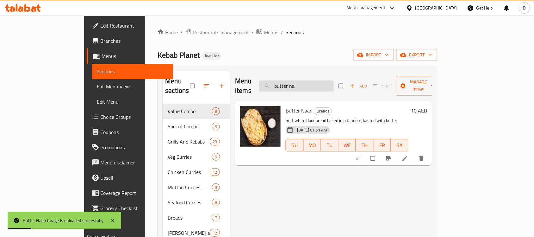
click at [330, 84] on input "butter na" at bounding box center [296, 85] width 75 height 11
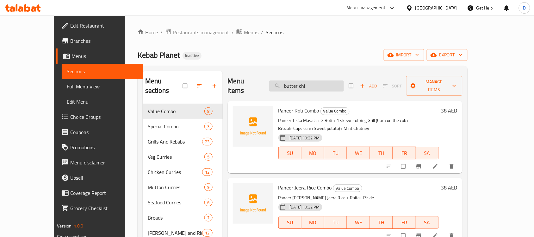
click at [329, 85] on input "butter chi" at bounding box center [306, 85] width 75 height 11
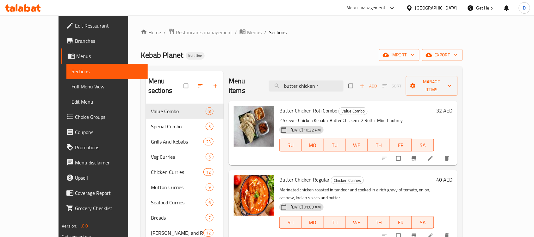
scroll to position [40, 0]
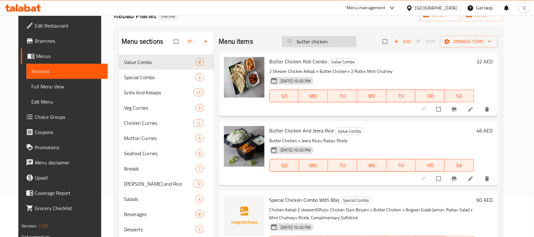
click at [344, 42] on input "butter chicken" at bounding box center [319, 41] width 75 height 11
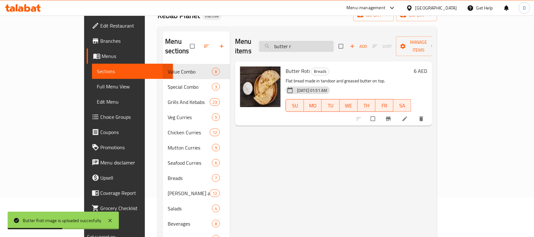
drag, startPoint x: 319, startPoint y: 45, endPoint x: 289, endPoint y: 43, distance: 29.5
click at [289, 43] on input "butter r" at bounding box center [296, 46] width 75 height 11
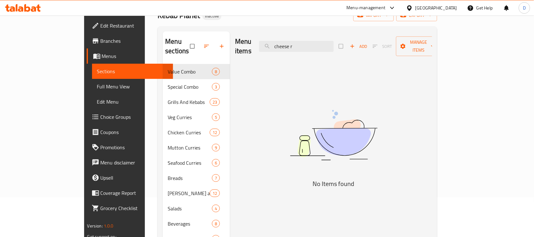
drag, startPoint x: 325, startPoint y: 41, endPoint x: 292, endPoint y: 50, distance: 34.4
click at [292, 50] on div "Menu items cheese r Add Sort Manage items" at bounding box center [333, 46] width 197 height 30
click at [334, 41] on input "cheese r" at bounding box center [296, 46] width 75 height 11
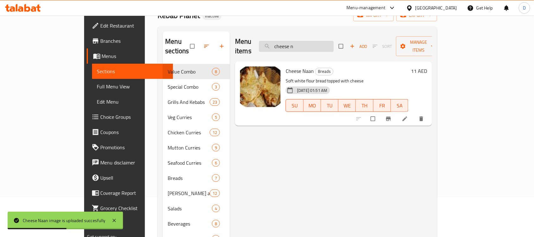
click at [327, 41] on input "cheese n" at bounding box center [296, 46] width 75 height 11
drag, startPoint x: 327, startPoint y: 41, endPoint x: 291, endPoint y: 40, distance: 36.4
click at [291, 41] on input "cheese n" at bounding box center [296, 46] width 75 height 11
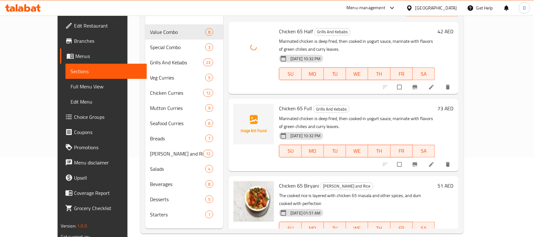
scroll to position [0, 0]
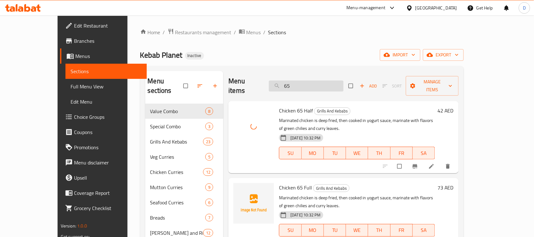
drag, startPoint x: 315, startPoint y: 85, endPoint x: 300, endPoint y: 83, distance: 15.3
click at [300, 83] on input "65" at bounding box center [306, 85] width 75 height 11
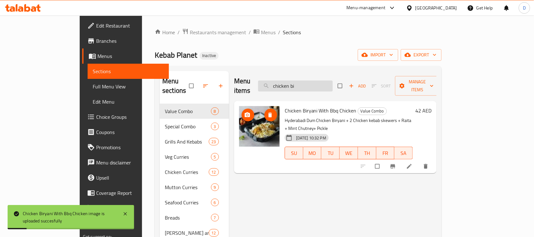
click at [333, 80] on input "chicken bi" at bounding box center [295, 85] width 75 height 11
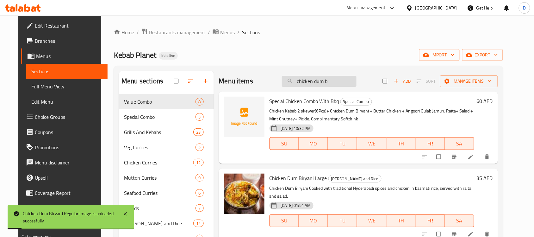
click at [347, 79] on input "chicken dum b" at bounding box center [319, 81] width 75 height 11
drag, startPoint x: 346, startPoint y: 84, endPoint x: 321, endPoint y: 82, distance: 24.8
click at [321, 82] on input "chicken dum b" at bounding box center [319, 81] width 75 height 11
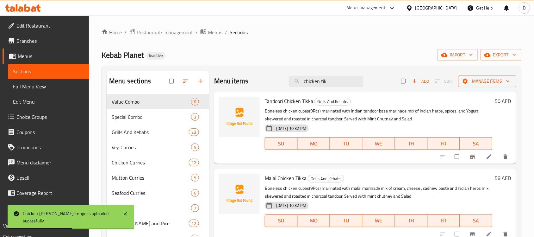
drag, startPoint x: 328, startPoint y: 80, endPoint x: 284, endPoint y: 80, distance: 44.3
click at [284, 80] on div "Menu items chicken tik Add Sort Manage items" at bounding box center [365, 81] width 302 height 21
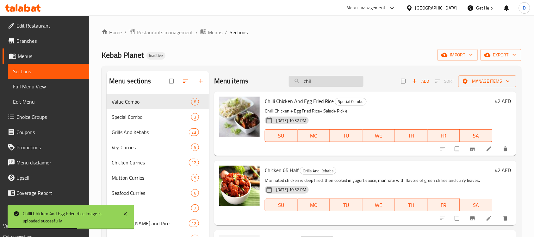
drag, startPoint x: 317, startPoint y: 79, endPoint x: 303, endPoint y: 79, distance: 13.9
click at [303, 79] on input "chil" at bounding box center [326, 81] width 75 height 11
click at [323, 79] on input "chil" at bounding box center [326, 81] width 75 height 11
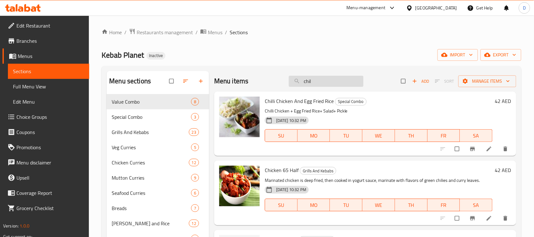
click at [319, 82] on input "chil" at bounding box center [326, 81] width 75 height 11
drag, startPoint x: 319, startPoint y: 82, endPoint x: 294, endPoint y: 82, distance: 25.0
click at [294, 82] on input "chil" at bounding box center [326, 81] width 75 height 11
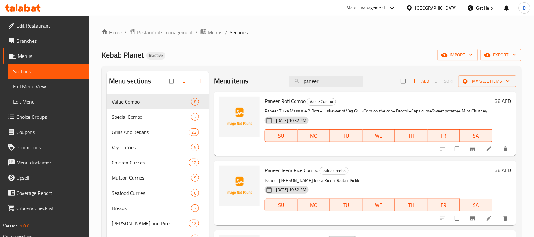
drag, startPoint x: 319, startPoint y: 81, endPoint x: 273, endPoint y: 86, distance: 46.5
click at [273, 86] on div "Menu items paneer Add Sort Manage items" at bounding box center [365, 81] width 302 height 21
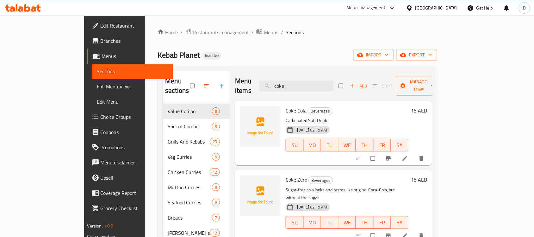
type input "coke"
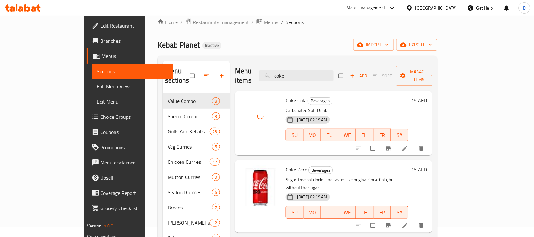
drag, startPoint x: 325, startPoint y: 75, endPoint x: 289, endPoint y: 78, distance: 36.9
click at [289, 78] on div "Menu items coke Add Sort Manage items" at bounding box center [333, 76] width 197 height 30
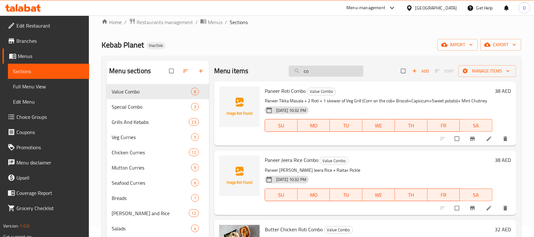
type input "cok"
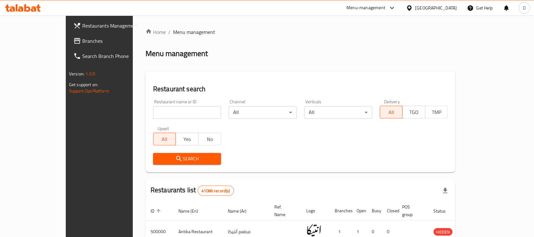
click at [447, 13] on div "[GEOGRAPHIC_DATA]" at bounding box center [431, 7] width 61 height 15
click at [449, 10] on div "[GEOGRAPHIC_DATA]" at bounding box center [437, 7] width 42 height 7
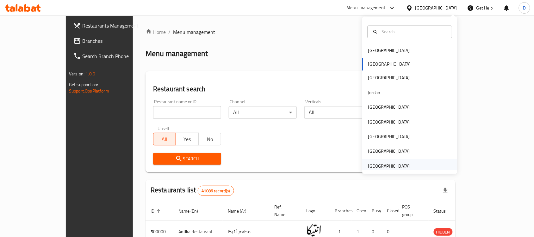
click at [413, 167] on div "[GEOGRAPHIC_DATA]" at bounding box center [410, 166] width 95 height 15
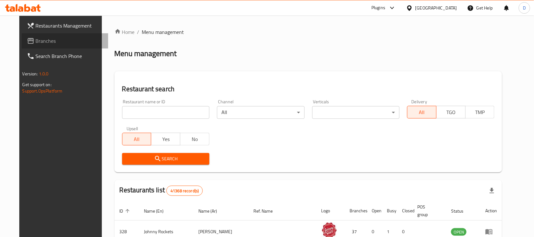
click at [36, 37] on span "Branches" at bounding box center [70, 41] width 68 height 8
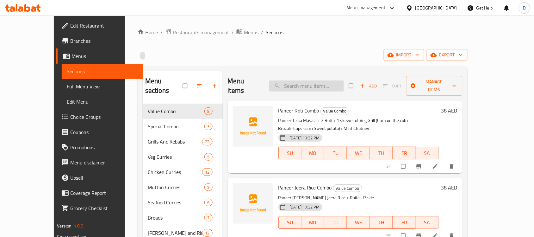
click at [320, 83] on input "search" at bounding box center [306, 85] width 75 height 11
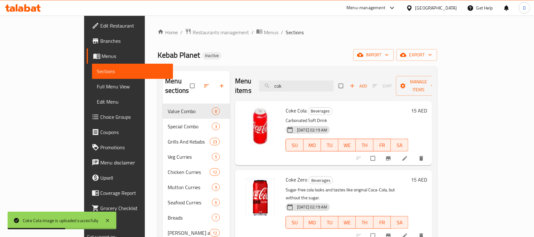
drag, startPoint x: 315, startPoint y: 84, endPoint x: 279, endPoint y: 85, distance: 35.8
click at [279, 85] on div "Menu items cok Add Sort Manage items" at bounding box center [333, 86] width 197 height 30
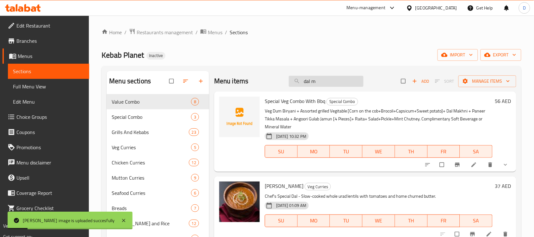
click at [332, 83] on input "dal m" at bounding box center [326, 81] width 75 height 11
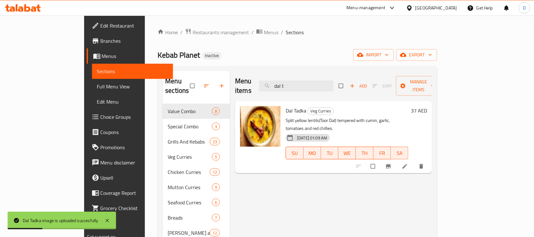
drag, startPoint x: 314, startPoint y: 78, endPoint x: 285, endPoint y: 79, distance: 28.5
click at [285, 79] on div "Menu items dal t Add Sort Manage items" at bounding box center [333, 86] width 197 height 30
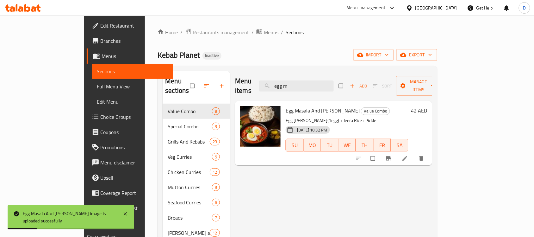
drag, startPoint x: 336, startPoint y: 85, endPoint x: 289, endPoint y: 90, distance: 47.7
click at [289, 90] on div "Menu items egg m Add Sort Manage items" at bounding box center [333, 86] width 197 height 30
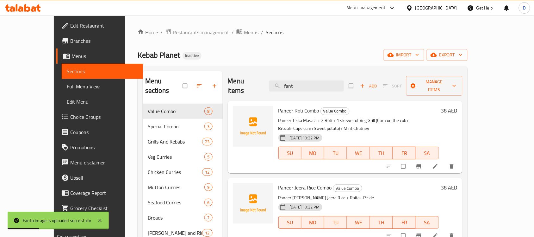
drag, startPoint x: 321, startPoint y: 84, endPoint x: 291, endPoint y: 89, distance: 30.5
click at [291, 89] on div "Menu items [PERSON_NAME] Add Sort Manage items" at bounding box center [345, 86] width 235 height 30
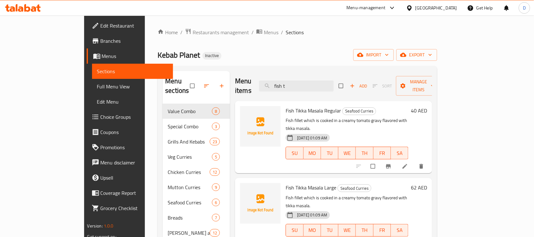
type input "fish t"
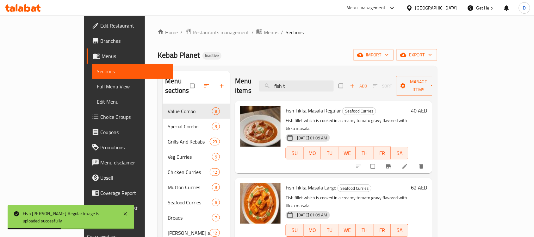
drag, startPoint x: 339, startPoint y: 82, endPoint x: 292, endPoint y: 91, distance: 47.7
click at [292, 91] on div "Menu items fish t Add Sort Manage items Fish Tikka Masala Regular Seafood Curri…" at bounding box center [331, 189] width 202 height 237
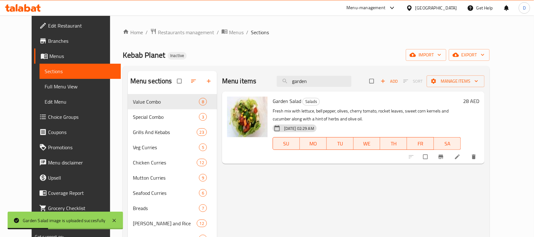
drag, startPoint x: 327, startPoint y: 81, endPoint x: 283, endPoint y: 81, distance: 44.3
click at [283, 81] on div "Menu items garden Add Sort Manage items" at bounding box center [353, 81] width 263 height 21
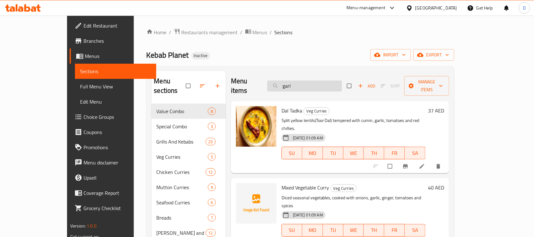
drag, startPoint x: 320, startPoint y: 83, endPoint x: 286, endPoint y: 84, distance: 33.9
click at [286, 84] on input "garl" at bounding box center [305, 85] width 75 height 11
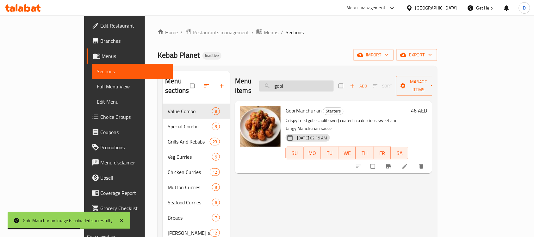
drag, startPoint x: 325, startPoint y: 83, endPoint x: 299, endPoint y: 84, distance: 26.3
click at [299, 84] on input "gobi" at bounding box center [296, 85] width 75 height 11
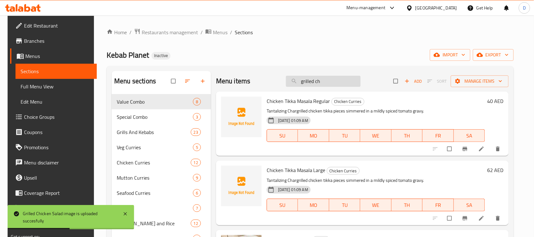
drag, startPoint x: 334, startPoint y: 74, endPoint x: 295, endPoint y: 81, distance: 39.5
click at [295, 81] on div "Menu items grilled ch Add Sort Manage items" at bounding box center [362, 81] width 293 height 21
drag, startPoint x: 328, startPoint y: 83, endPoint x: 294, endPoint y: 86, distance: 34.3
click at [294, 86] on input "grilled ch" at bounding box center [323, 81] width 75 height 11
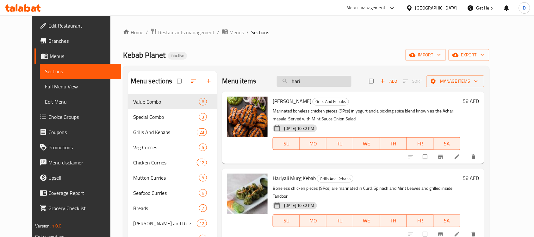
drag, startPoint x: 320, startPoint y: 79, endPoint x: 290, endPoint y: 82, distance: 29.9
click at [290, 82] on input "hari" at bounding box center [314, 81] width 75 height 11
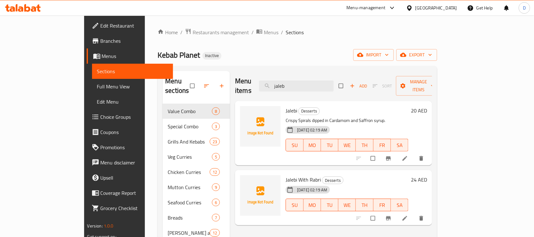
type input "jaleb"
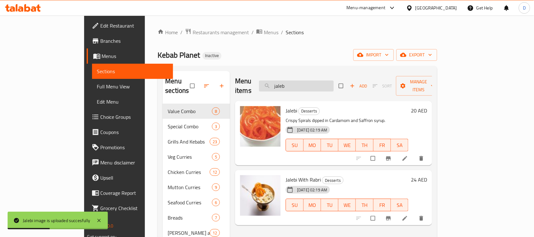
drag, startPoint x: 322, startPoint y: 80, endPoint x: 299, endPoint y: 80, distance: 22.5
click at [299, 80] on input "jaleb" at bounding box center [296, 85] width 75 height 11
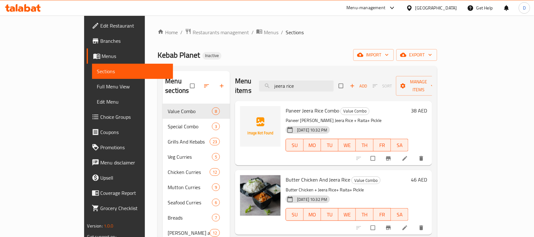
type input "jeera rice"
drag, startPoint x: 327, startPoint y: 80, endPoint x: 285, endPoint y: 83, distance: 42.2
click at [285, 83] on div "Menu items jeera rice Add Sort Manage items" at bounding box center [333, 86] width 197 height 30
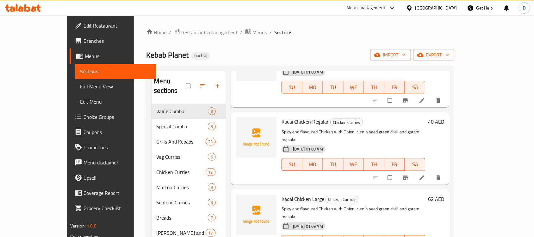
scroll to position [79, 0]
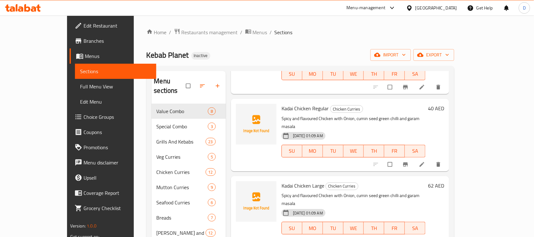
type input "kadai"
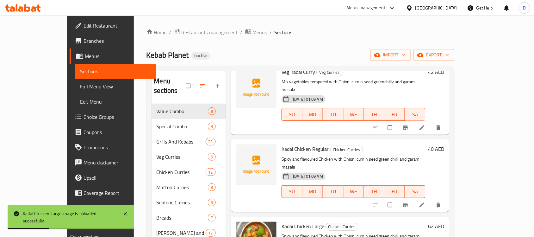
scroll to position [0, 0]
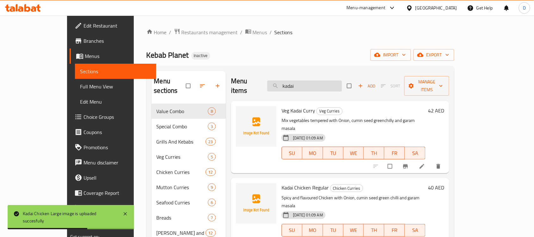
drag, startPoint x: 317, startPoint y: 81, endPoint x: 296, endPoint y: 84, distance: 20.4
click at [296, 84] on input "kadai" at bounding box center [305, 85] width 75 height 11
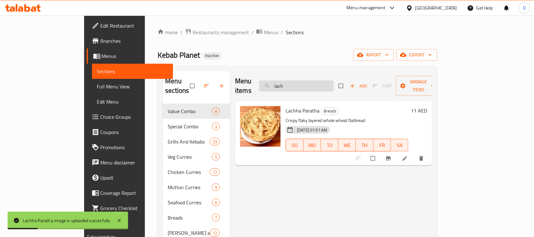
drag, startPoint x: 319, startPoint y: 85, endPoint x: 290, endPoint y: 85, distance: 29.4
click at [290, 85] on input "lach" at bounding box center [296, 85] width 75 height 11
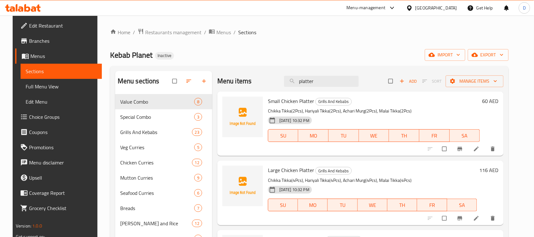
type input "platter"
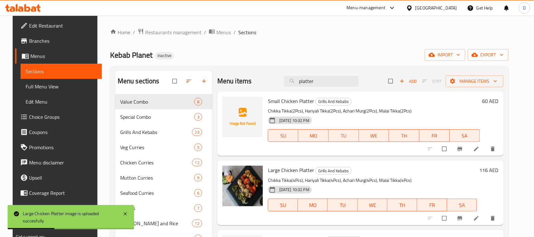
drag, startPoint x: 322, startPoint y: 84, endPoint x: 280, endPoint y: 84, distance: 42.1
click at [280, 84] on div "Menu items platter Add Sort Manage items" at bounding box center [361, 81] width 287 height 21
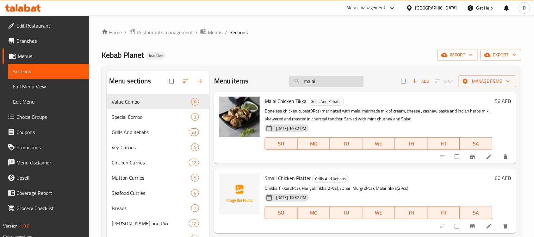
drag, startPoint x: 322, startPoint y: 80, endPoint x: 293, endPoint y: 81, distance: 28.8
click at [293, 81] on input "malai" at bounding box center [326, 81] width 75 height 11
click at [332, 83] on input "malai" at bounding box center [326, 81] width 75 height 11
click at [315, 77] on input "malai" at bounding box center [326, 81] width 75 height 11
drag, startPoint x: 317, startPoint y: 81, endPoint x: 294, endPoint y: 83, distance: 23.5
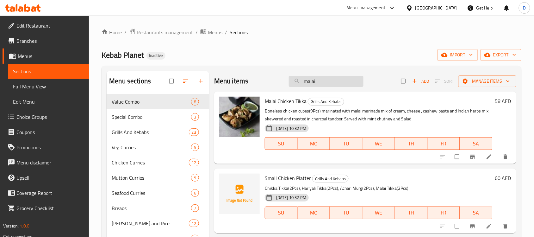
click at [294, 83] on input "malai" at bounding box center [326, 81] width 75 height 11
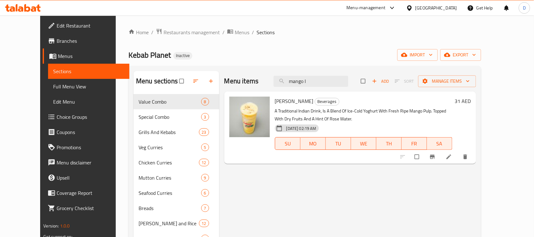
drag, startPoint x: 326, startPoint y: 80, endPoint x: 284, endPoint y: 81, distance: 42.8
click at [284, 81] on div "Menu items mango l Add Sort Manage items" at bounding box center [350, 81] width 252 height 21
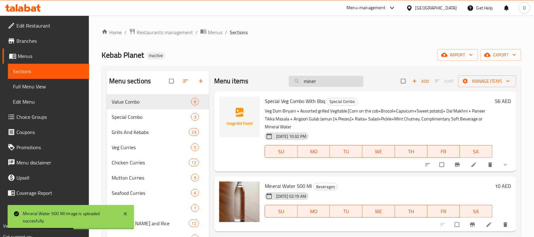
drag, startPoint x: 323, startPoint y: 83, endPoint x: 288, endPoint y: 78, distance: 35.2
click at [289, 78] on input "miner" at bounding box center [326, 81] width 75 height 11
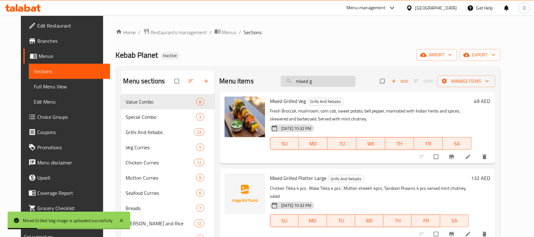
click at [331, 80] on input "mixed g" at bounding box center [318, 81] width 75 height 11
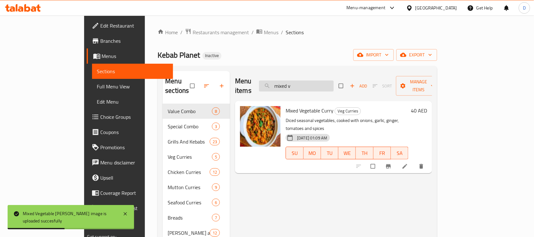
drag, startPoint x: 329, startPoint y: 81, endPoint x: 297, endPoint y: 84, distance: 31.8
click at [297, 84] on input "mixed v" at bounding box center [296, 85] width 75 height 11
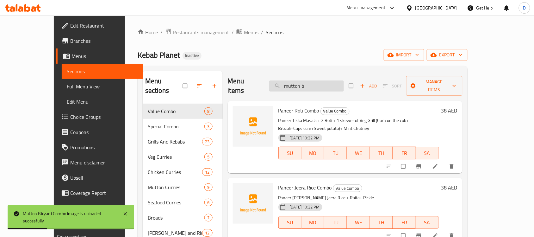
click at [333, 85] on input "mutton b" at bounding box center [306, 85] width 75 height 11
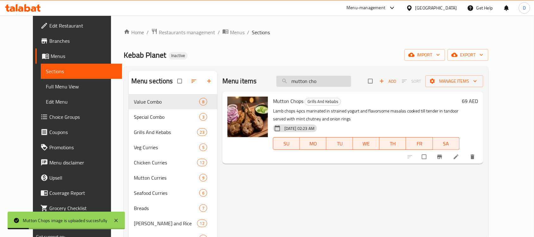
click at [344, 78] on input "mutton cho" at bounding box center [314, 81] width 75 height 11
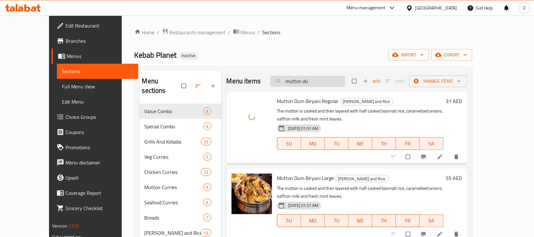
click at [331, 82] on input "mutton du" at bounding box center [308, 81] width 75 height 11
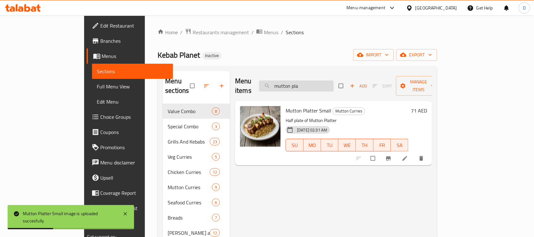
click at [334, 82] on input "mutton pla" at bounding box center [296, 85] width 75 height 11
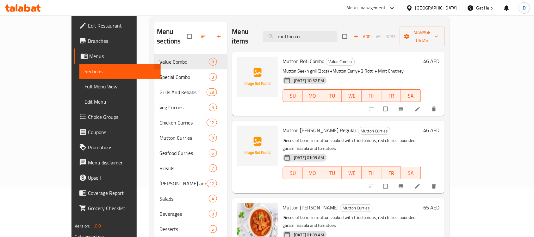
scroll to position [10, 0]
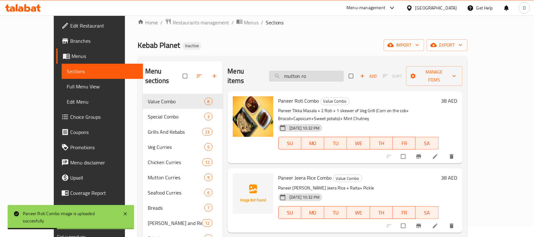
click at [343, 74] on input "mutton ro" at bounding box center [306, 76] width 75 height 11
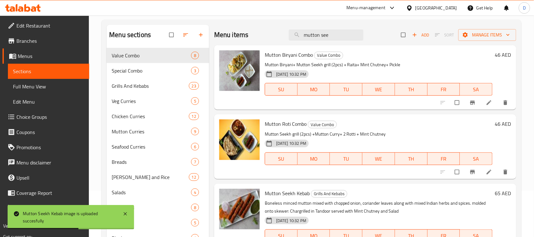
scroll to position [0, 0]
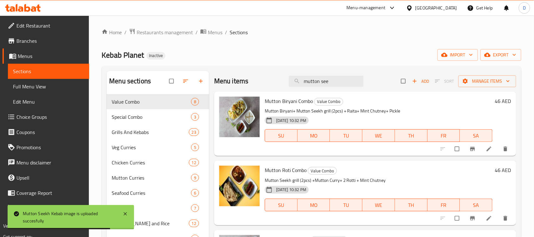
drag, startPoint x: 350, startPoint y: 80, endPoint x: 285, endPoint y: 88, distance: 65.0
click at [285, 88] on div "Menu items mutton see Add Sort Manage items" at bounding box center [365, 81] width 302 height 21
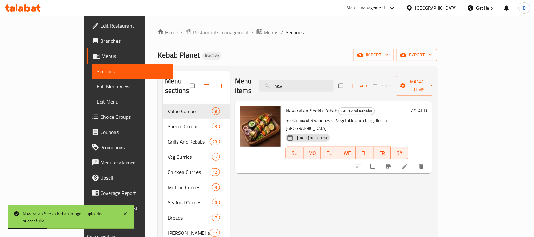
drag, startPoint x: 317, startPoint y: 79, endPoint x: 281, endPoint y: 87, distance: 36.3
click at [281, 87] on div "Menu items nav Add Sort Manage items" at bounding box center [333, 86] width 197 height 30
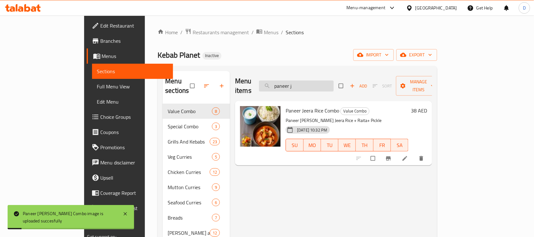
click at [334, 80] on input "paneer j" at bounding box center [296, 85] width 75 height 11
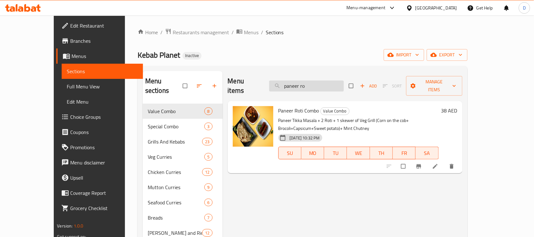
click at [334, 84] on input "paneer ro" at bounding box center [306, 85] width 75 height 11
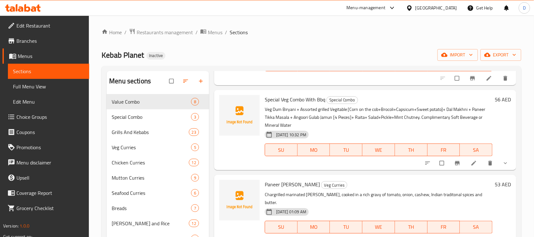
scroll to position [40, 0]
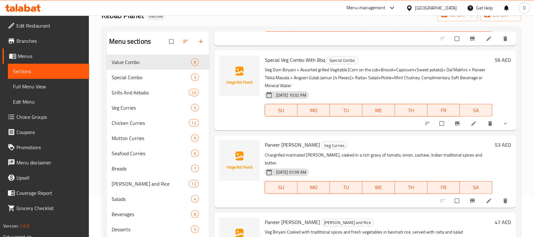
type input "paneer tikk"
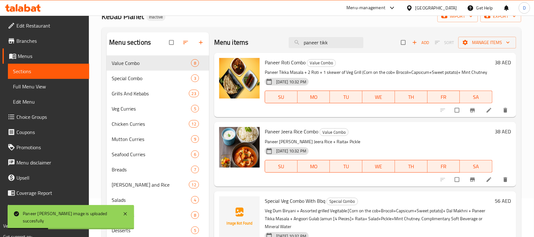
scroll to position [0, 0]
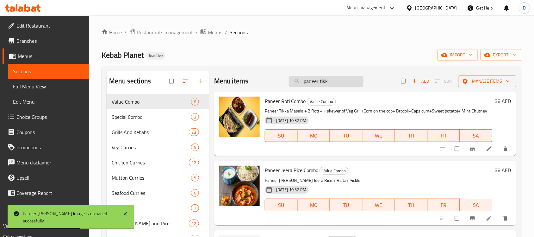
drag, startPoint x: 338, startPoint y: 80, endPoint x: 287, endPoint y: 81, distance: 50.4
click at [289, 81] on input "paneer tikk" at bounding box center [326, 81] width 75 height 11
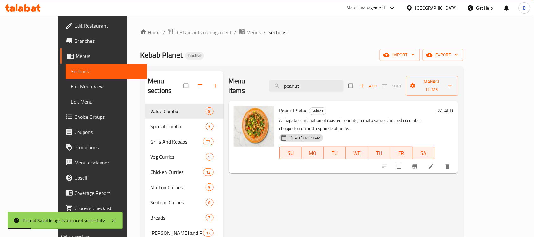
drag, startPoint x: 328, startPoint y: 85, endPoint x: 292, endPoint y: 87, distance: 36.2
click at [292, 87] on div "Menu items peanut Add Sort Manage items" at bounding box center [344, 86] width 230 height 30
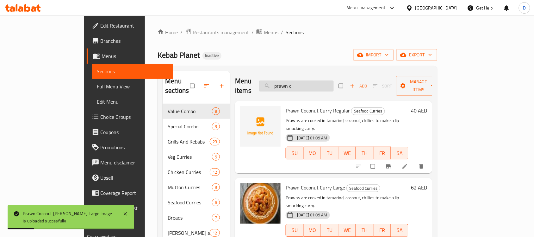
drag, startPoint x: 326, startPoint y: 78, endPoint x: 290, endPoint y: 80, distance: 36.5
click at [290, 80] on input "prawn c" at bounding box center [296, 85] width 75 height 11
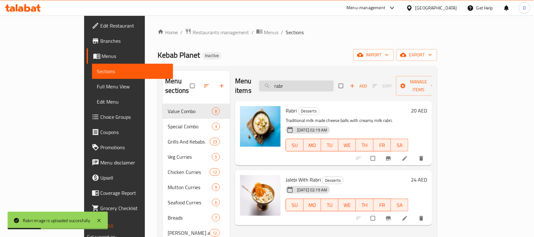
drag, startPoint x: 320, startPoint y: 82, endPoint x: 295, endPoint y: 81, distance: 24.7
click at [295, 81] on input "rabr" at bounding box center [296, 85] width 75 height 11
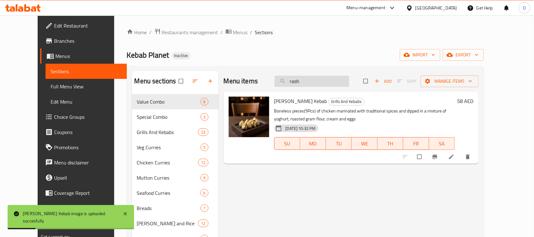
drag, startPoint x: 323, startPoint y: 82, endPoint x: 295, endPoint y: 81, distance: 27.6
click at [295, 81] on input "rash" at bounding box center [312, 81] width 75 height 11
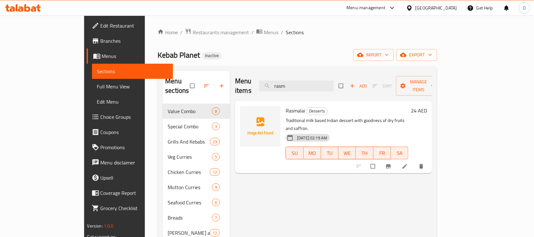
type input "rasm"
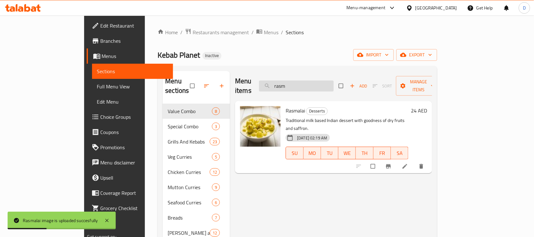
drag, startPoint x: 317, startPoint y: 80, endPoint x: 290, endPoint y: 81, distance: 26.9
click at [290, 81] on input "rasm" at bounding box center [296, 85] width 75 height 11
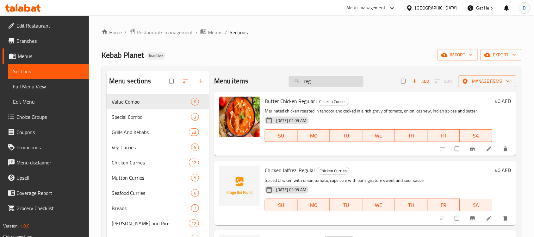
drag, startPoint x: 320, startPoint y: 84, endPoint x: 290, endPoint y: 86, distance: 29.8
click at [290, 86] on input "reg" at bounding box center [326, 81] width 75 height 11
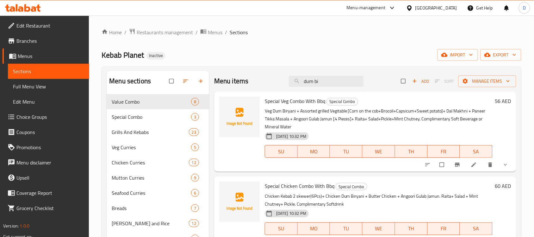
drag, startPoint x: 324, startPoint y: 81, endPoint x: 284, endPoint y: 81, distance: 39.6
click at [284, 81] on div "Menu items dum bi Add Sort Manage items" at bounding box center [365, 81] width 302 height 21
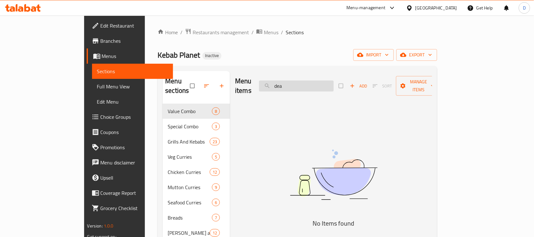
drag, startPoint x: 320, startPoint y: 84, endPoint x: 291, endPoint y: 83, distance: 28.8
click at [291, 83] on input "dea" at bounding box center [296, 85] width 75 height 11
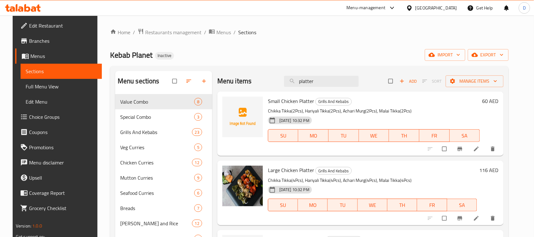
type input "platter"
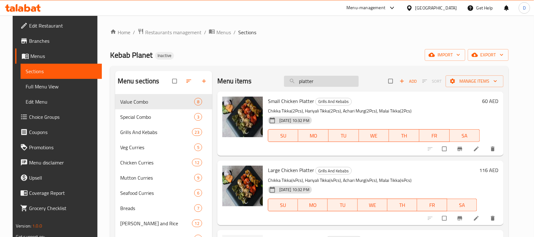
drag, startPoint x: 316, startPoint y: 82, endPoint x: 286, endPoint y: 83, distance: 30.1
click at [286, 83] on input "platter" at bounding box center [321, 81] width 75 height 11
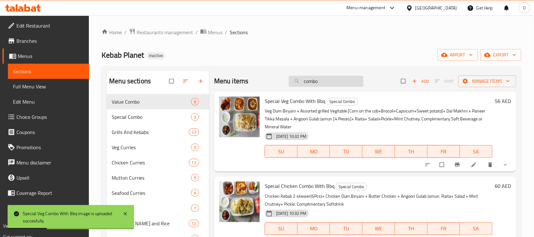
drag, startPoint x: 323, startPoint y: 79, endPoint x: 295, endPoint y: 82, distance: 27.6
click at [295, 82] on input "combo" at bounding box center [326, 81] width 75 height 11
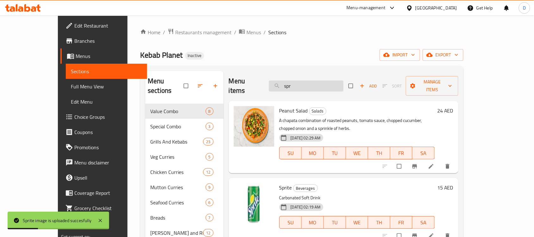
drag, startPoint x: 317, startPoint y: 78, endPoint x: 292, endPoint y: 81, distance: 24.9
click at [292, 81] on input "spr" at bounding box center [306, 85] width 75 height 11
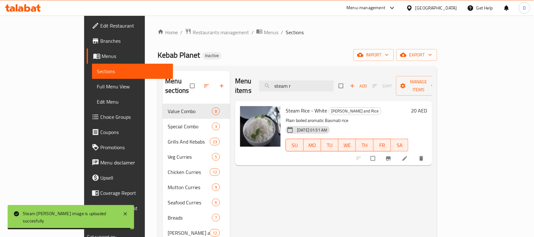
drag, startPoint x: 335, startPoint y: 86, endPoint x: 279, endPoint y: 87, distance: 56.1
click at [279, 87] on div "Menu items steam r Add Sort Manage items" at bounding box center [333, 86] width 197 height 30
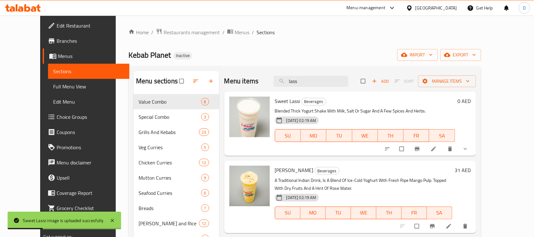
drag, startPoint x: 325, startPoint y: 81, endPoint x: 274, endPoint y: 80, distance: 50.7
click at [274, 80] on div "Menu items lass Add Sort Manage items" at bounding box center [350, 81] width 252 height 21
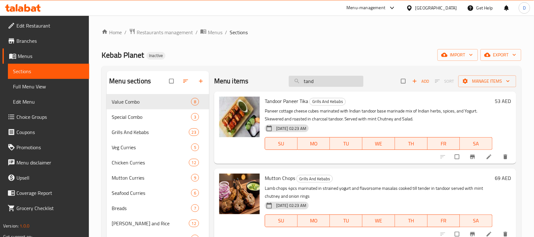
click at [329, 82] on input "tand" at bounding box center [326, 81] width 75 height 11
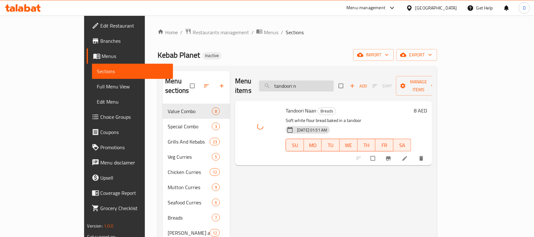
click at [334, 84] on input "tandoori n" at bounding box center [296, 85] width 75 height 11
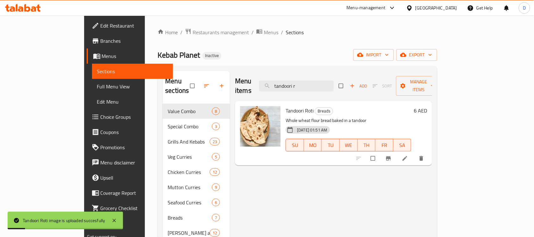
drag, startPoint x: 333, startPoint y: 78, endPoint x: 279, endPoint y: 80, distance: 54.8
click at [279, 80] on div "Menu items tandoori r Add Sort Manage items" at bounding box center [333, 86] width 197 height 30
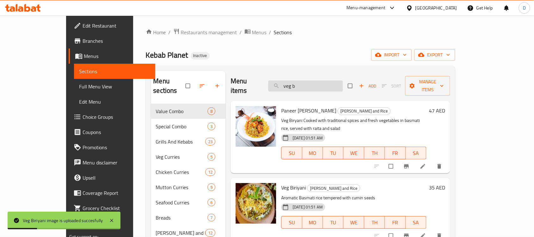
click at [325, 80] on input "veg b" at bounding box center [305, 85] width 75 height 11
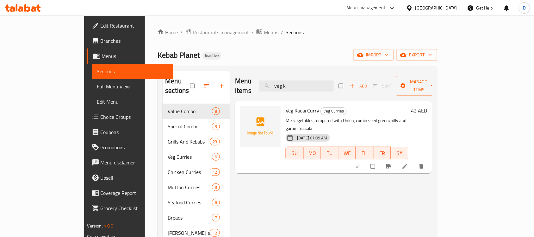
type input "veg k"
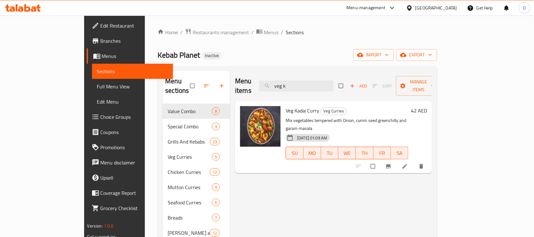
click at [97, 87] on span "Full Menu View" at bounding box center [132, 87] width 71 height 8
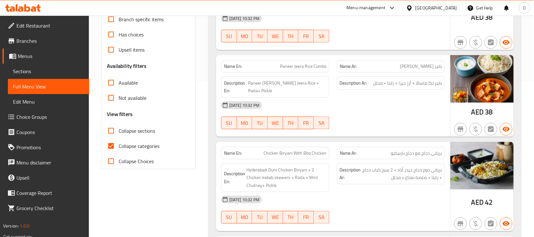
scroll to position [158, 0]
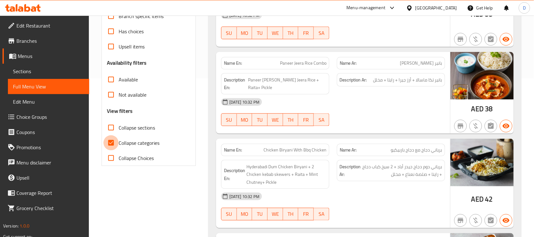
click at [112, 143] on input "Collapse categories" at bounding box center [111, 142] width 15 height 15
checkbox input "false"
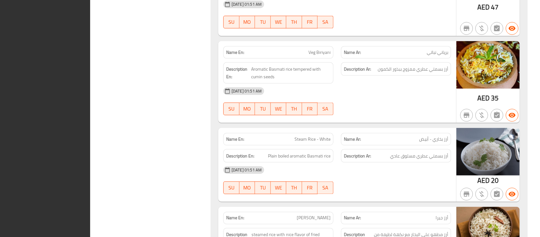
scroll to position [0, 0]
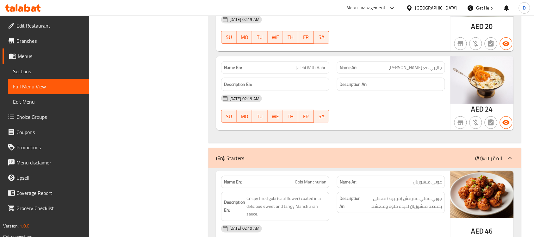
click at [446, 7] on div "[GEOGRAPHIC_DATA]" at bounding box center [437, 7] width 42 height 7
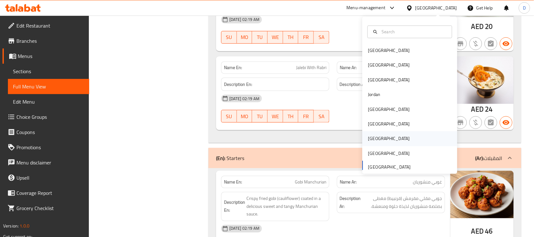
click at [363, 138] on div "Qatar" at bounding box center [389, 138] width 52 height 15
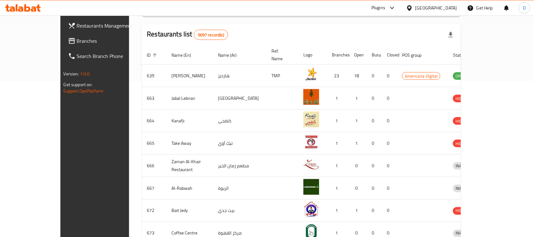
scroll to position [76, 0]
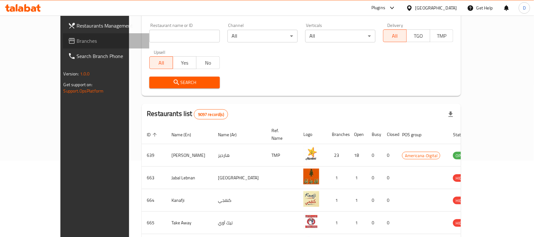
click at [77, 40] on span "Branches" at bounding box center [111, 41] width 68 height 8
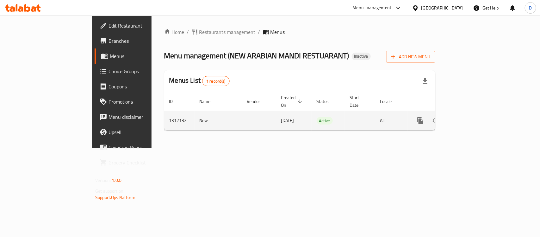
click at [470, 117] on icon "enhanced table" at bounding box center [467, 121] width 8 height 8
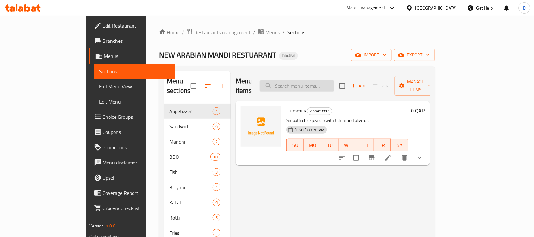
click at [329, 83] on input "search" at bounding box center [297, 85] width 75 height 11
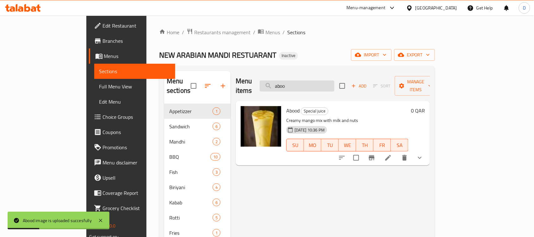
drag, startPoint x: 332, startPoint y: 82, endPoint x: 294, endPoint y: 83, distance: 38.0
click at [294, 83] on input "aboo" at bounding box center [297, 85] width 75 height 11
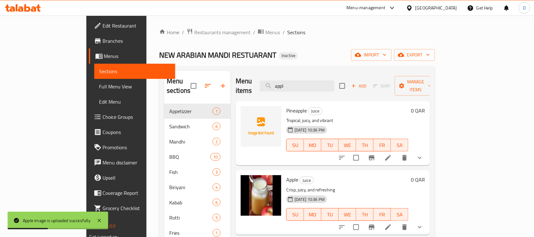
drag, startPoint x: 330, startPoint y: 85, endPoint x: 303, endPoint y: 89, distance: 27.9
click at [303, 89] on div "Menu items appl Add Sort Manage items" at bounding box center [333, 86] width 194 height 30
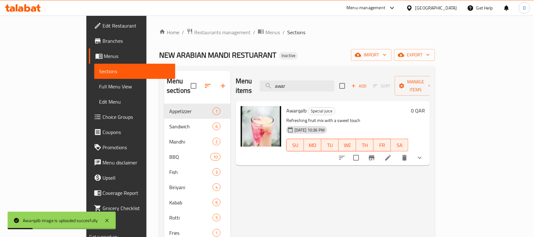
drag, startPoint x: 319, startPoint y: 81, endPoint x: 290, endPoint y: 81, distance: 28.8
click at [290, 81] on div "Menu items awar Add Sort Manage items" at bounding box center [333, 86] width 194 height 30
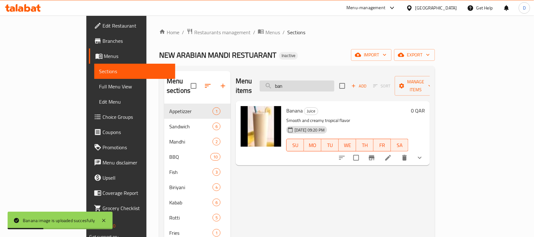
drag, startPoint x: 319, startPoint y: 80, endPoint x: 298, endPoint y: 79, distance: 20.6
click at [298, 80] on input "ban" at bounding box center [297, 85] width 75 height 11
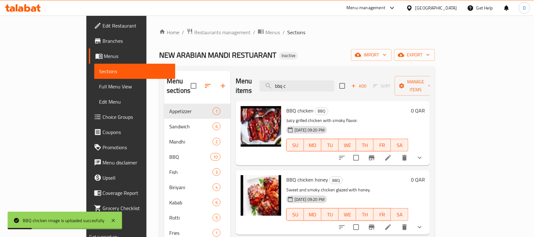
scroll to position [9, 0]
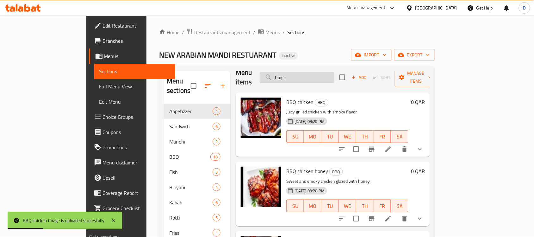
click at [331, 74] on input "bbq c" at bounding box center [297, 77] width 75 height 11
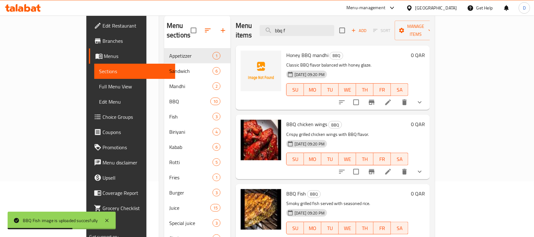
scroll to position [0, 0]
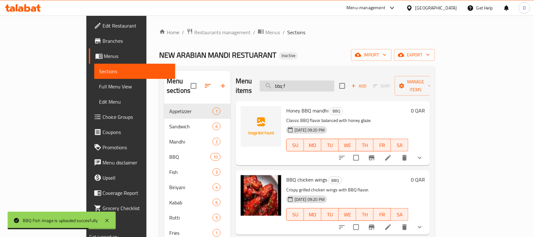
click at [335, 85] on input "bbq f" at bounding box center [297, 85] width 75 height 11
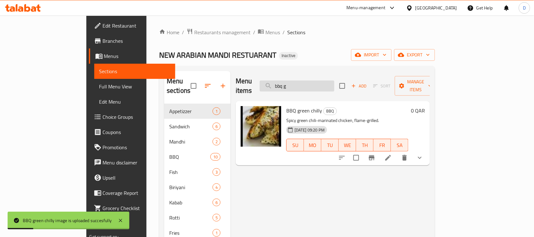
click at [335, 85] on input "bbq g" at bounding box center [297, 85] width 75 height 11
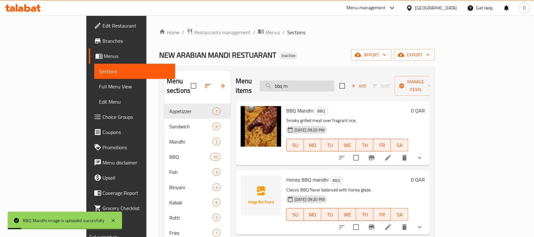
click at [335, 81] on input "bbq m" at bounding box center [297, 85] width 75 height 11
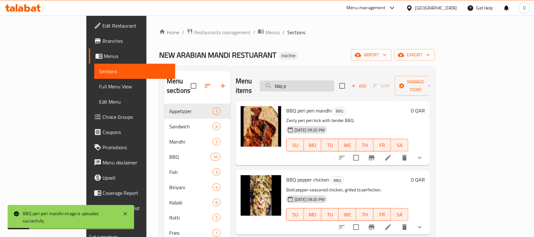
drag, startPoint x: 328, startPoint y: 79, endPoint x: 292, endPoint y: 79, distance: 35.8
click at [292, 80] on input "bbq p" at bounding box center [297, 85] width 75 height 11
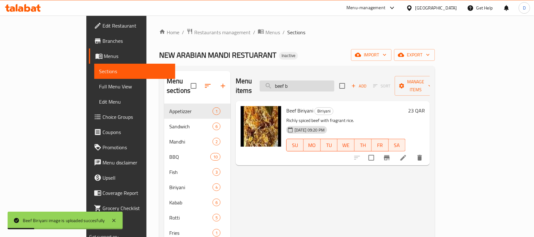
click at [330, 84] on input "beef b" at bounding box center [297, 85] width 75 height 11
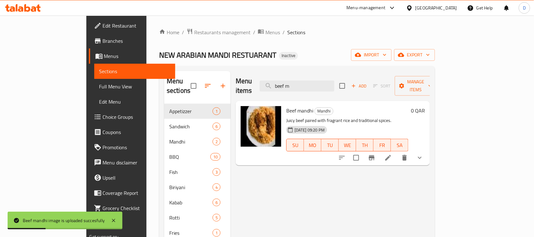
drag, startPoint x: 324, startPoint y: 81, endPoint x: 286, endPoint y: 83, distance: 38.0
click at [286, 83] on div "Menu items beef m Add Sort Manage items" at bounding box center [333, 86] width 194 height 30
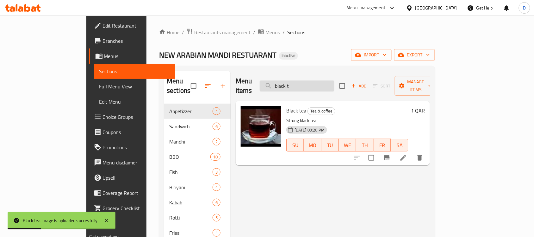
drag, startPoint x: 332, startPoint y: 81, endPoint x: 294, endPoint y: 85, distance: 38.1
click at [294, 85] on input "black t" at bounding box center [297, 85] width 75 height 11
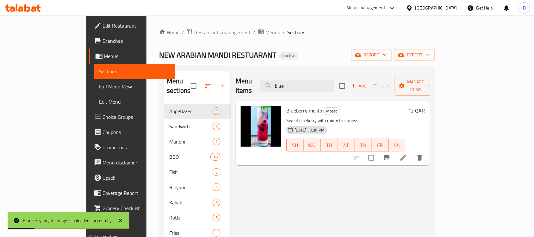
drag, startPoint x: 325, startPoint y: 83, endPoint x: 288, endPoint y: 81, distance: 36.2
click at [288, 81] on div "Menu items blue Add Sort Manage items" at bounding box center [333, 86] width 194 height 30
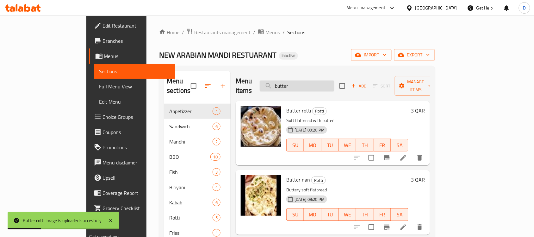
drag, startPoint x: 334, startPoint y: 81, endPoint x: 299, endPoint y: 81, distance: 35.8
click at [299, 81] on input "butter" at bounding box center [297, 85] width 75 height 11
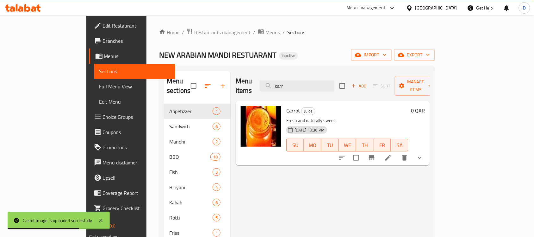
drag, startPoint x: 322, startPoint y: 81, endPoint x: 283, endPoint y: 81, distance: 39.6
click at [283, 81] on div "Menu items carr Add Sort Manage items" at bounding box center [333, 86] width 194 height 30
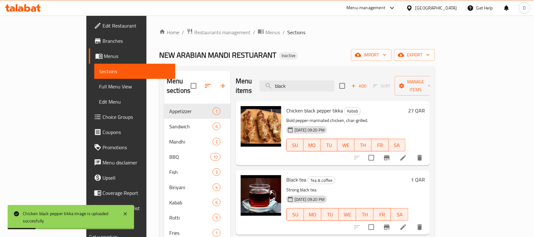
drag, startPoint x: 328, startPoint y: 85, endPoint x: 287, endPoint y: 82, distance: 41.2
click at [287, 82] on div "Menu items black Add Sort Manage items" at bounding box center [333, 86] width 194 height 30
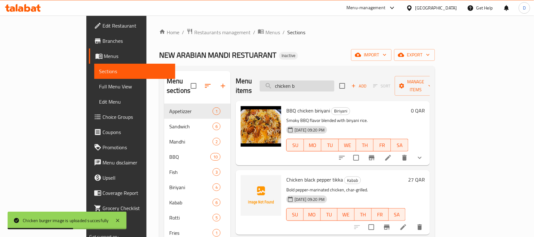
click at [326, 80] on input "chicken b" at bounding box center [297, 85] width 75 height 11
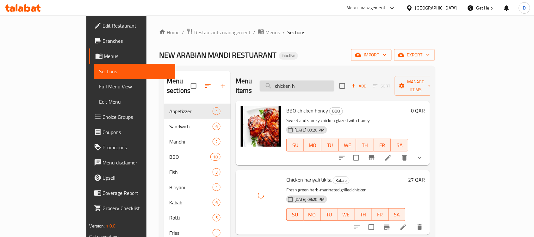
click at [335, 80] on input "chicken h" at bounding box center [297, 85] width 75 height 11
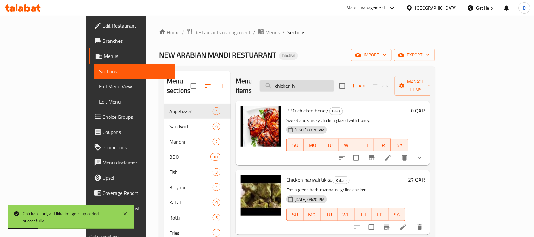
drag, startPoint x: 340, startPoint y: 79, endPoint x: 293, endPoint y: 86, distance: 47.3
click at [293, 86] on input "chicken h" at bounding box center [297, 85] width 75 height 11
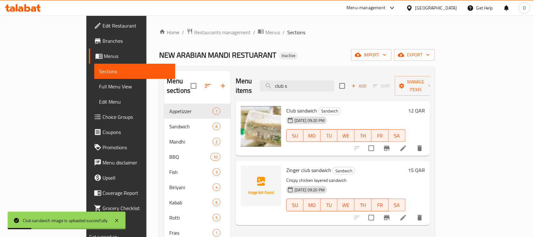
drag, startPoint x: 342, startPoint y: 79, endPoint x: 275, endPoint y: 78, distance: 67.4
click at [275, 78] on div "Menu items club s Add Sort Manage items" at bounding box center [333, 86] width 194 height 30
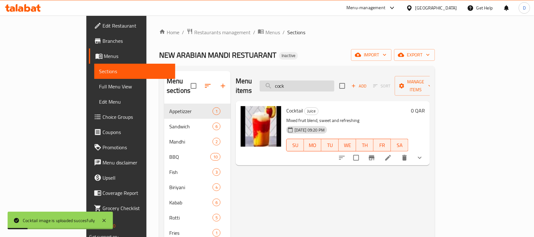
drag, startPoint x: 322, startPoint y: 82, endPoint x: 292, endPoint y: 83, distance: 30.4
click at [292, 83] on input "cock" at bounding box center [297, 85] width 75 height 11
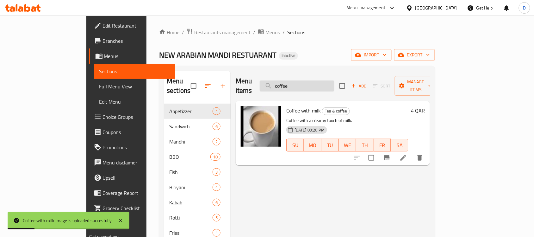
click at [335, 80] on input "coffee" at bounding box center [297, 85] width 75 height 11
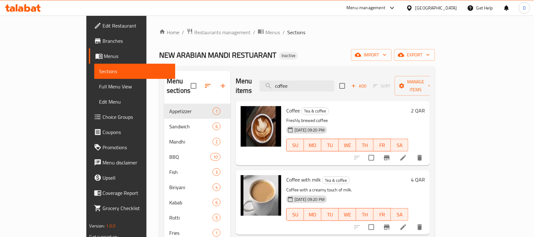
drag, startPoint x: 324, startPoint y: 81, endPoint x: 271, endPoint y: 81, distance: 52.9
click at [271, 81] on div "Menu items coffee Add Sort Manage items" at bounding box center [333, 86] width 194 height 30
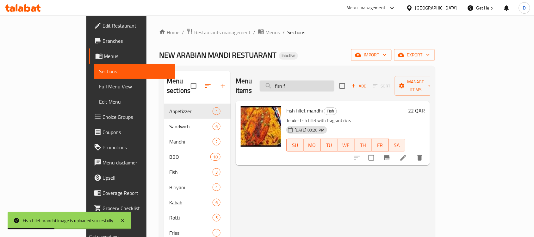
click at [335, 83] on input "fish f" at bounding box center [297, 85] width 75 height 11
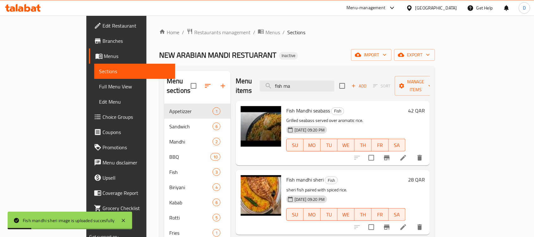
drag, startPoint x: 333, startPoint y: 86, endPoint x: 285, endPoint y: 89, distance: 48.2
click at [285, 89] on div "Menu items fish ma Add Sort Manage items" at bounding box center [333, 86] width 194 height 30
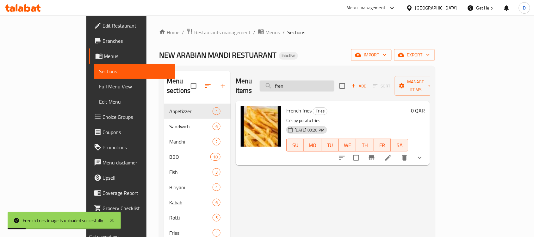
drag, startPoint x: 323, startPoint y: 78, endPoint x: 297, endPoint y: 80, distance: 26.0
click at [297, 80] on input "fren" at bounding box center [297, 85] width 75 height 11
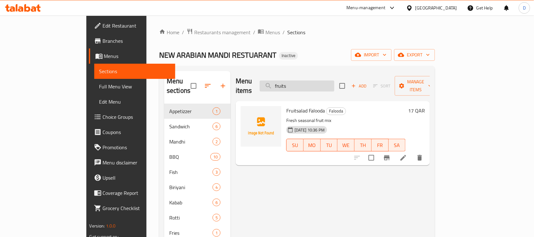
click at [315, 82] on input "fruits" at bounding box center [297, 85] width 75 height 11
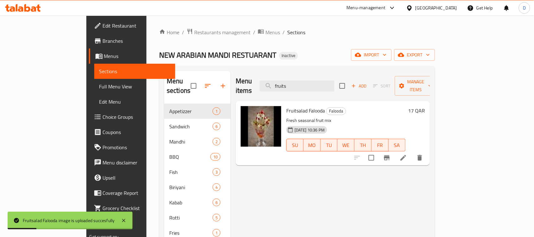
drag, startPoint x: 334, startPoint y: 83, endPoint x: 263, endPoint y: 82, distance: 71.2
click at [263, 82] on div "Menu items fruits Add Sort Manage items" at bounding box center [333, 86] width 194 height 30
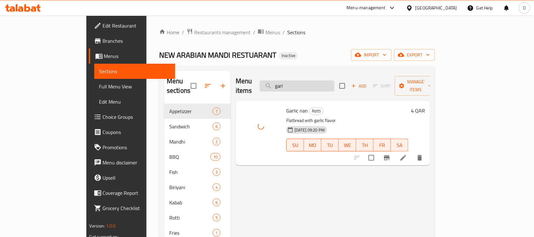
drag, startPoint x: 330, startPoint y: 84, endPoint x: 330, endPoint y: 79, distance: 4.8
click at [330, 80] on input "garl" at bounding box center [297, 85] width 75 height 11
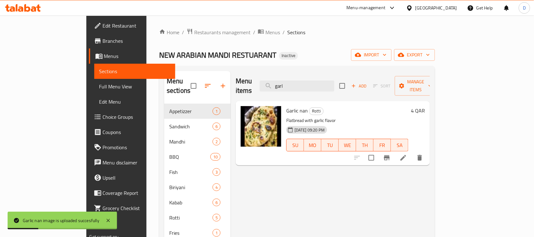
drag, startPoint x: 325, startPoint y: 86, endPoint x: 268, endPoint y: 90, distance: 57.1
click at [268, 90] on div "Menu items garl Add Sort Manage items" at bounding box center [333, 86] width 194 height 30
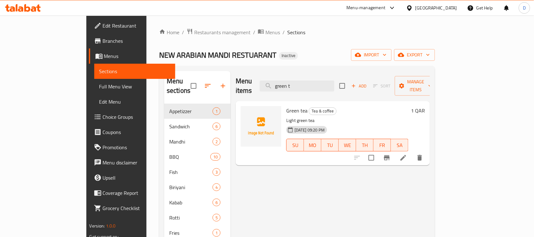
type input "green t"
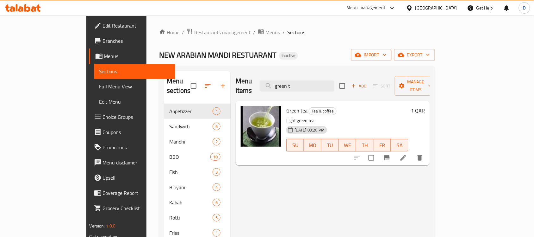
drag, startPoint x: 334, startPoint y: 84, endPoint x: 281, endPoint y: 86, distance: 53.2
click at [281, 86] on div "Menu items green t Add Sort Manage items" at bounding box center [333, 86] width 194 height 30
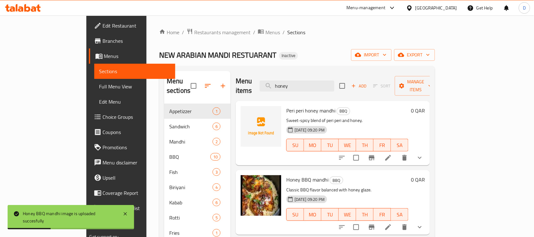
drag, startPoint x: 327, startPoint y: 82, endPoint x: 290, endPoint y: 87, distance: 37.3
click at [290, 87] on div "Menu items honey Add Sort Manage items" at bounding box center [333, 86] width 194 height 30
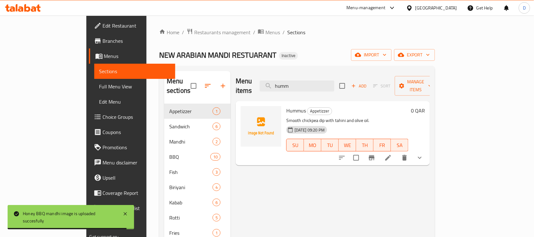
type input "humm"
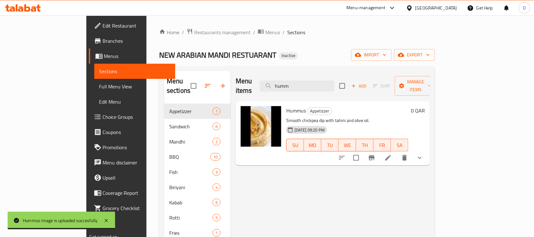
drag, startPoint x: 324, startPoint y: 82, endPoint x: 238, endPoint y: 78, distance: 85.9
click at [238, 78] on div "Menu items humm Add Sort Manage items" at bounding box center [333, 86] width 194 height 30
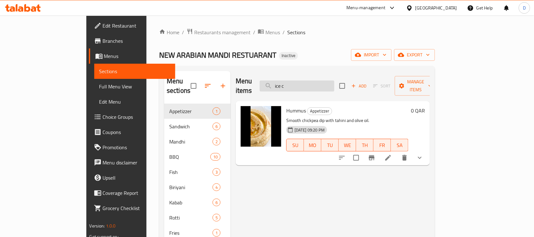
click at [320, 82] on input "ice c" at bounding box center [297, 85] width 75 height 11
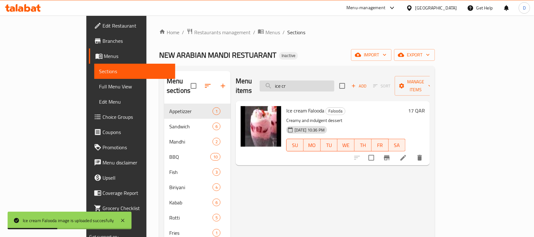
drag, startPoint x: 328, startPoint y: 83, endPoint x: 302, endPoint y: 83, distance: 26.6
click at [302, 83] on input "ice cr" at bounding box center [297, 85] width 75 height 11
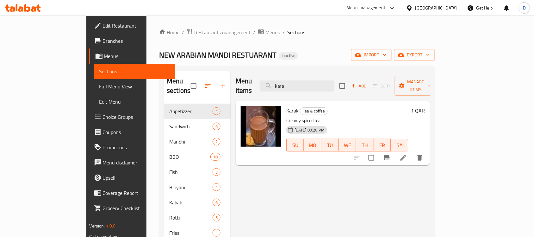
drag, startPoint x: 322, startPoint y: 80, endPoint x: 308, endPoint y: 37, distance: 44.8
click at [286, 77] on div "Menu items kara Add Sort Manage items" at bounding box center [333, 86] width 194 height 30
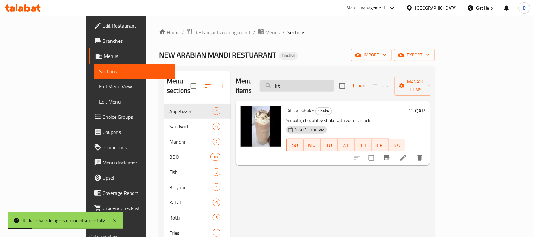
drag, startPoint x: 322, startPoint y: 81, endPoint x: 293, endPoint y: 76, distance: 29.2
click at [293, 80] on input "kit" at bounding box center [297, 85] width 75 height 11
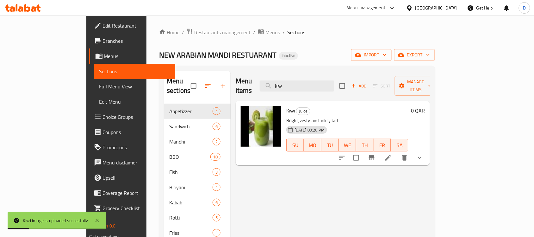
drag, startPoint x: 325, startPoint y: 82, endPoint x: 290, endPoint y: 82, distance: 34.8
click at [290, 82] on div "Menu items kiw Add Sort Manage items" at bounding box center [333, 86] width 194 height 30
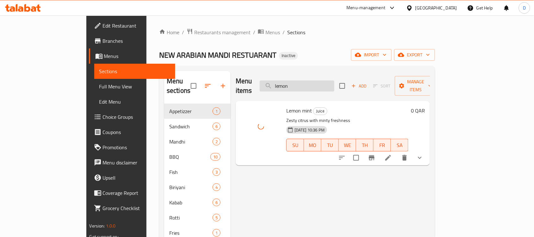
click at [335, 83] on input "lemon" at bounding box center [297, 85] width 75 height 11
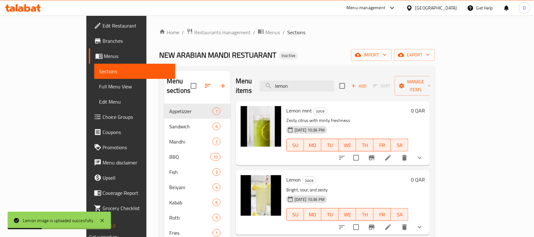
drag, startPoint x: 327, startPoint y: 80, endPoint x: 293, endPoint y: 93, distance: 36.0
click at [293, 93] on div "Menu items lemon Add Sort Manage items Lemon mint Juice Zesty citrus with minty…" at bounding box center [330, 217] width 199 height 293
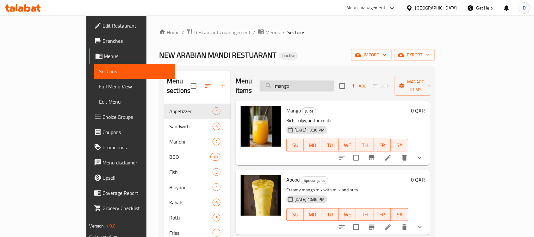
drag, startPoint x: 322, startPoint y: 74, endPoint x: 290, endPoint y: 75, distance: 31.4
click at [290, 80] on input "mango" at bounding box center [297, 85] width 75 height 11
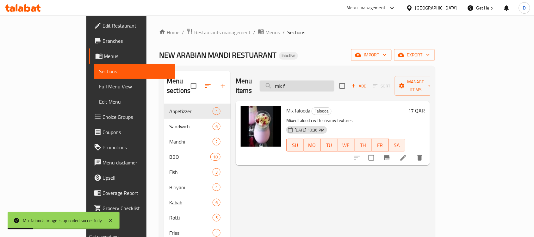
drag, startPoint x: 327, startPoint y: 80, endPoint x: 292, endPoint y: 81, distance: 35.5
click at [292, 81] on input "mix f" at bounding box center [297, 85] width 75 height 11
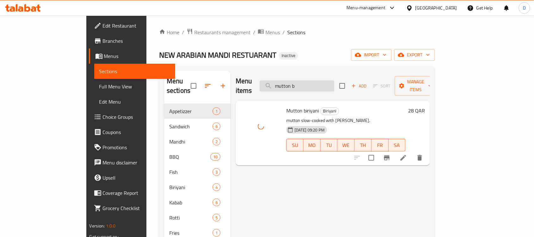
click at [335, 80] on input "mutton b" at bounding box center [297, 85] width 75 height 11
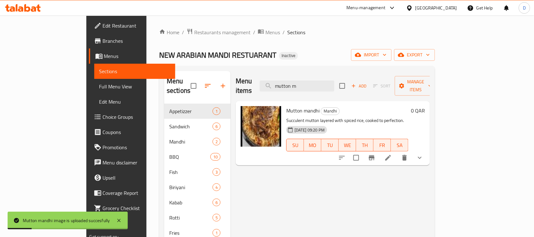
drag, startPoint x: 338, startPoint y: 82, endPoint x: 295, endPoint y: 89, distance: 43.3
click at [295, 89] on div "Menu items mutton m Add Sort Manage items" at bounding box center [333, 86] width 194 height 30
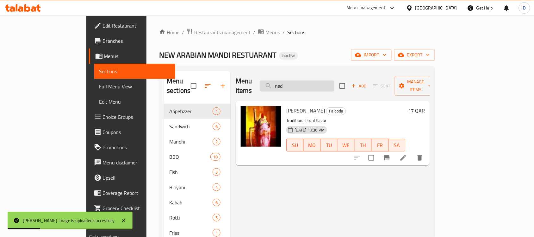
drag, startPoint x: 332, startPoint y: 83, endPoint x: 297, endPoint y: 83, distance: 35.5
click at [297, 83] on input "nad" at bounding box center [297, 85] width 75 height 11
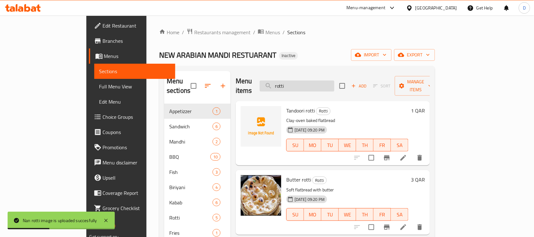
drag, startPoint x: 320, startPoint y: 81, endPoint x: 294, endPoint y: 82, distance: 26.3
click at [294, 82] on input "rotti" at bounding box center [297, 85] width 75 height 11
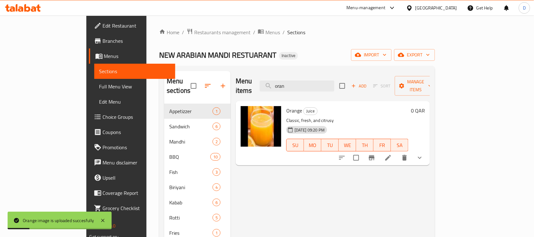
drag, startPoint x: 328, startPoint y: 79, endPoint x: 288, endPoint y: 80, distance: 39.9
click at [288, 80] on div "Menu items oran Add Sort Manage items" at bounding box center [333, 86] width 194 height 30
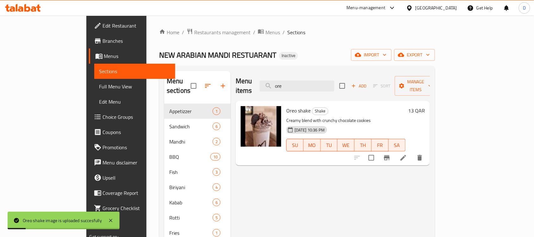
drag, startPoint x: 332, startPoint y: 81, endPoint x: 283, endPoint y: 85, distance: 49.8
click at [283, 85] on div "Menu items ore Add Sort Manage items" at bounding box center [333, 86] width 194 height 30
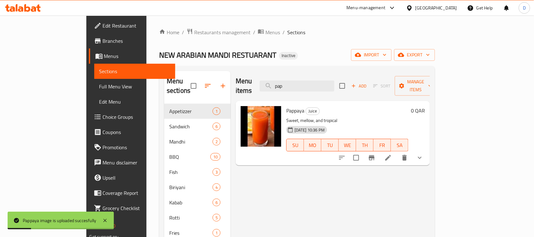
drag, startPoint x: 328, startPoint y: 83, endPoint x: 296, endPoint y: 88, distance: 32.4
click at [296, 88] on div "Menu items pap Add Sort Manage items" at bounding box center [333, 86] width 194 height 30
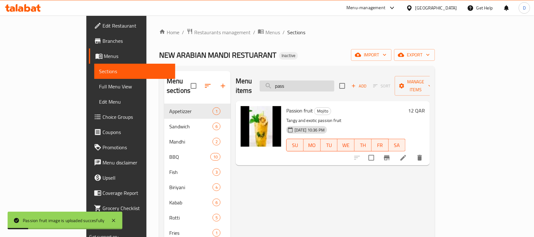
drag, startPoint x: 325, startPoint y: 83, endPoint x: 297, endPoint y: 81, distance: 28.5
click at [297, 81] on input "pass" at bounding box center [297, 85] width 75 height 11
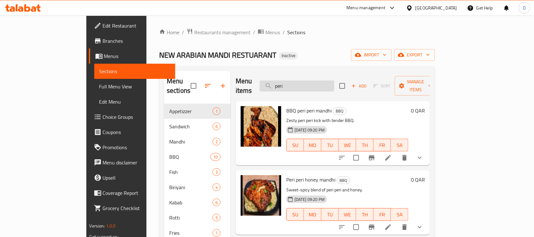
drag, startPoint x: 326, startPoint y: 82, endPoint x: 294, endPoint y: 82, distance: 31.7
click at [294, 82] on input "peri" at bounding box center [297, 85] width 75 height 11
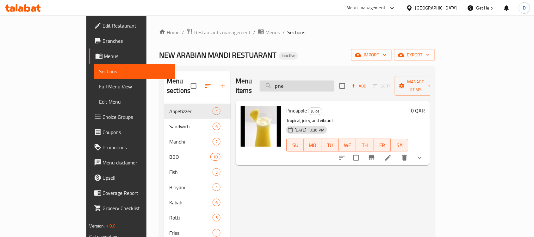
click at [335, 82] on input "pine" at bounding box center [297, 85] width 75 height 11
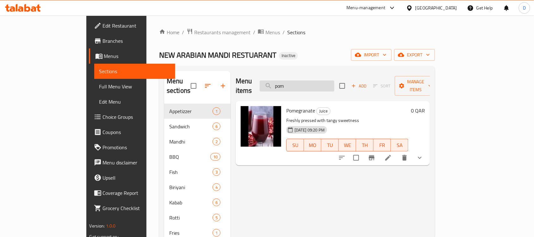
drag, startPoint x: 322, startPoint y: 84, endPoint x: 298, endPoint y: 80, distance: 24.8
click at [298, 80] on input "pom" at bounding box center [297, 85] width 75 height 11
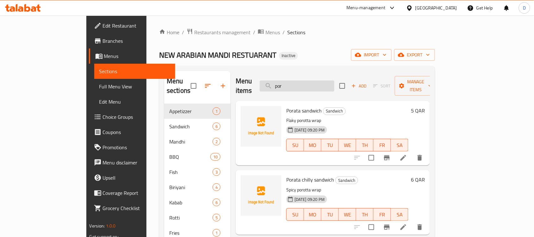
click at [332, 84] on input "por" at bounding box center [297, 85] width 75 height 11
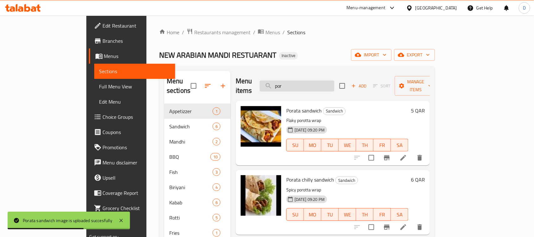
drag, startPoint x: 320, startPoint y: 82, endPoint x: 291, endPoint y: 81, distance: 29.5
click at [291, 81] on input "por" at bounding box center [297, 85] width 75 height 11
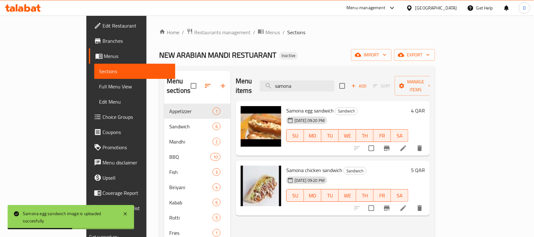
drag, startPoint x: 335, startPoint y: 86, endPoint x: 289, endPoint y: 89, distance: 46.3
click at [289, 89] on div "Menu items samona Add Sort Manage items" at bounding box center [333, 86] width 194 height 30
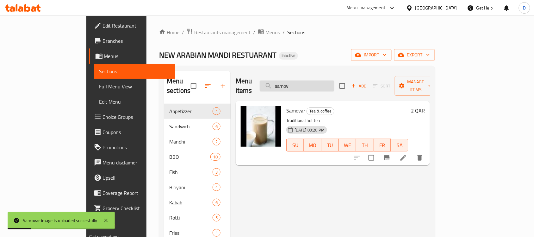
drag, startPoint x: 326, startPoint y: 81, endPoint x: 299, endPoint y: 79, distance: 27.9
click at [299, 80] on input "samov" at bounding box center [297, 85] width 75 height 11
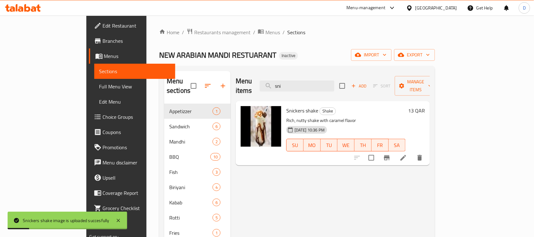
drag, startPoint x: 321, startPoint y: 81, endPoint x: 283, endPoint y: 81, distance: 38.0
click at [283, 81] on div "Menu items sni Add Sort Manage items" at bounding box center [333, 86] width 194 height 30
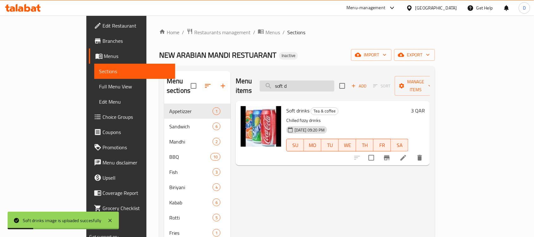
drag, startPoint x: 323, startPoint y: 80, endPoint x: 298, endPoint y: 85, distance: 26.0
click at [298, 85] on input "soft d" at bounding box center [297, 85] width 75 height 11
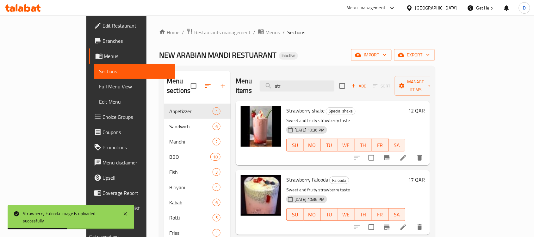
drag, startPoint x: 296, startPoint y: 80, endPoint x: 286, endPoint y: 80, distance: 10.5
click at [286, 80] on div "Menu items str Add Sort Manage items" at bounding box center [333, 86] width 194 height 30
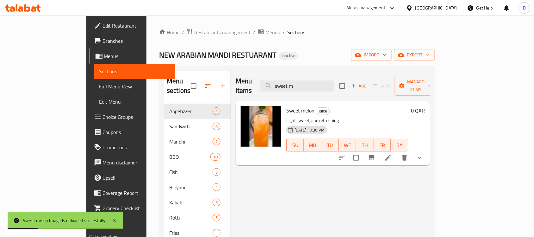
drag, startPoint x: 338, startPoint y: 83, endPoint x: 293, endPoint y: 89, distance: 45.0
click at [293, 89] on div "Menu items sweet m Add Sort Manage items" at bounding box center [333, 86] width 194 height 30
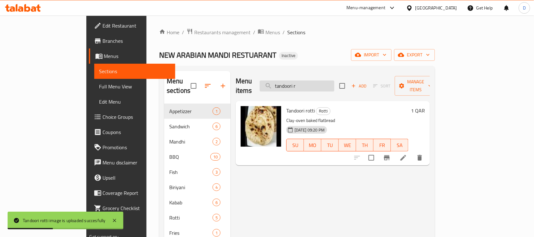
drag, startPoint x: 331, startPoint y: 79, endPoint x: 294, endPoint y: 80, distance: 37.0
click at [294, 80] on input "tandoori r" at bounding box center [297, 85] width 75 height 11
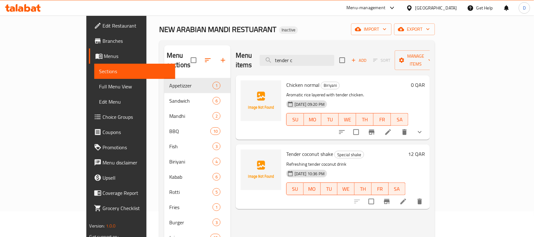
scroll to position [21, 0]
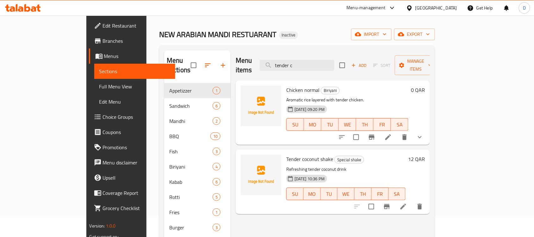
type input "tender c"
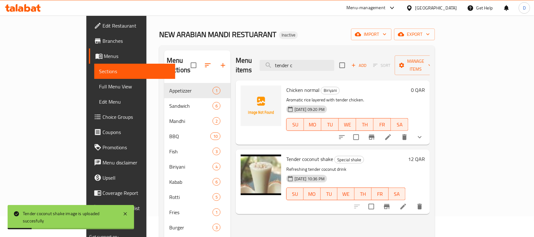
drag, startPoint x: 334, startPoint y: 60, endPoint x: 280, endPoint y: 62, distance: 54.8
click at [280, 62] on div "Menu items tender c Add Sort Manage items" at bounding box center [333, 65] width 194 height 30
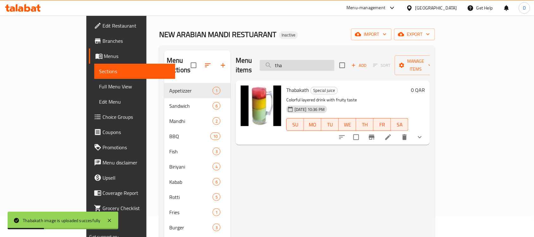
drag, startPoint x: 320, startPoint y: 64, endPoint x: 297, endPoint y: 64, distance: 23.1
click at [297, 64] on input "tha" at bounding box center [297, 65] width 75 height 11
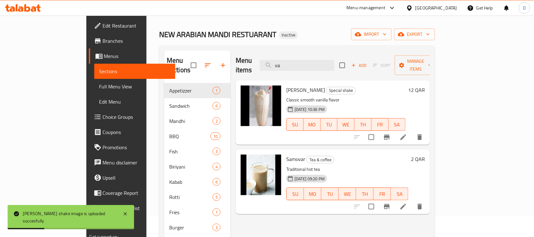
drag, startPoint x: 323, startPoint y: 62, endPoint x: 290, endPoint y: 66, distance: 33.5
click at [290, 66] on div "Menu items va Add Sort Manage items" at bounding box center [333, 65] width 194 height 30
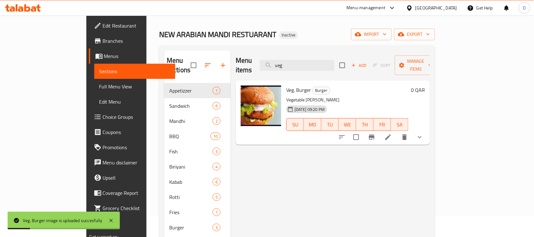
drag, startPoint x: 319, startPoint y: 63, endPoint x: 285, endPoint y: 61, distance: 33.3
click at [285, 61] on div "Menu items veg Add Sort Manage items" at bounding box center [333, 65] width 194 height 30
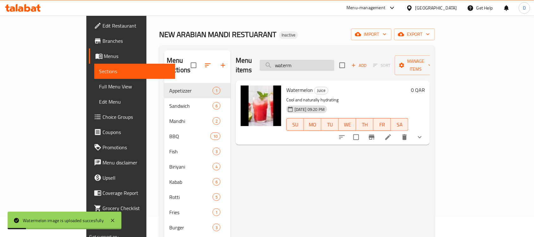
drag, startPoint x: 333, startPoint y: 59, endPoint x: 301, endPoint y: 61, distance: 32.4
click at [301, 61] on input "waterm" at bounding box center [297, 65] width 75 height 11
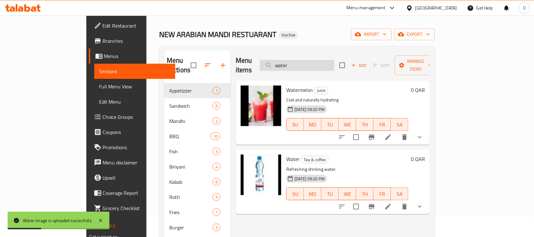
drag, startPoint x: 314, startPoint y: 60, endPoint x: 292, endPoint y: 62, distance: 21.6
click at [292, 62] on input "water" at bounding box center [297, 65] width 75 height 11
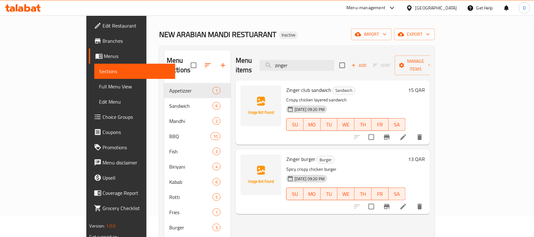
type input "zinger"
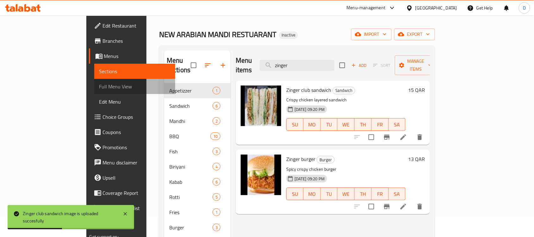
click at [99, 86] on span "Full Menu View" at bounding box center [134, 87] width 71 height 8
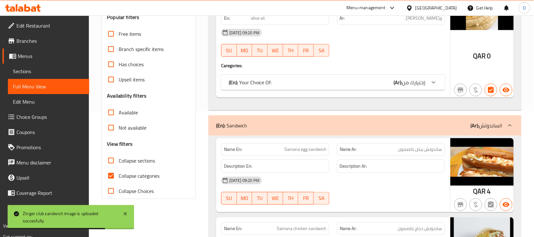
scroll to position [139, 0]
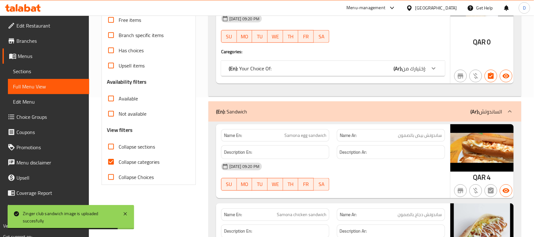
click at [112, 162] on input "Collapse categories" at bounding box center [111, 161] width 15 height 15
checkbox input "false"
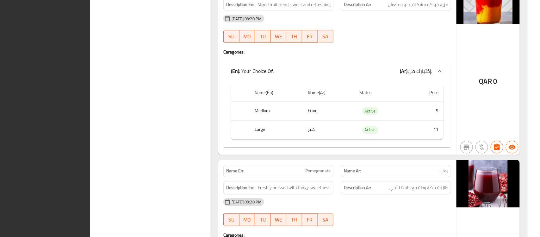
scroll to position [0, 0]
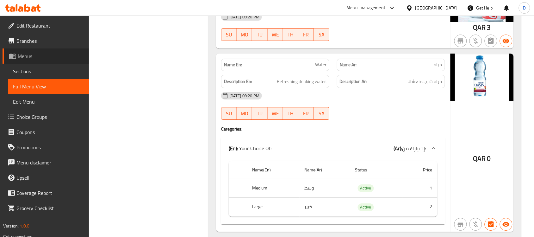
click at [24, 59] on span "Menus" at bounding box center [51, 56] width 66 height 8
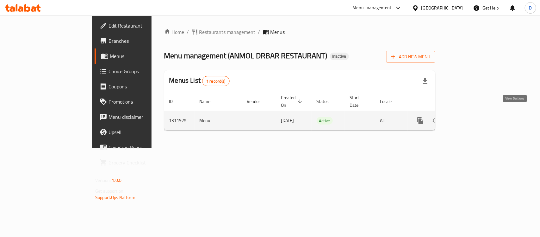
click at [469, 118] on icon "enhanced table" at bounding box center [467, 121] width 6 height 6
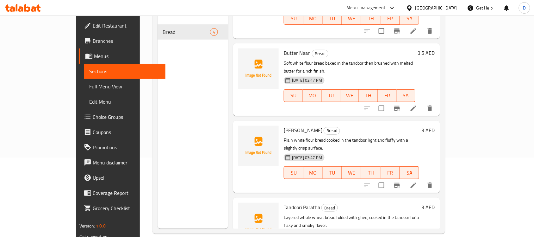
scroll to position [89, 0]
